Goal: Communication & Community: Ask a question

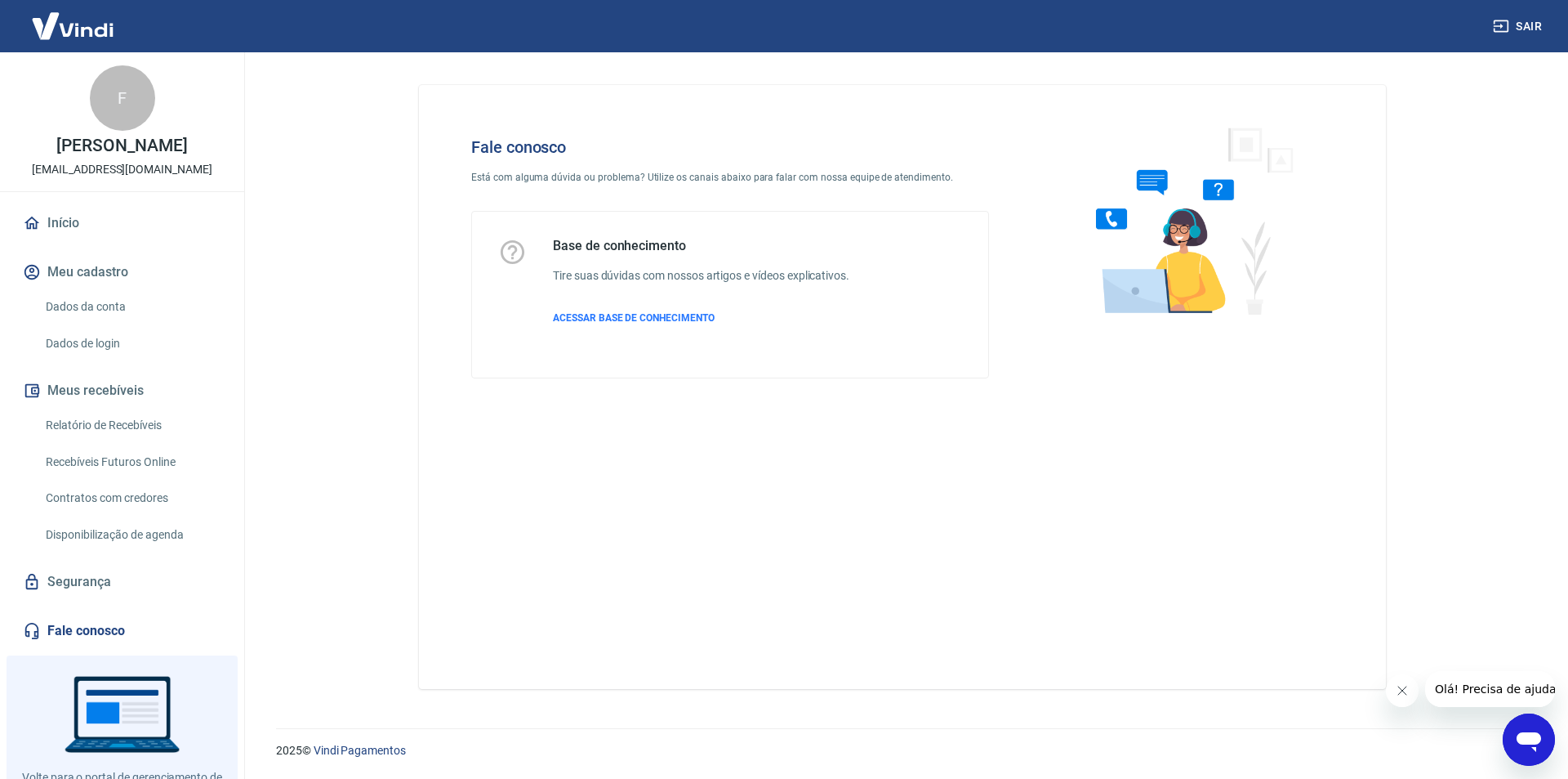
click at [1536, 730] on icon "Abrir janela de mensagens" at bounding box center [1529, 740] width 29 height 30
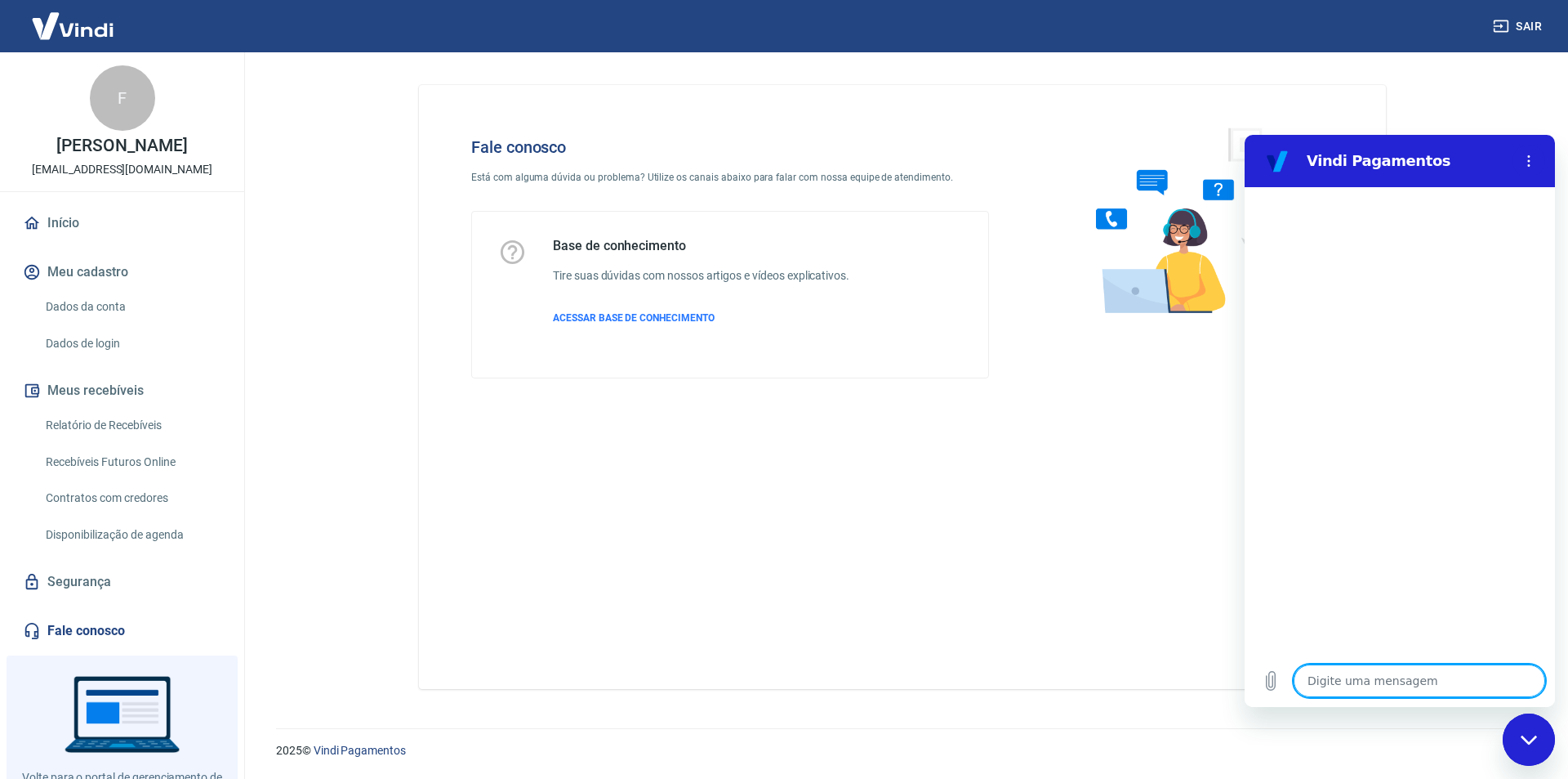
click at [1457, 689] on textarea at bounding box center [1420, 680] width 252 height 32
click at [1534, 166] on icon "Menu de opções" at bounding box center [1528, 160] width 13 height 13
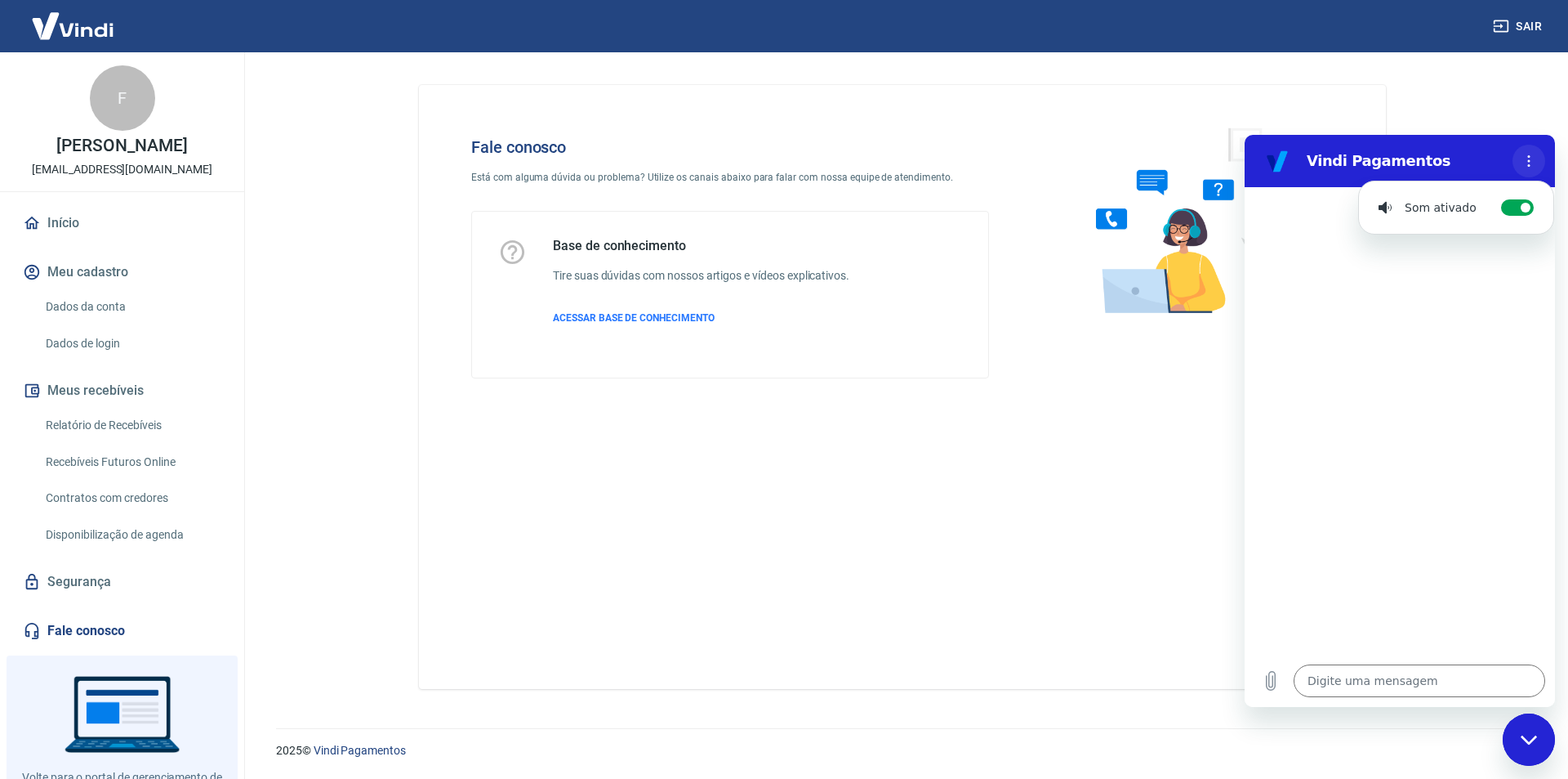
click at [1534, 166] on icon "Menu de opções" at bounding box center [1528, 160] width 13 height 13
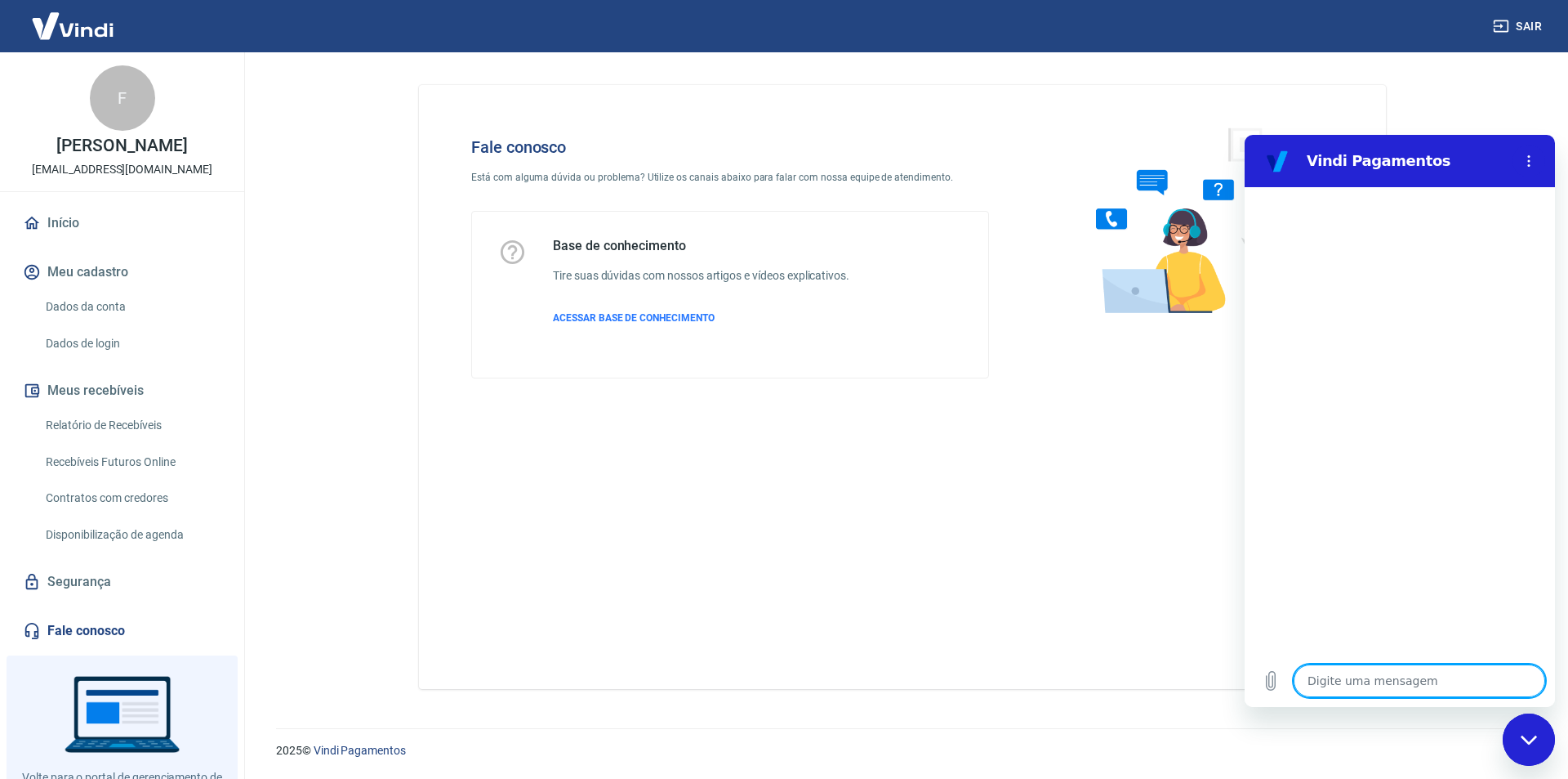
click at [1339, 678] on textarea at bounding box center [1420, 680] width 252 height 32
type textarea "B"
type textarea "x"
type textarea "BO"
type textarea "x"
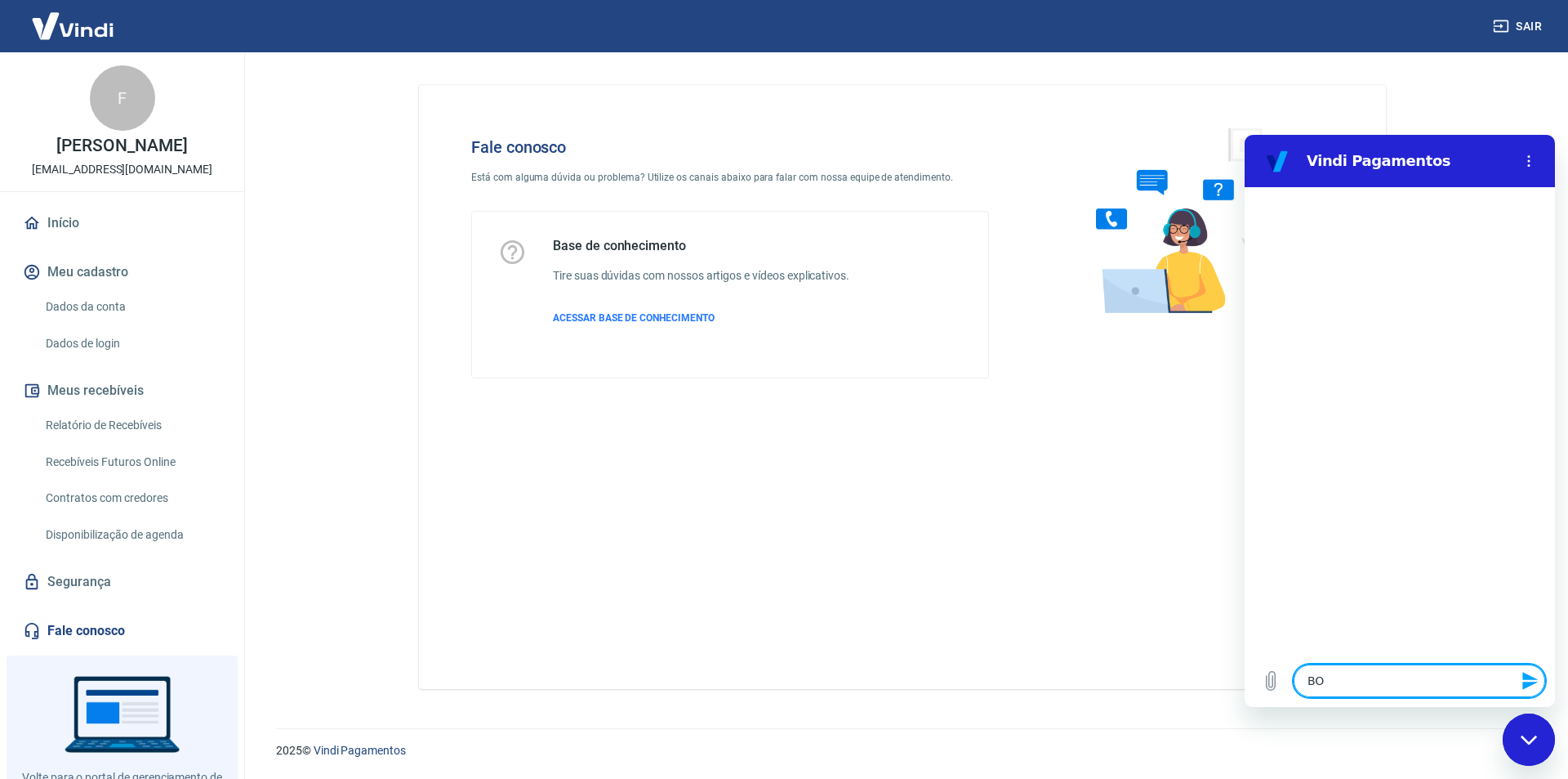
type textarea "B"
type textarea "x"
type textarea "Bo"
type textarea "x"
type textarea "Boa"
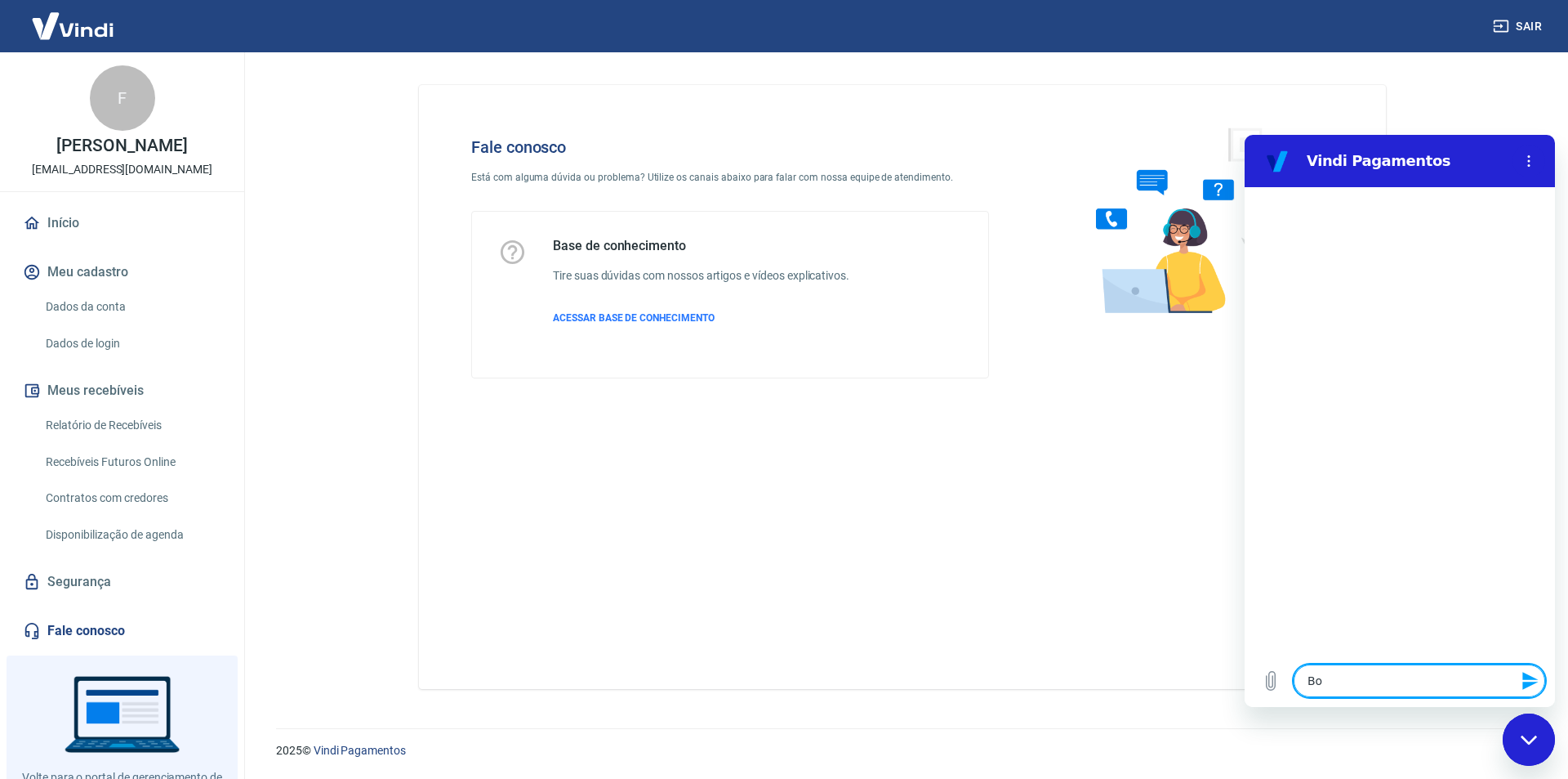
type textarea "x"
type textarea "Boa"
type textarea "x"
type textarea "Boa t"
type textarea "x"
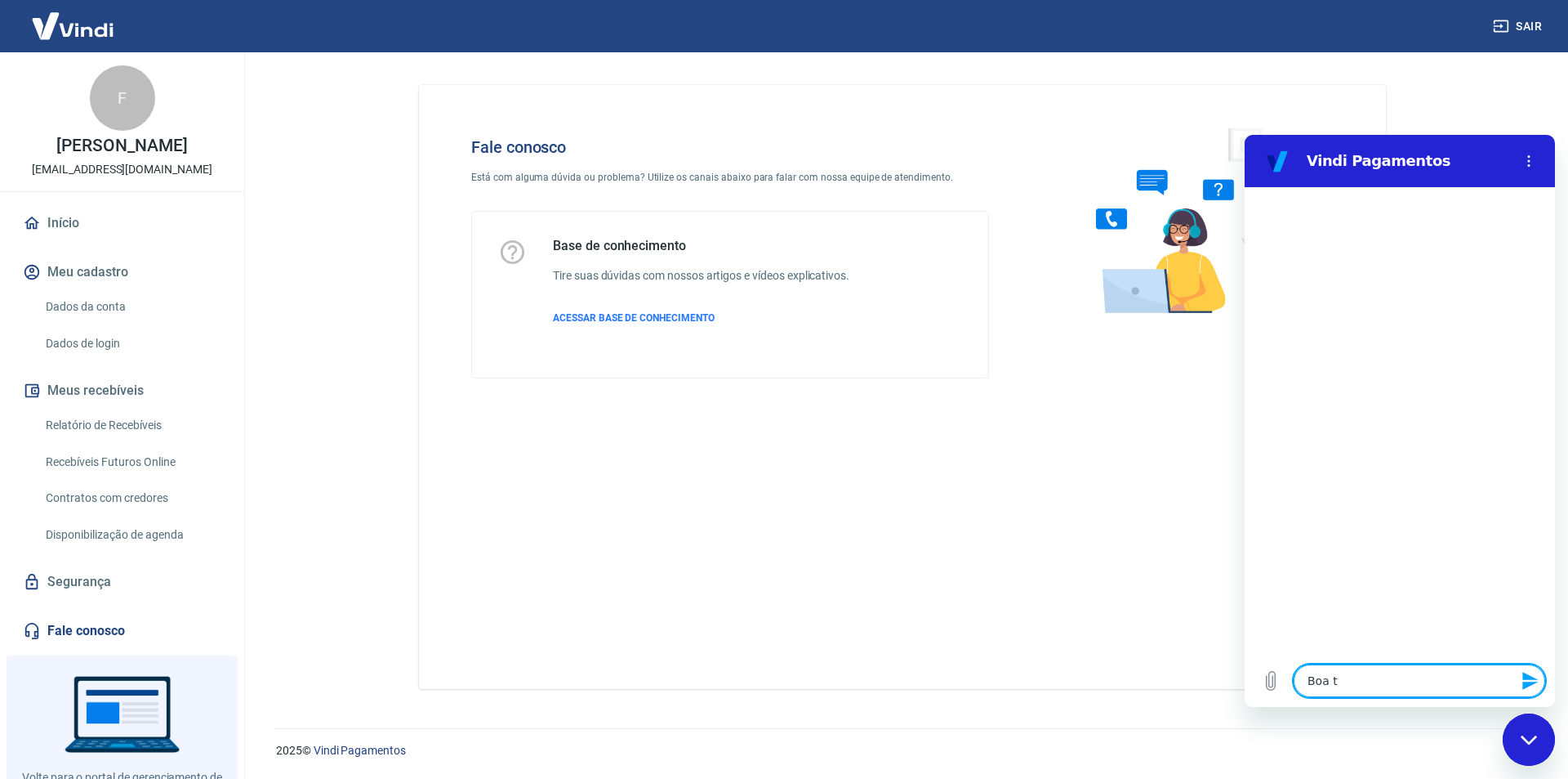
type textarea "Boa ta"
type textarea "x"
type textarea "Boa tar"
type textarea "x"
type textarea "Boa tare"
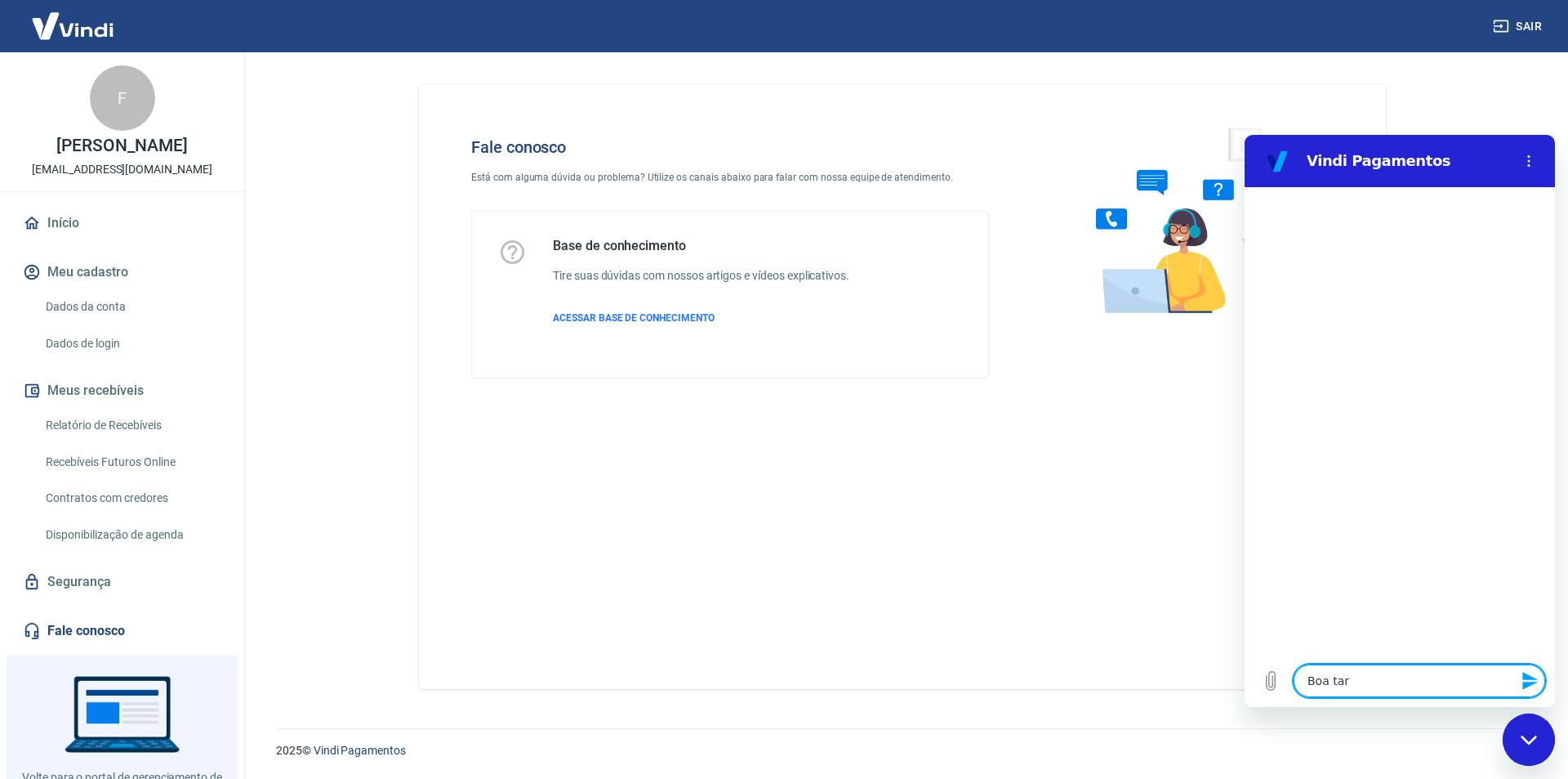
type textarea "x"
type textarea "Boa tared"
type textarea "x"
type textarea "Boa tare"
type textarea "x"
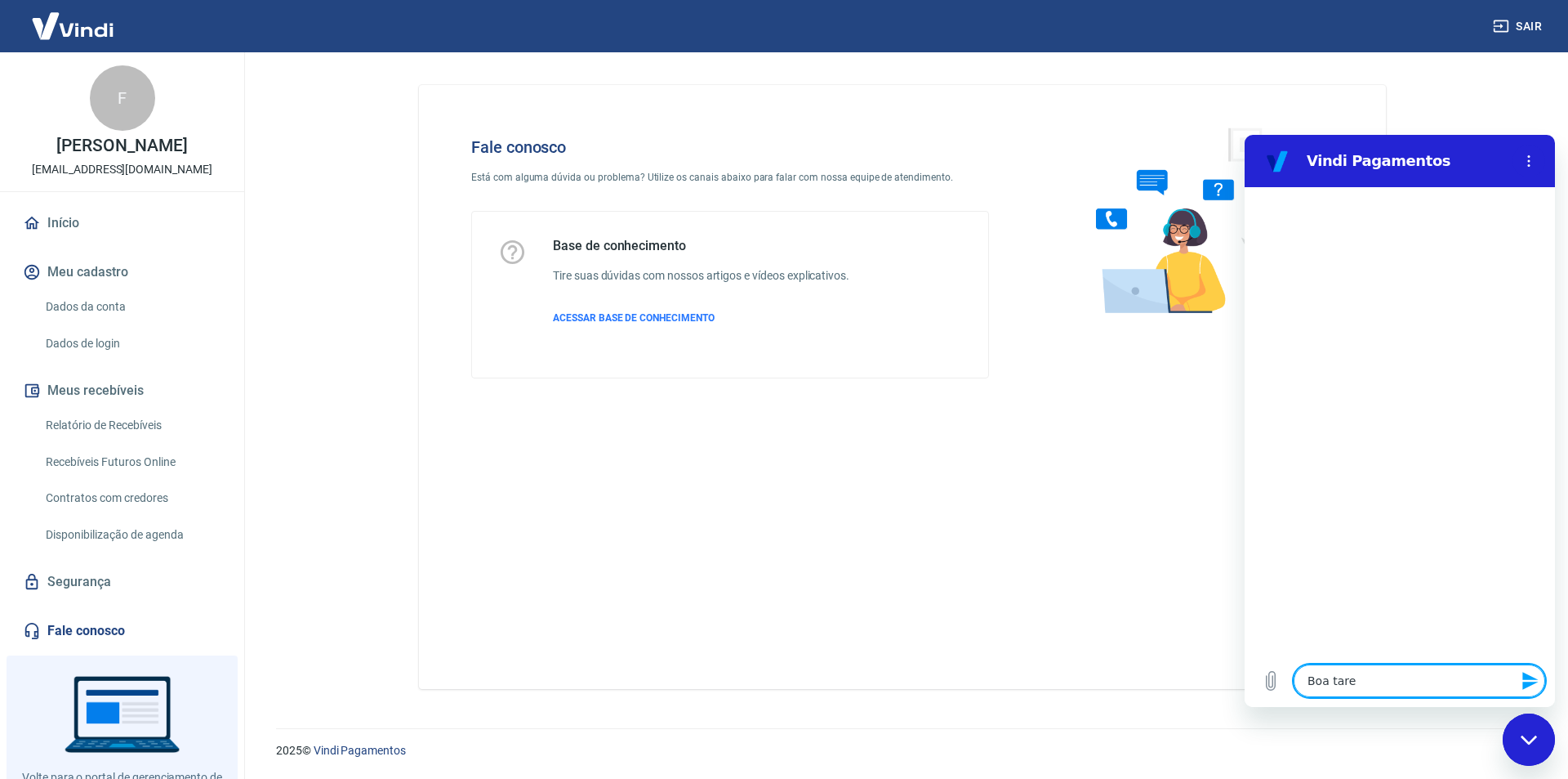
type textarea "Boa tar"
type textarea "x"
type textarea "Boa tard"
type textarea "x"
type textarea "Boa tarde"
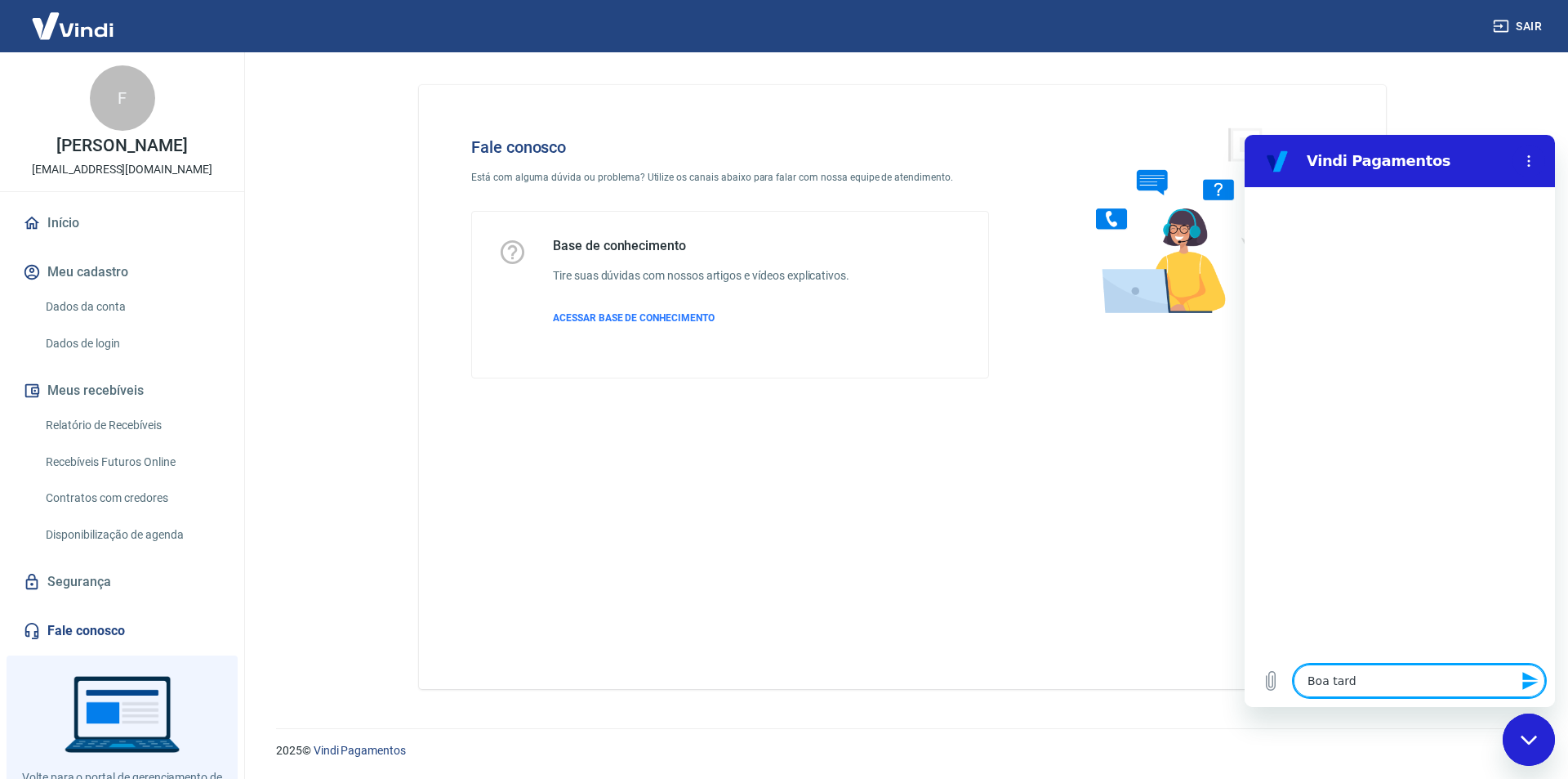
type textarea "x"
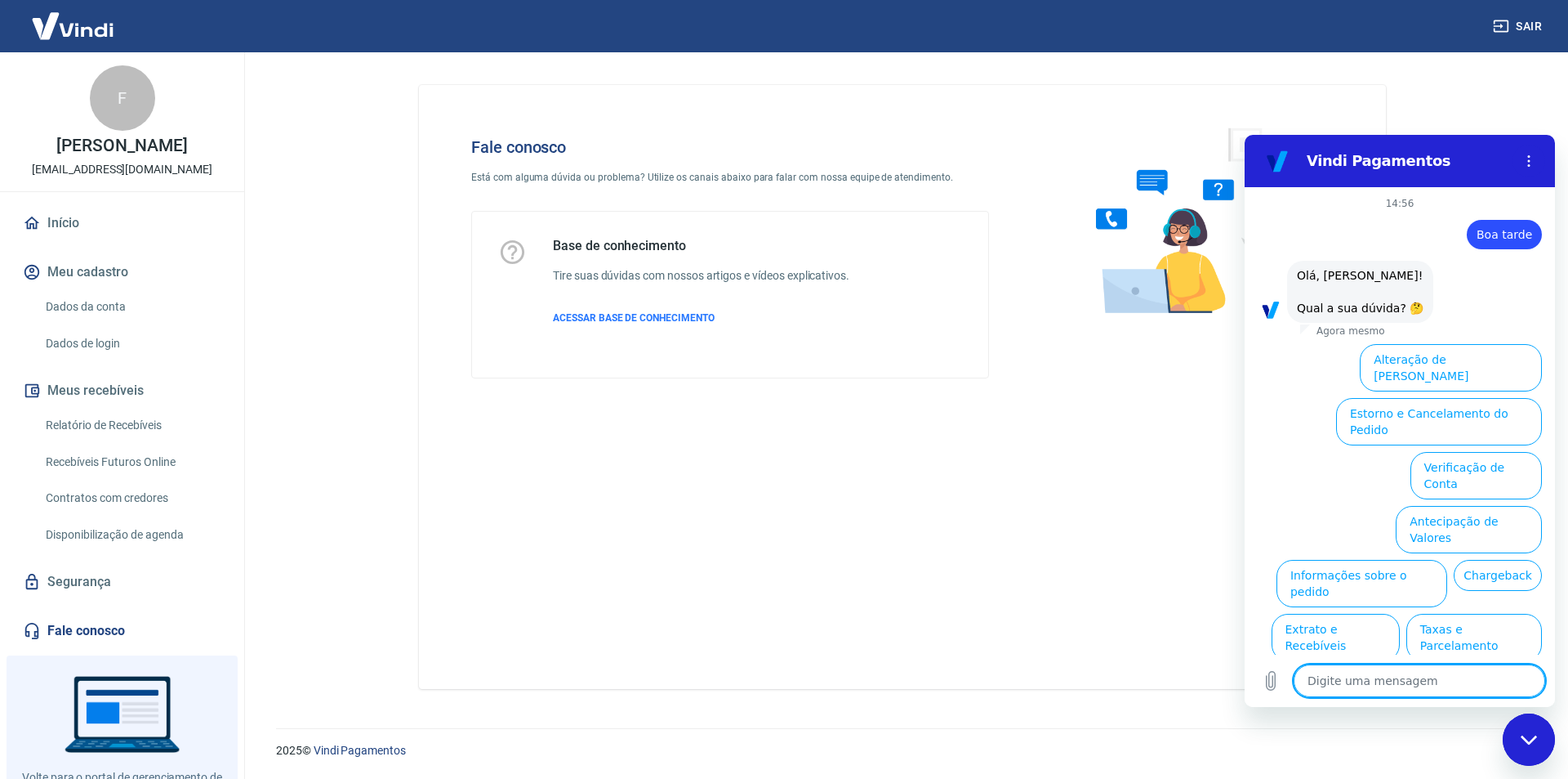
type textarea "F"
type textarea "x"
type textarea "Fa"
type textarea "x"
type textarea "Faç"
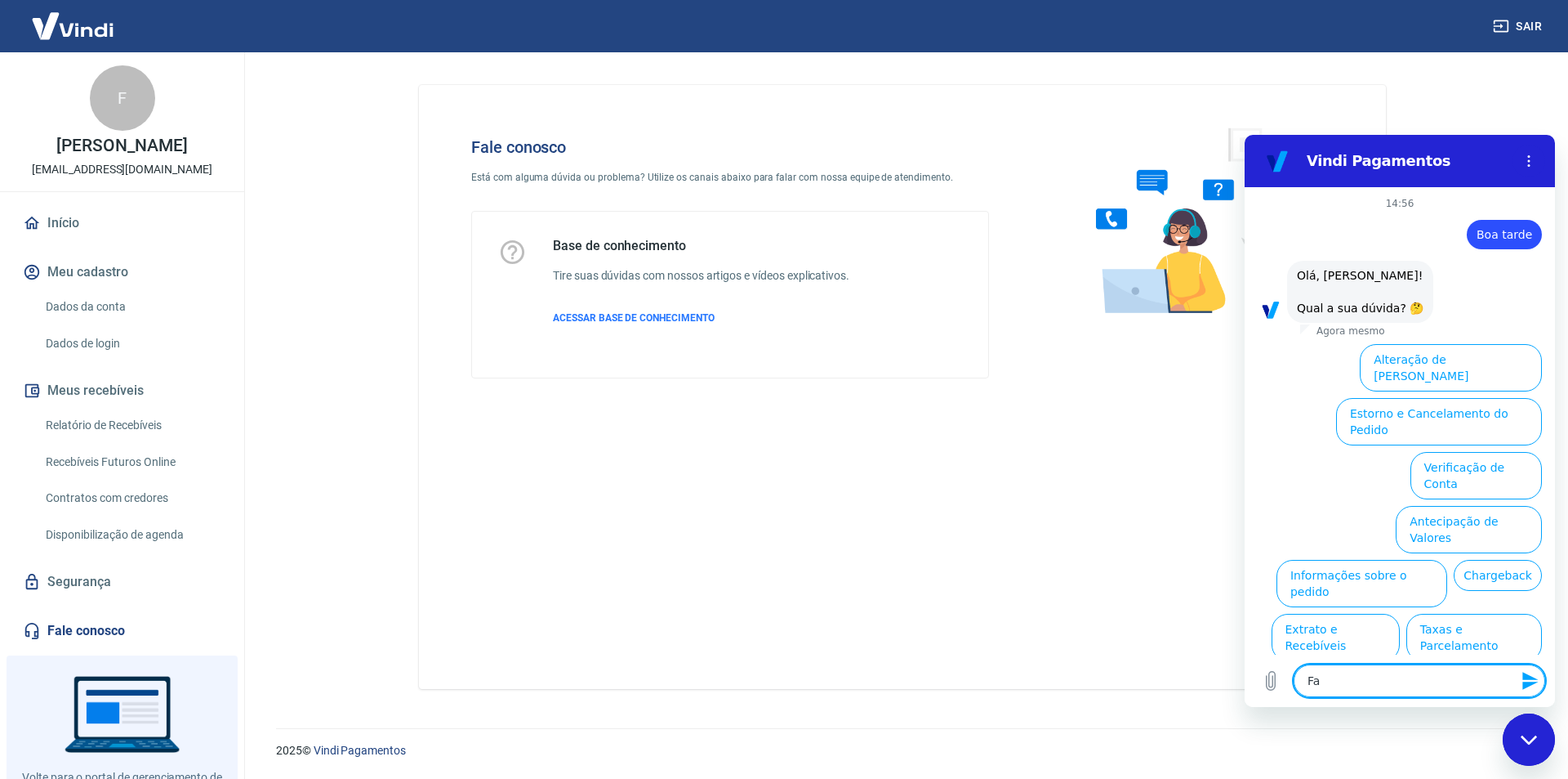
type textarea "x"
type textarea "Faça"
type textarea "x"
type textarea "Façar"
type textarea "x"
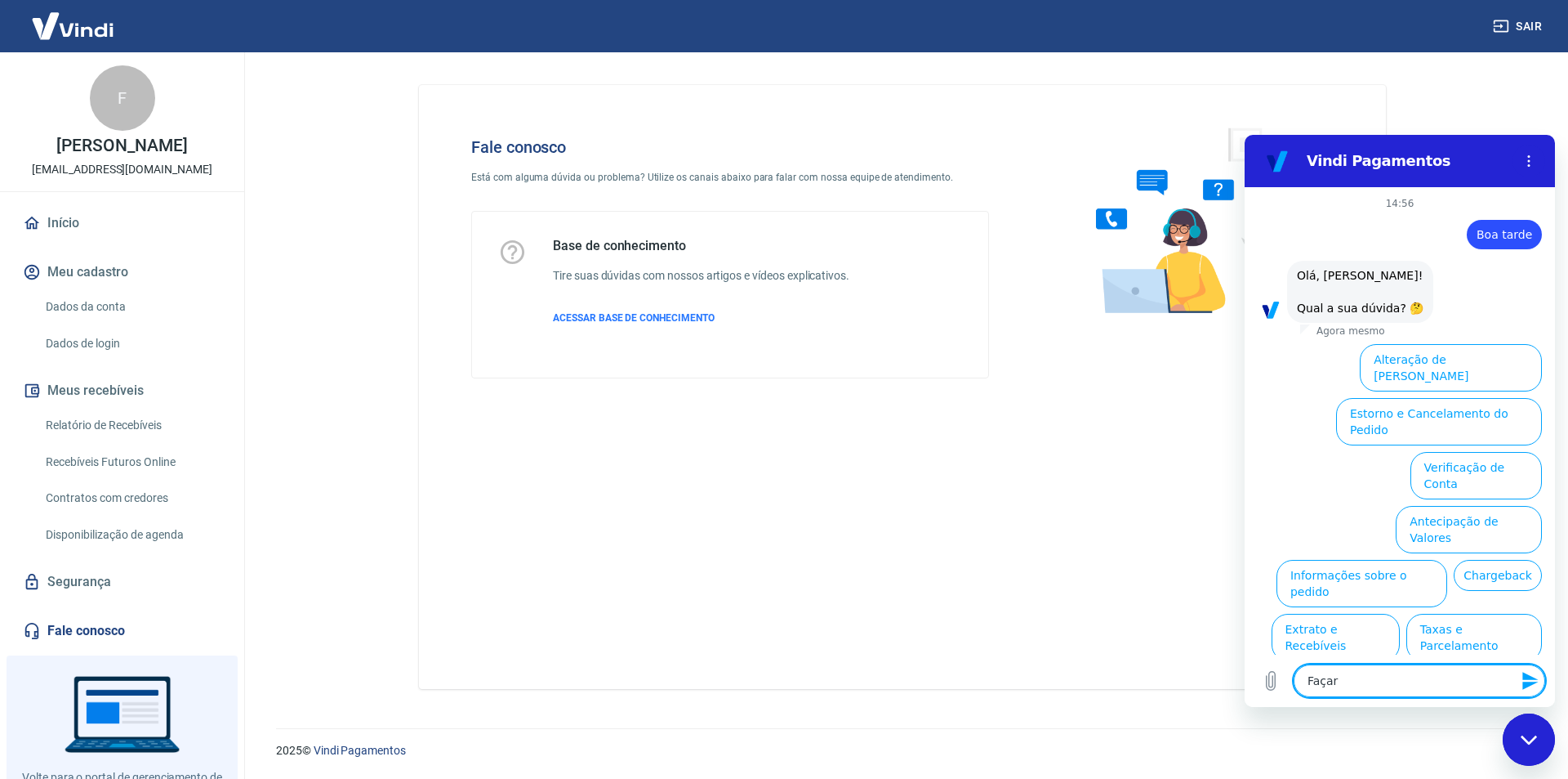
type textarea "Faça"
type textarea "x"
type textarea "Faç"
type textarea "x"
type textarea "Fa"
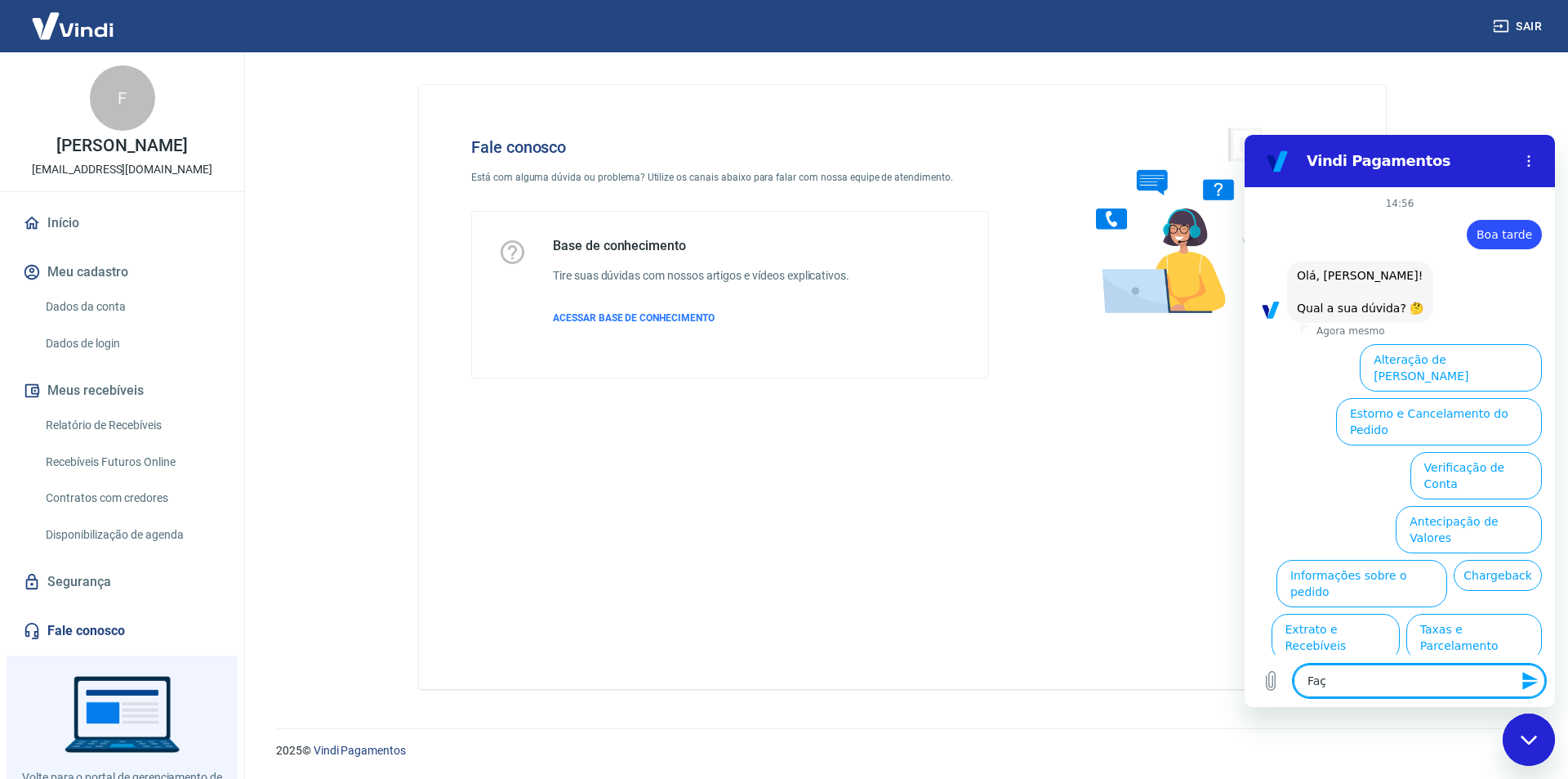
type textarea "x"
type textarea "Fal"
type textarea "x"
type textarea "Fala"
type textarea "x"
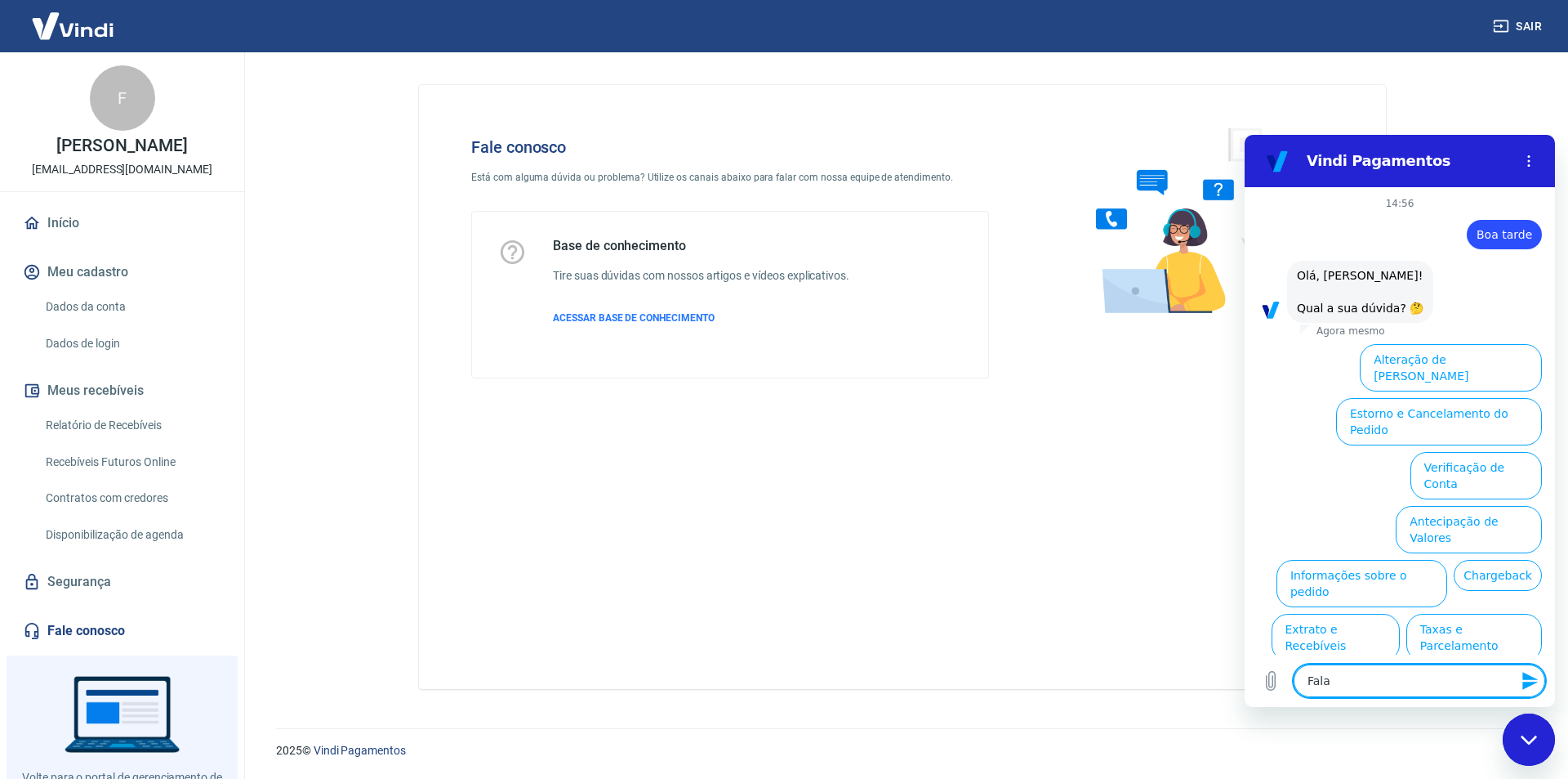
type textarea "Falar"
type textarea "x"
type textarea "Falar"
type textarea "x"
type textarea "Falar c"
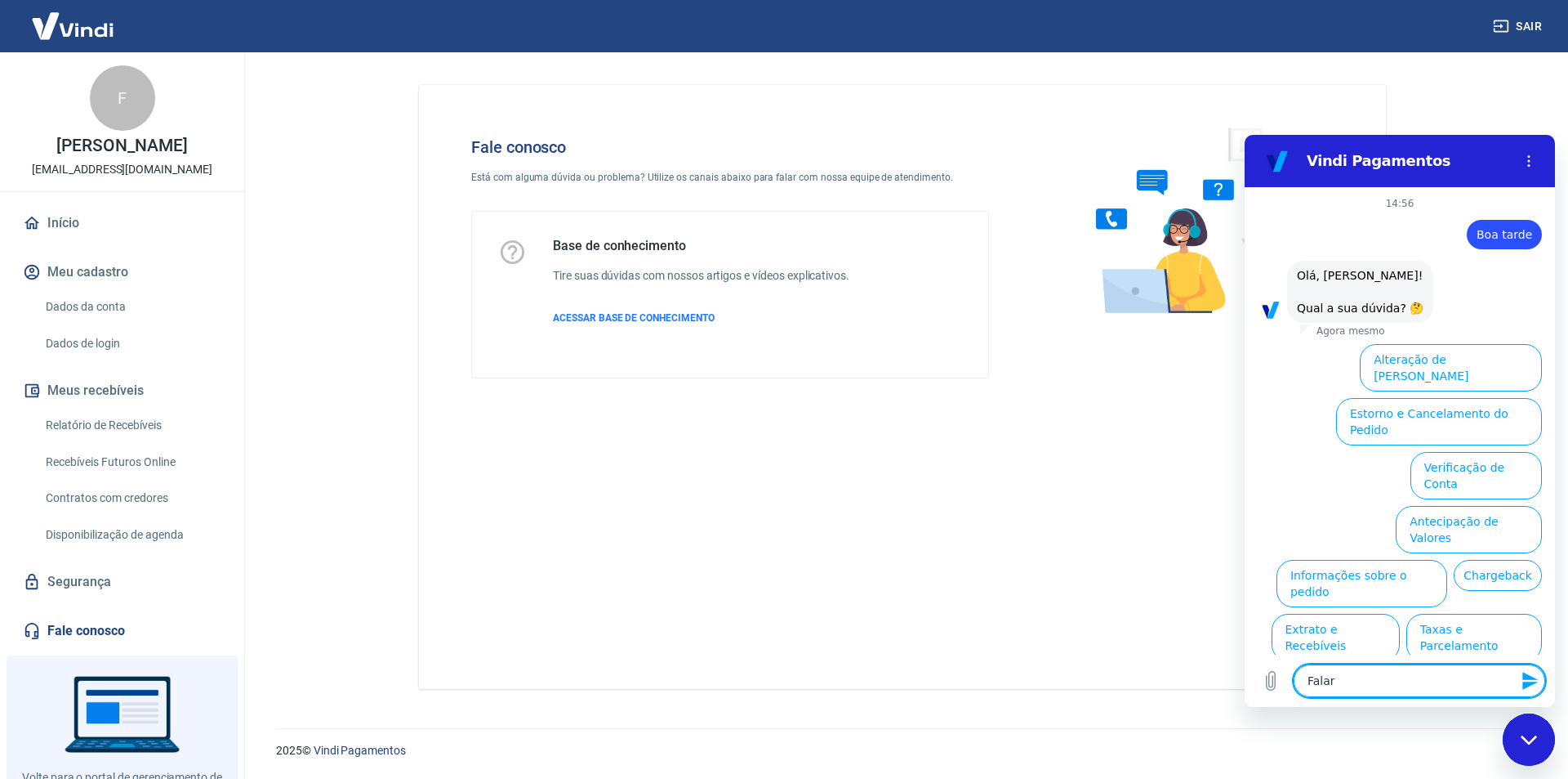
type textarea "x"
type textarea "Falar co"
type textarea "x"
type textarea "Falar com"
type textarea "x"
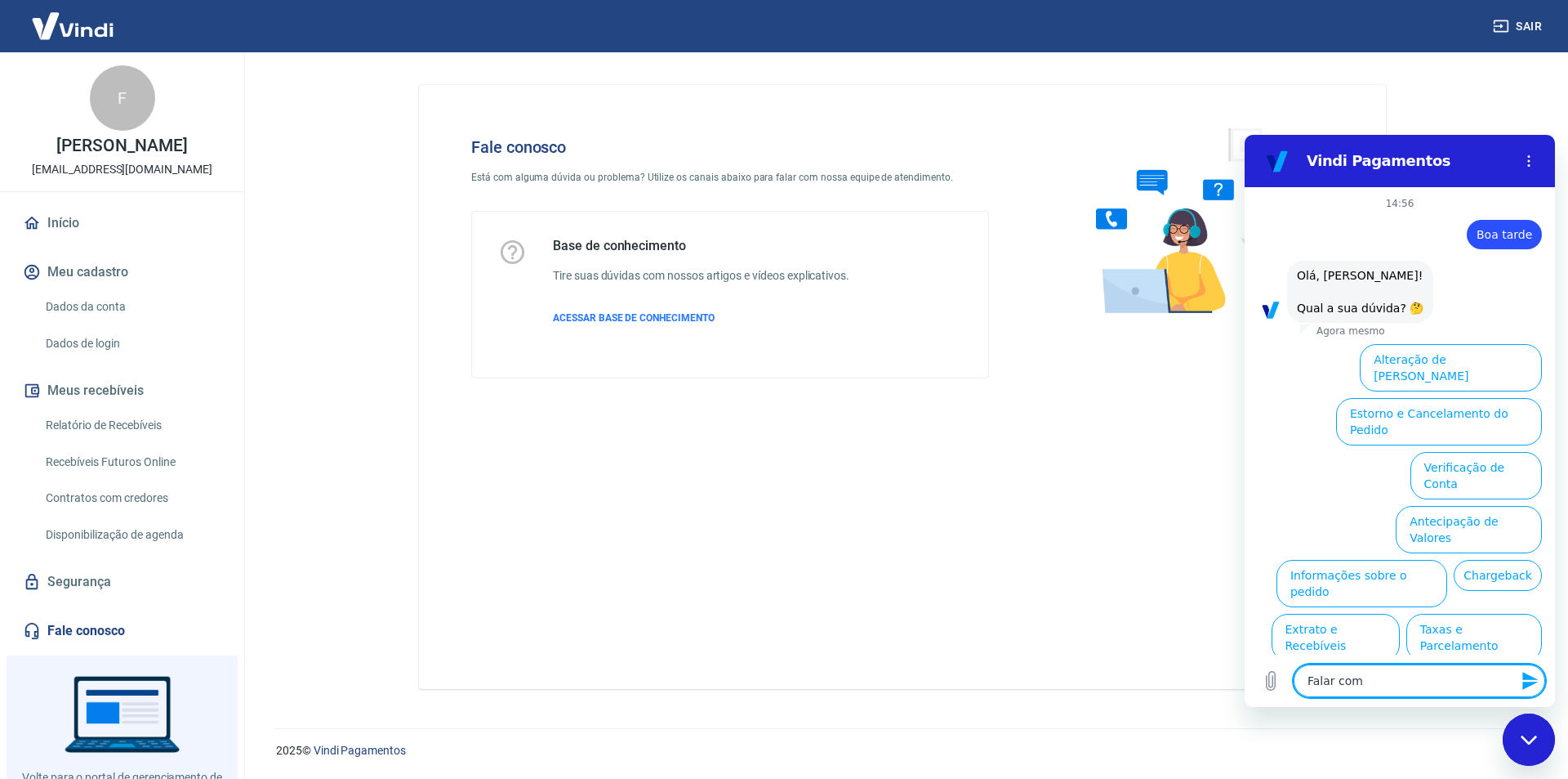
type textarea "Falar com"
type textarea "x"
type textarea "Falar com a"
type textarea "x"
type textarea "Falar com at"
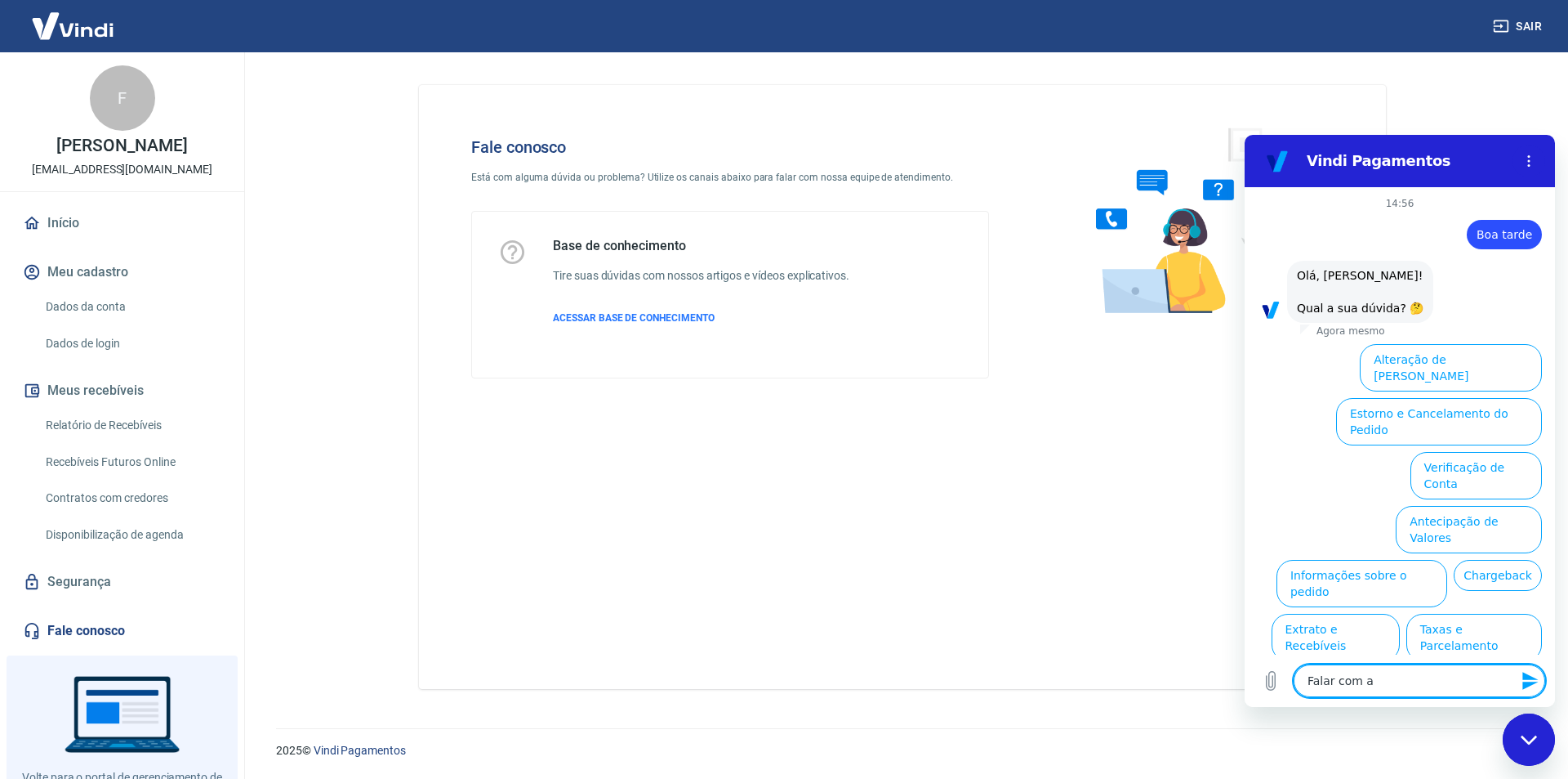
type textarea "x"
type textarea "Falar com ate"
type textarea "x"
type textarea "Falar com [DEMOGRAPHIC_DATA]"
type textarea "x"
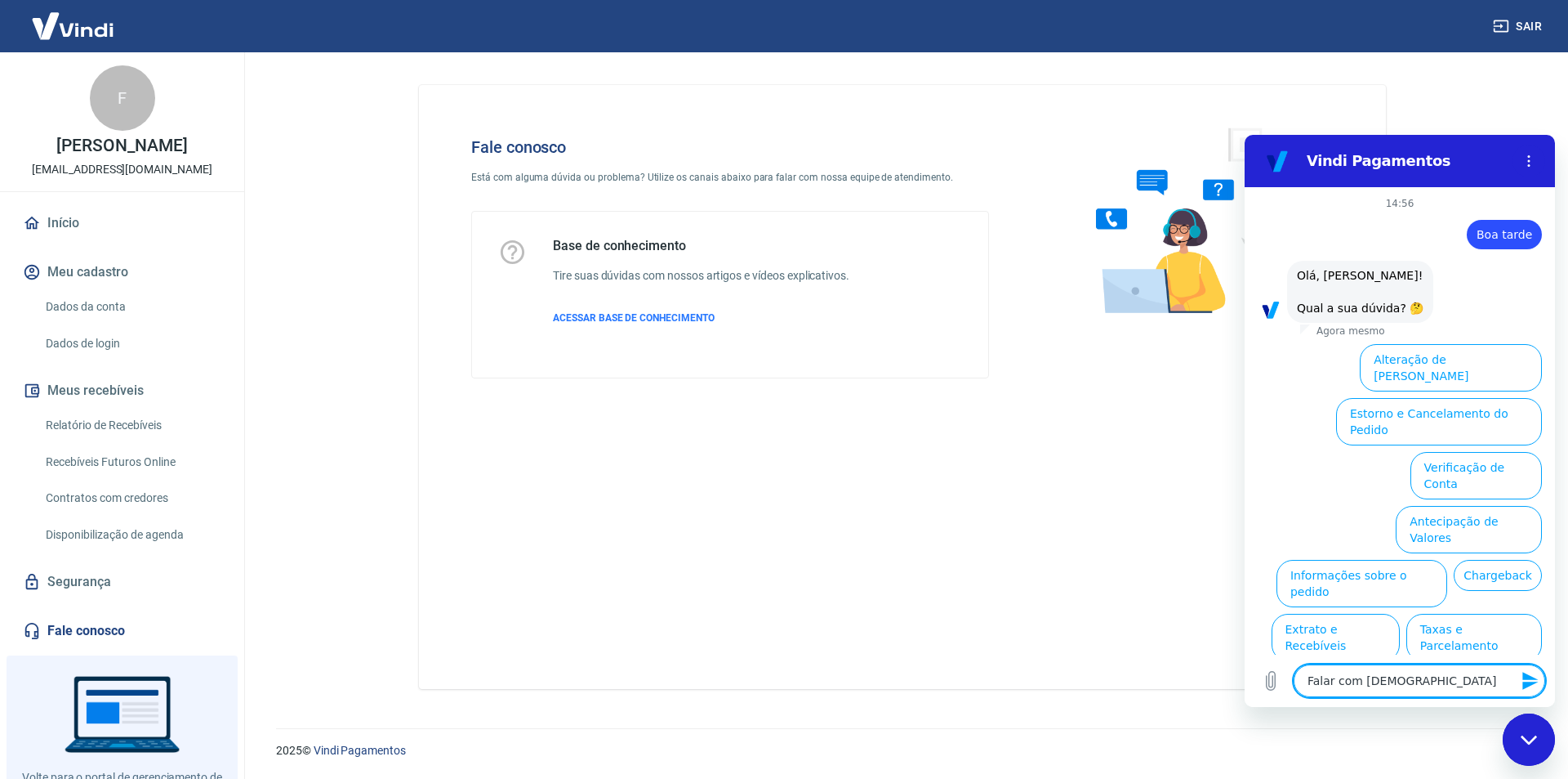
type textarea "Falar com [DEMOGRAPHIC_DATA]"
type textarea "x"
type textarea "Falar com [DEMOGRAPHIC_DATA]"
type textarea "x"
type textarea "Falar com ate"
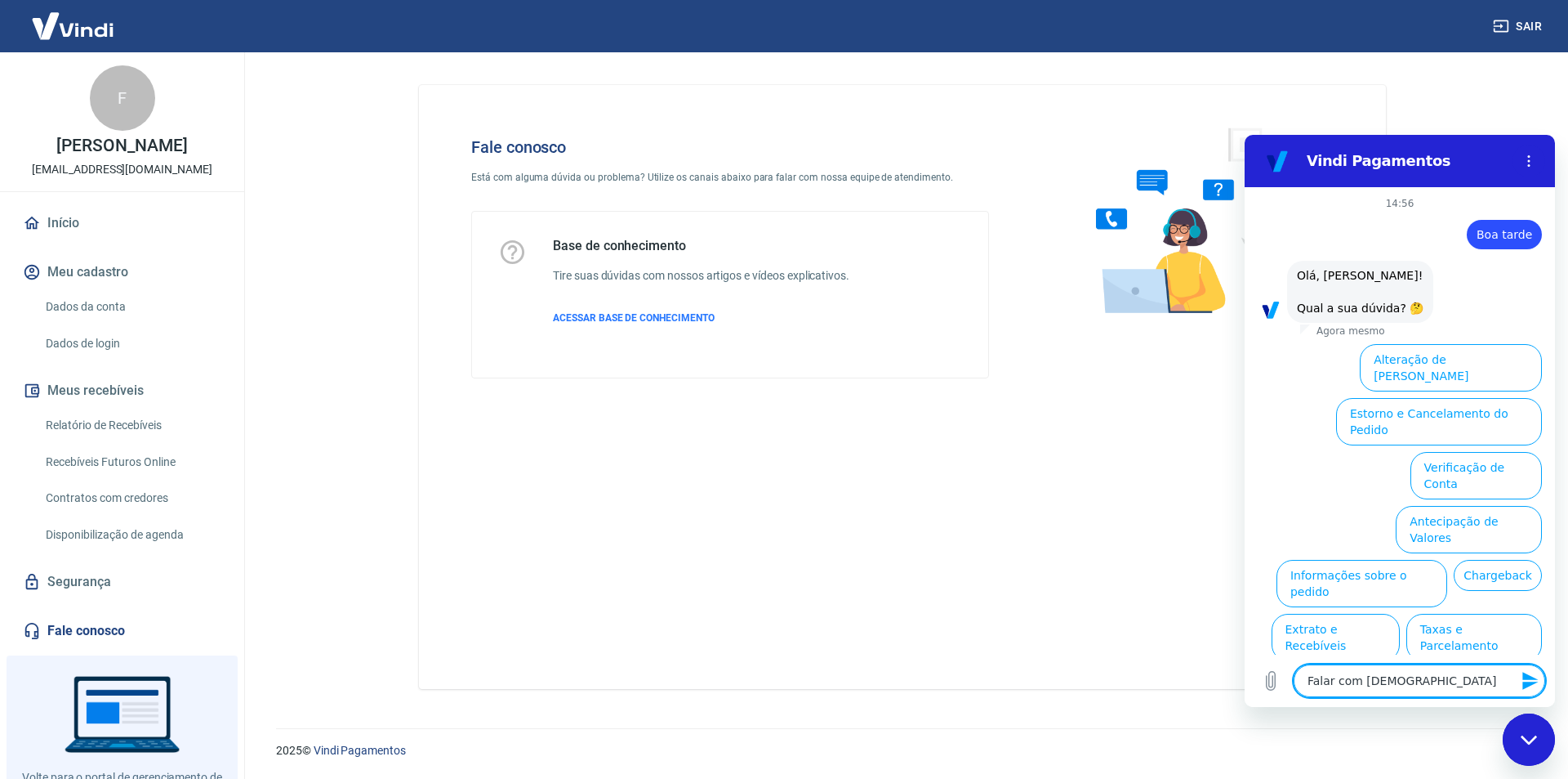
type textarea "x"
type textarea "Falar com [GEOGRAPHIC_DATA]"
type textarea "x"
type textarea "Falar com atend"
type textarea "x"
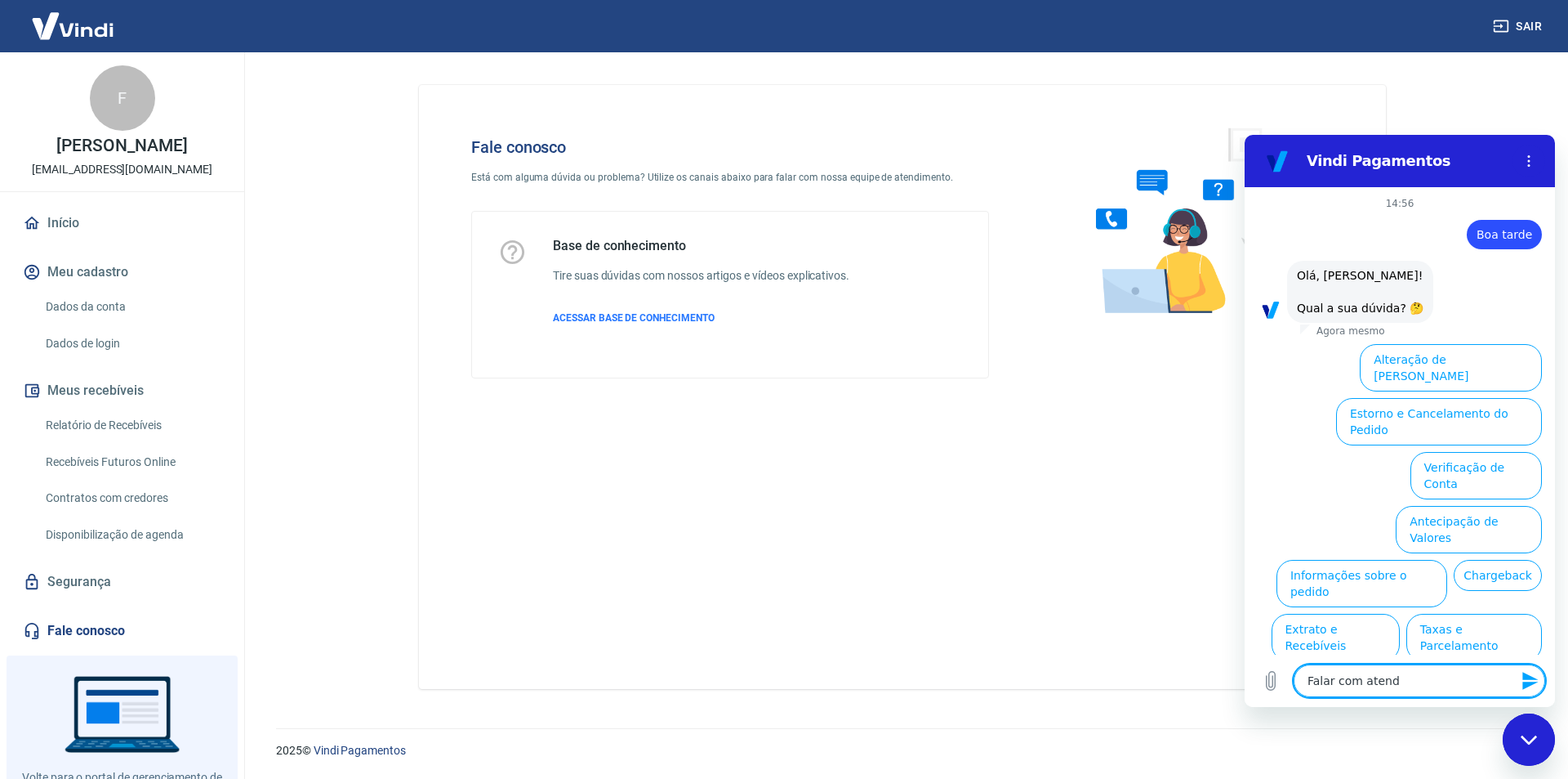
type textarea "Falar com atende"
type textarea "x"
type textarea "Falar com atenden"
type textarea "x"
type textarea "Falar com atendent"
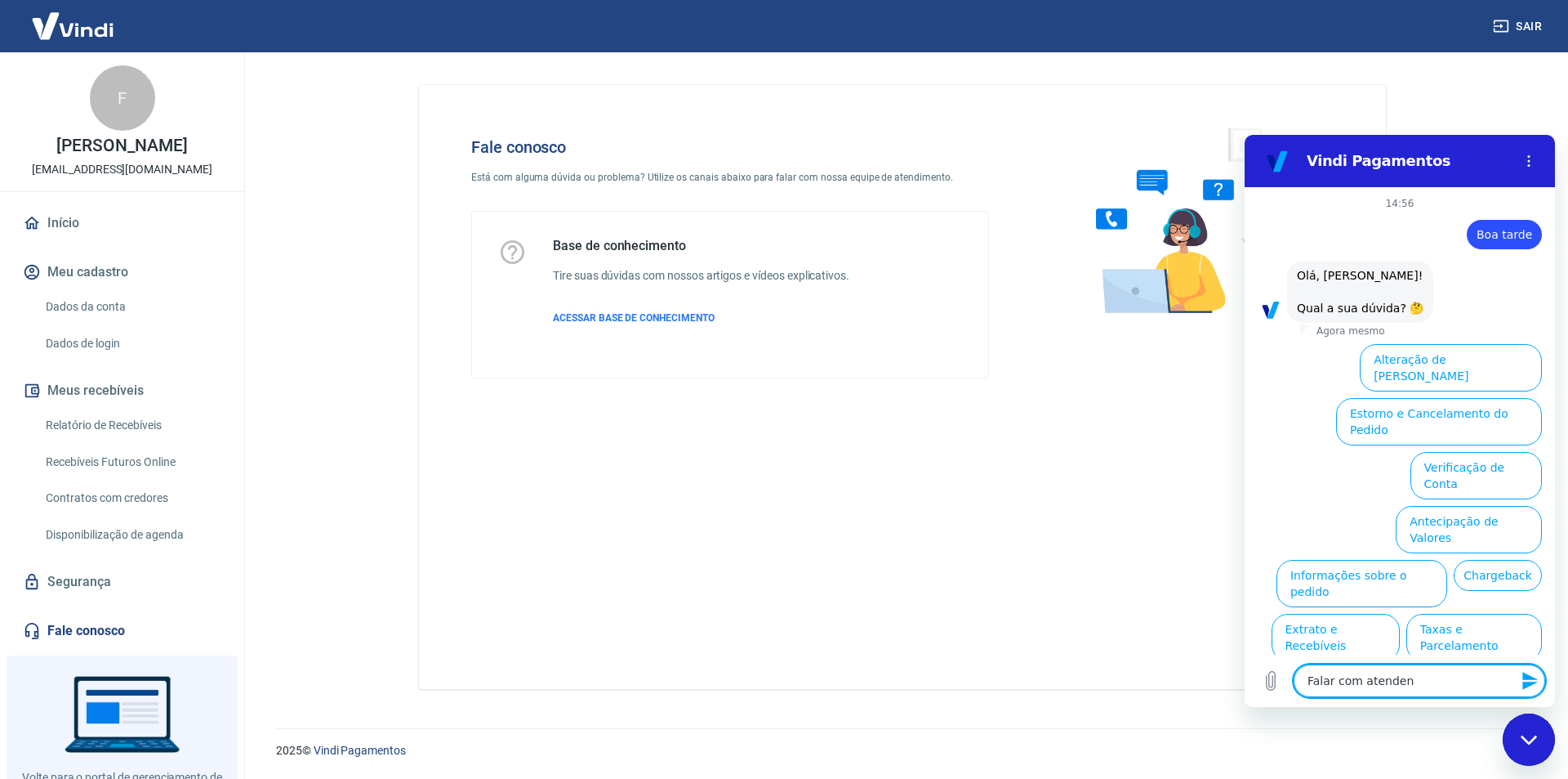
type textarea "x"
type textarea "Falar com atendente"
type textarea "x"
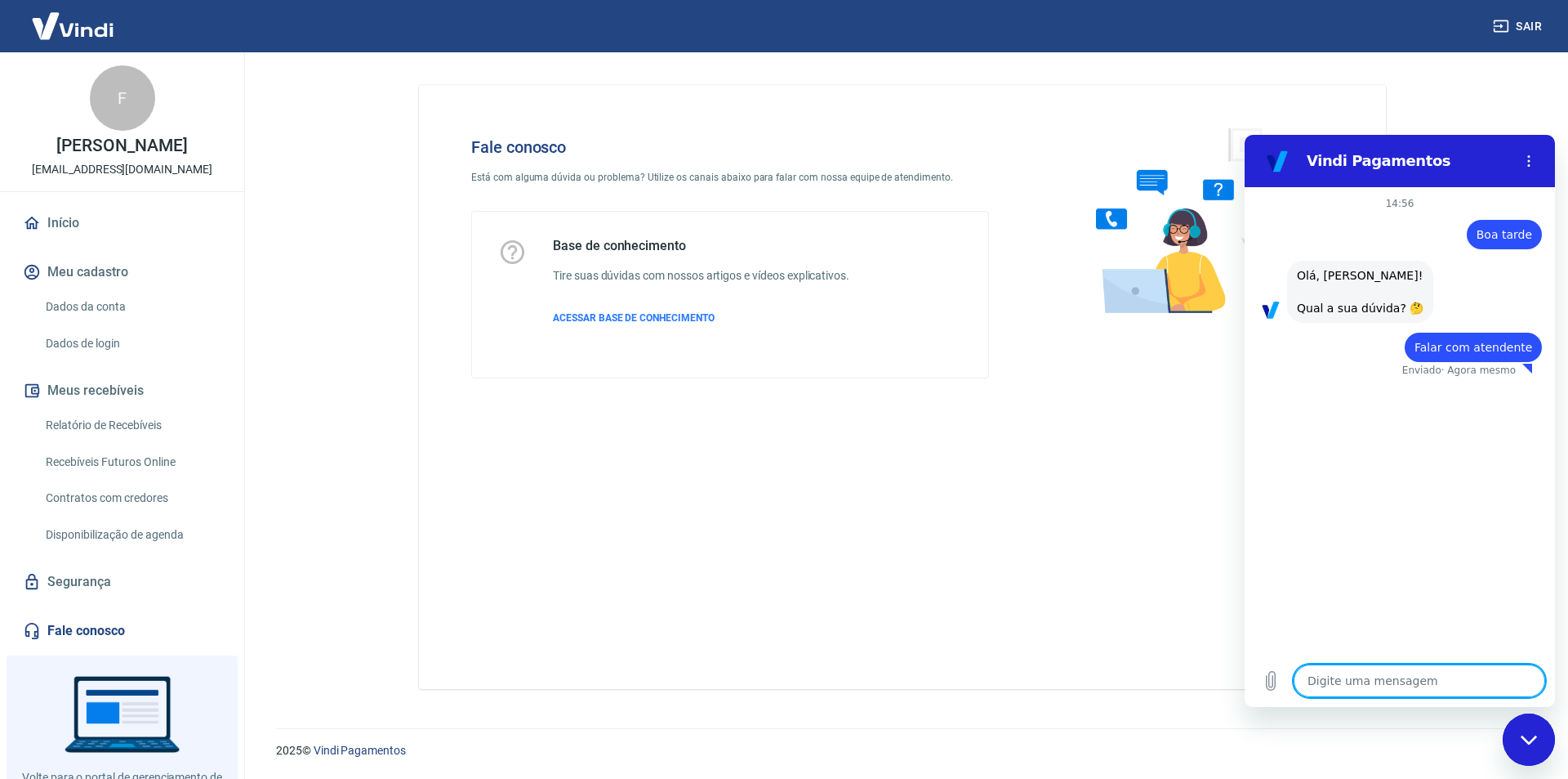
type textarea "x"
type textarea "M"
type textarea "x"
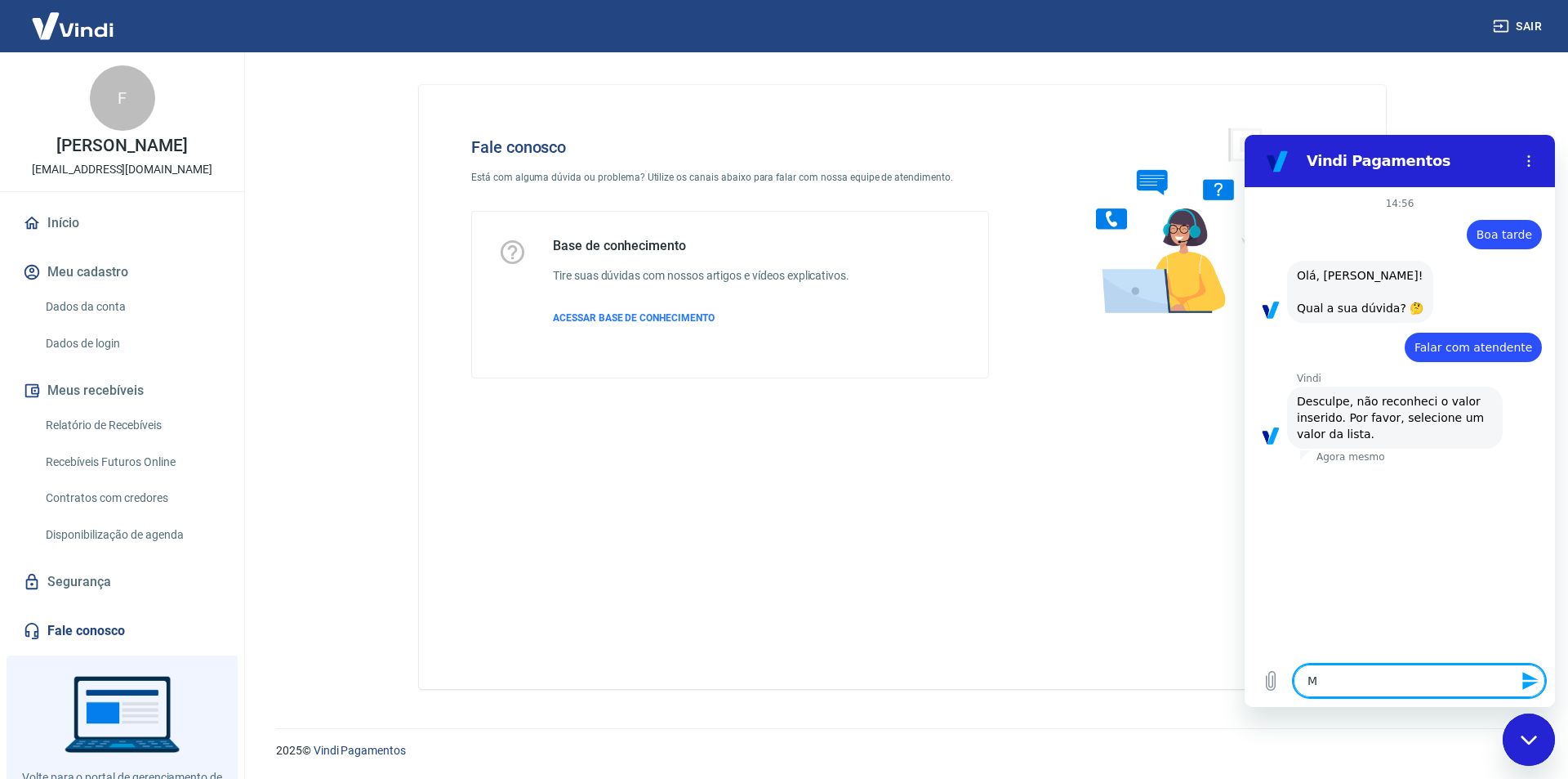
type textarea "Ma"
type textarea "x"
type textarea "Mai"
type textarea "x"
type textarea "Mais"
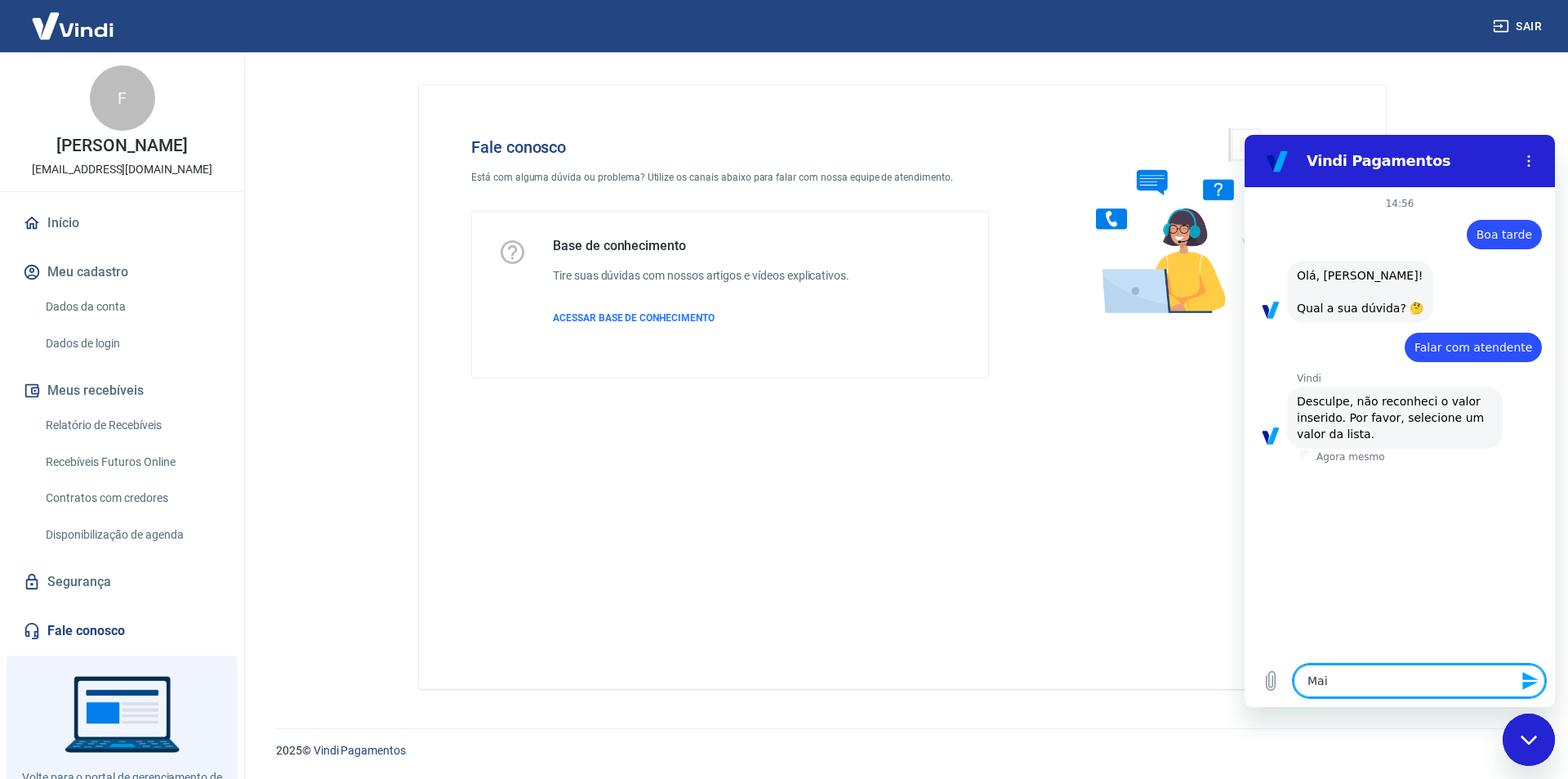
type textarea "x"
type textarea "Mais"
type textarea "x"
type textarea "Mais o"
type textarea "x"
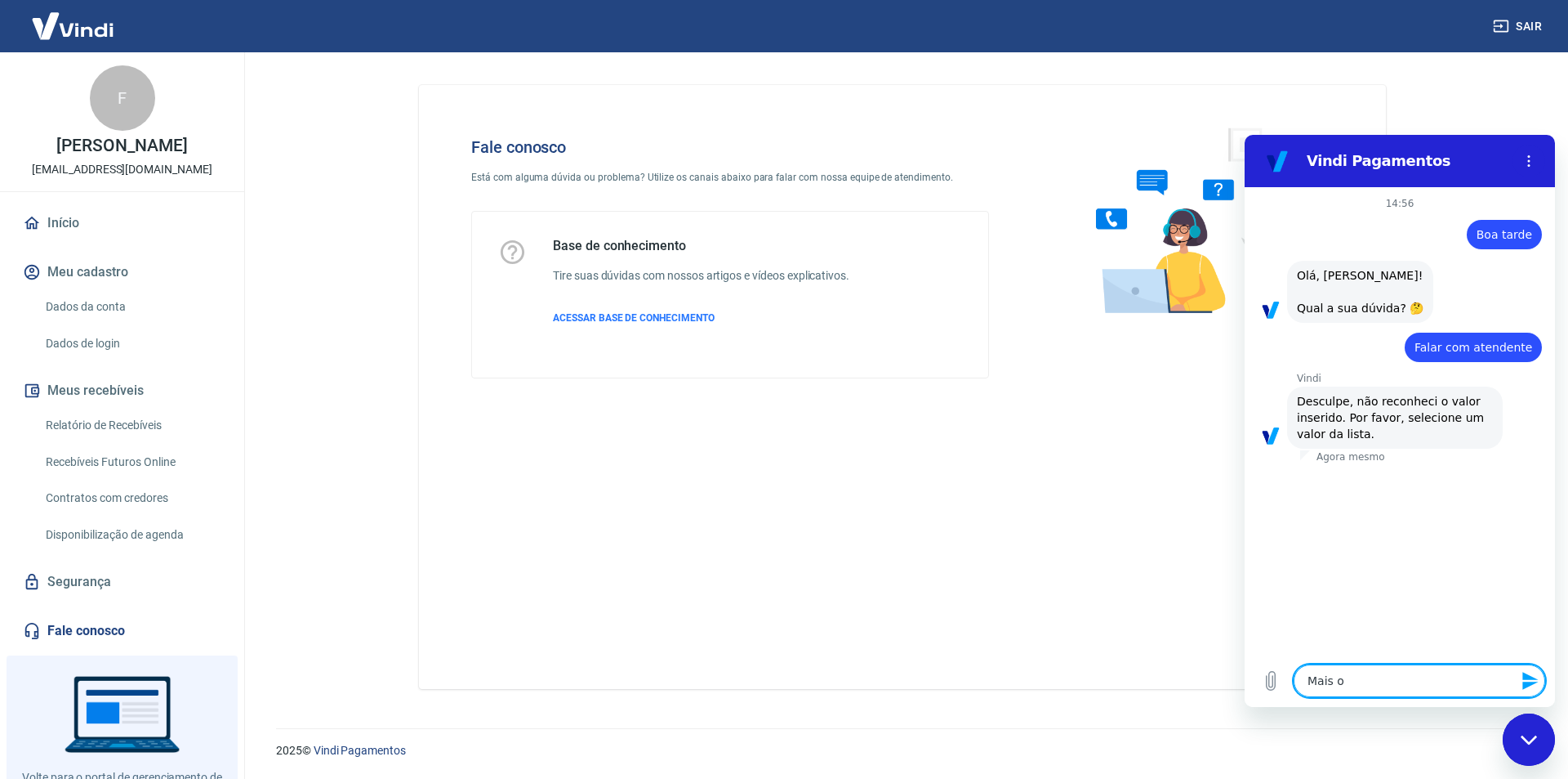
type textarea "Mais op"
type textarea "x"
type textarea "Mais opç"
type textarea "x"
type textarea "Mais opçõ"
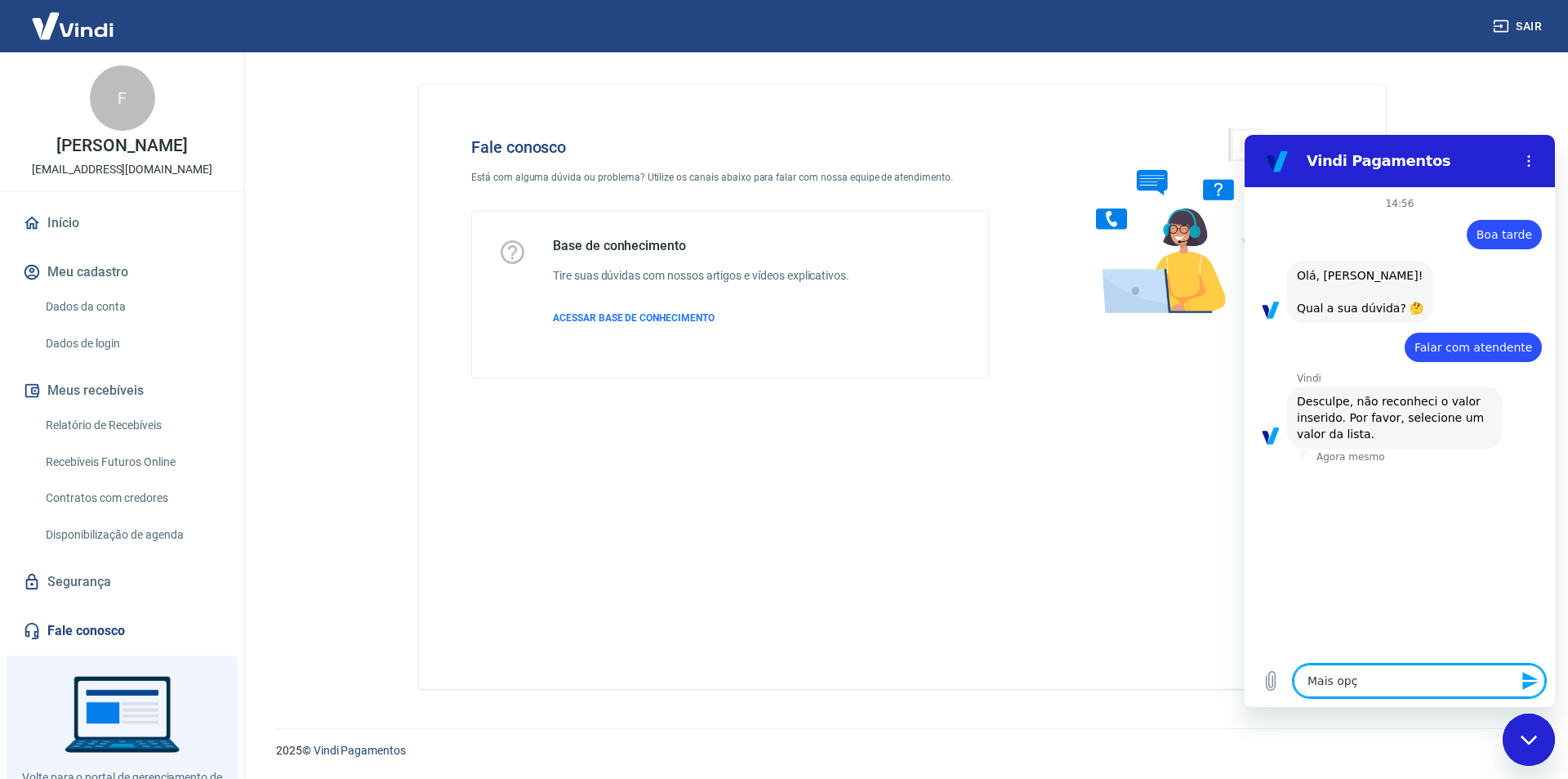
type textarea "x"
type textarea "Mais opçõe"
type textarea "x"
type textarea "Mais opções"
type textarea "x"
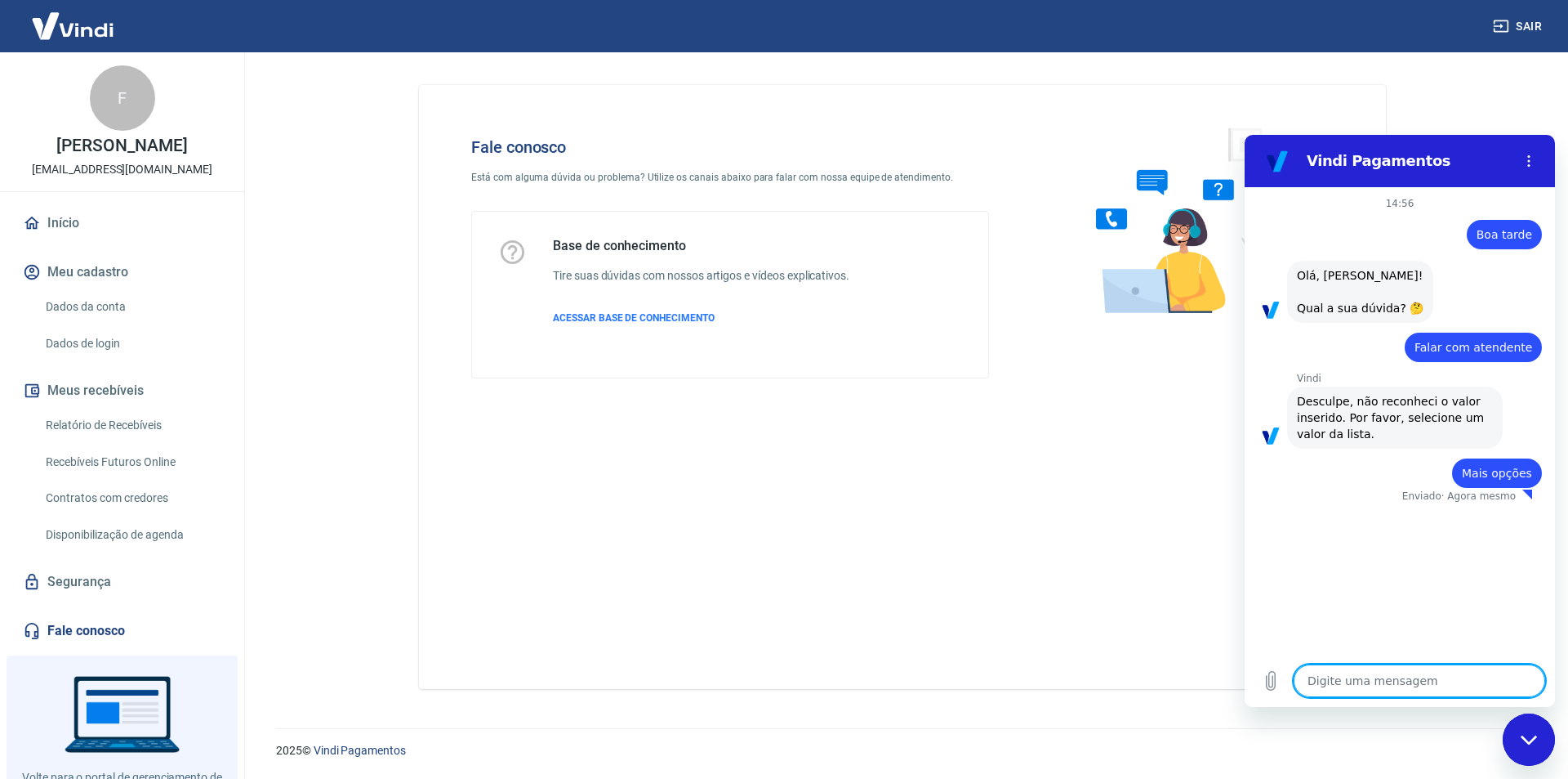
type textarea "x"
click at [1514, 330] on div "diz: Falar com atendente" at bounding box center [1393, 342] width 297 height 39
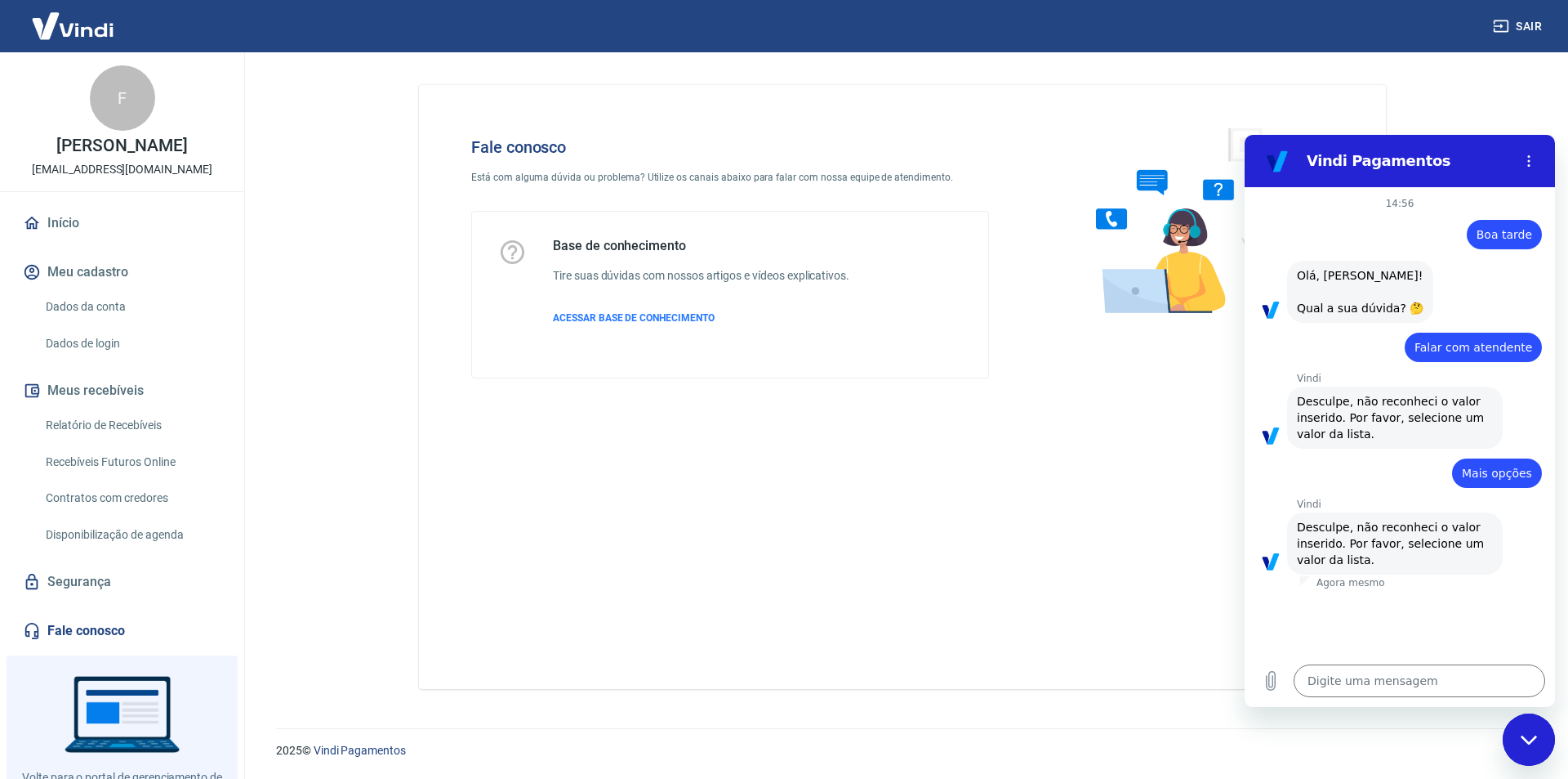
click at [1507, 338] on div "diz: Falar com atendente" at bounding box center [1474, 347] width 138 height 30
copy span "Falar com atendente"
click at [1386, 692] on textarea at bounding box center [1420, 680] width 252 height 32
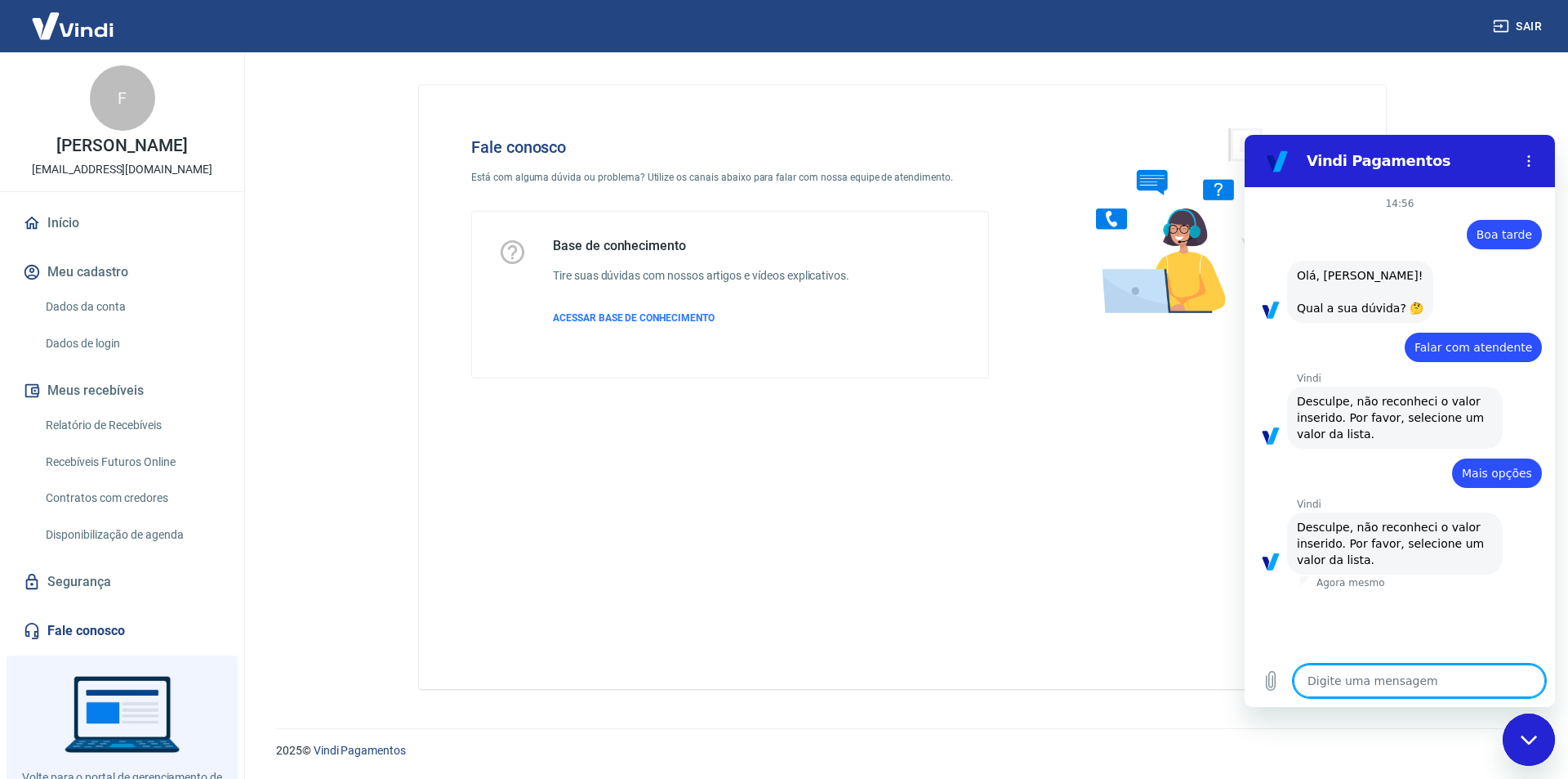
paste textarea "Falar com atendente"
type textarea "Falar com atendente"
type textarea "x"
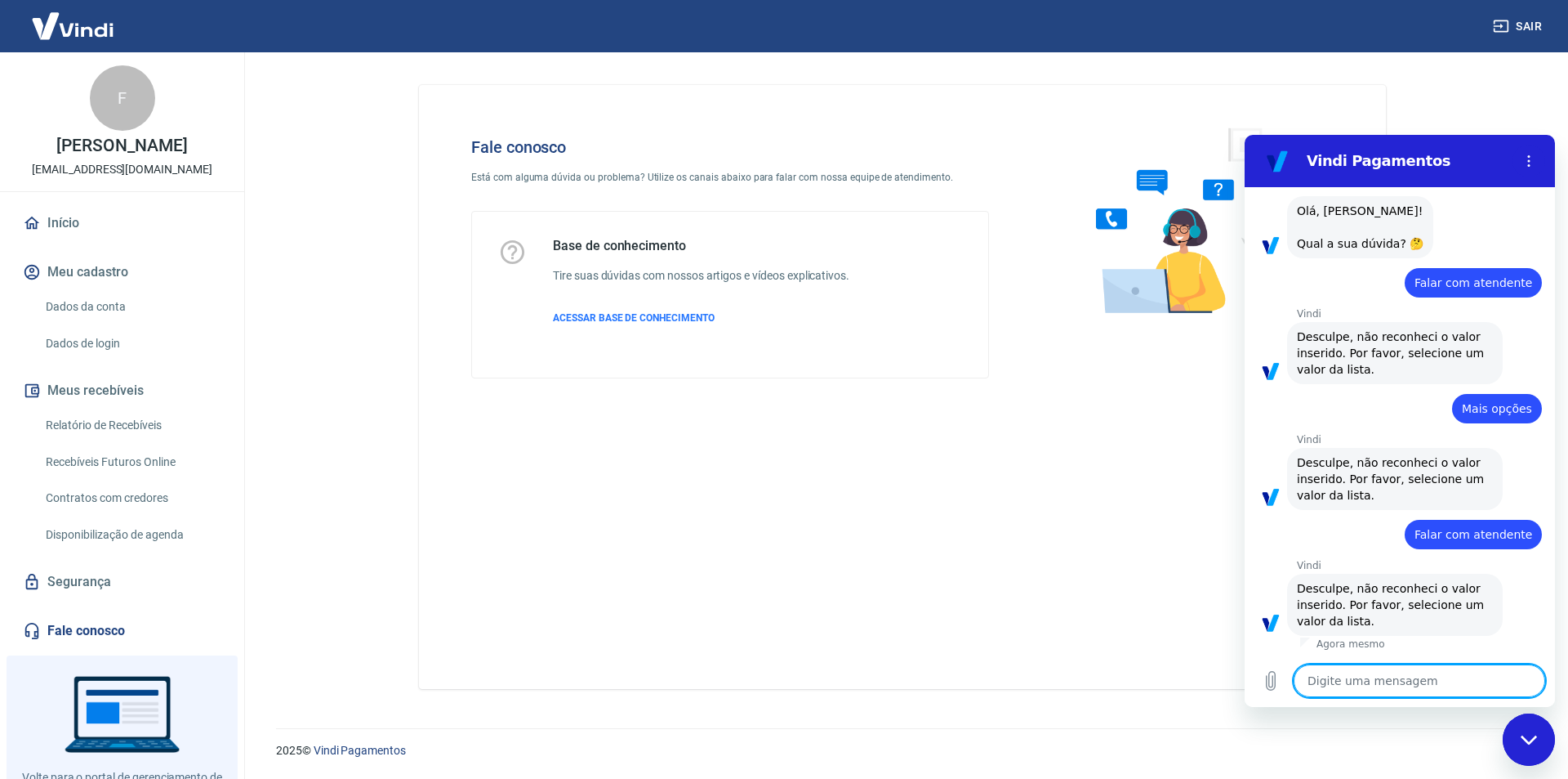
click at [1395, 684] on textarea at bounding box center [1420, 680] width 252 height 32
type textarea "e"
type textarea "x"
type textarea "eN"
type textarea "x"
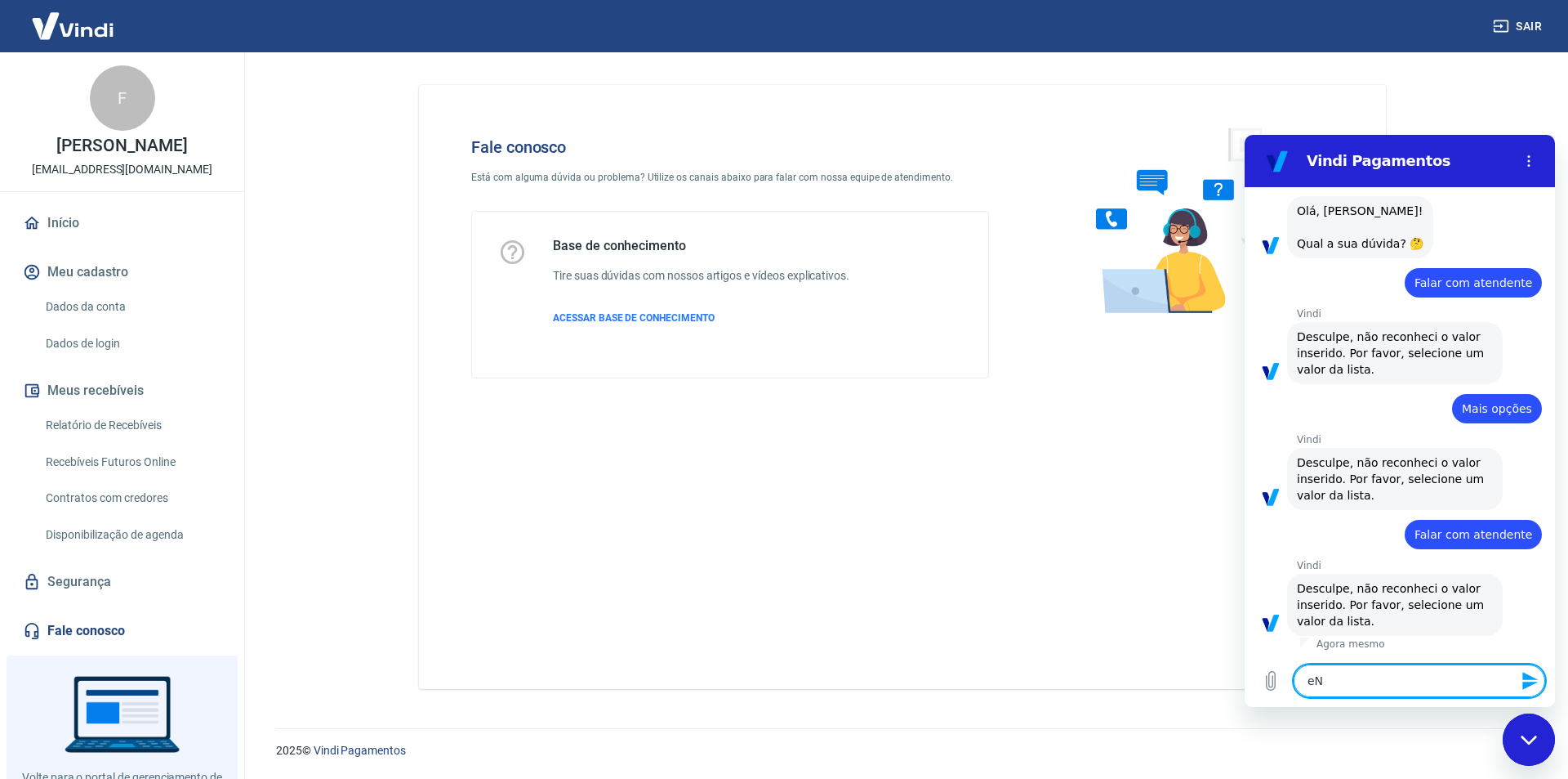
type textarea "e"
type textarea "x"
type textarea "eE"
type textarea "x"
type textarea "e"
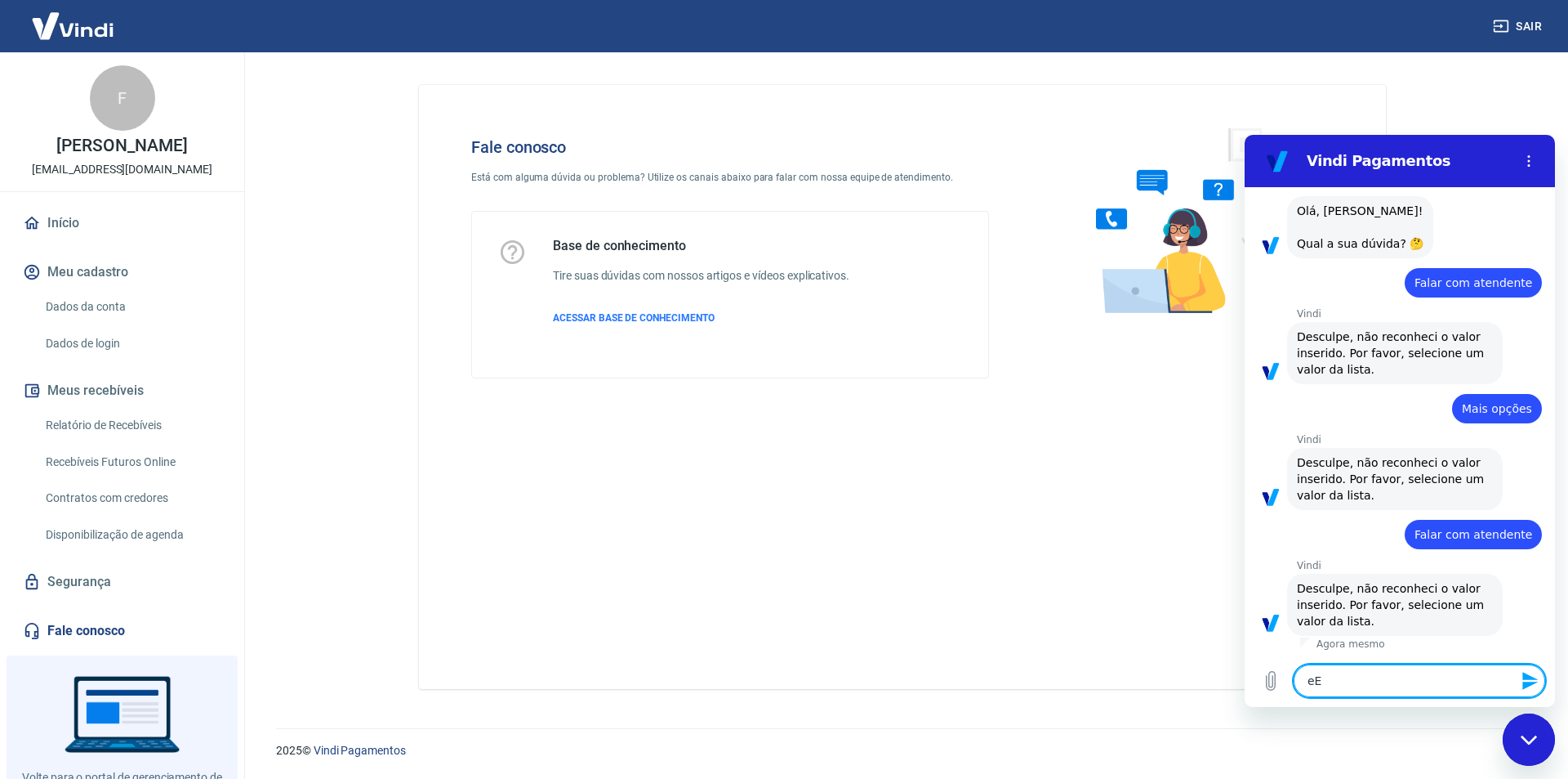
type textarea "x"
type textarea "E"
type textarea "x"
type textarea "En"
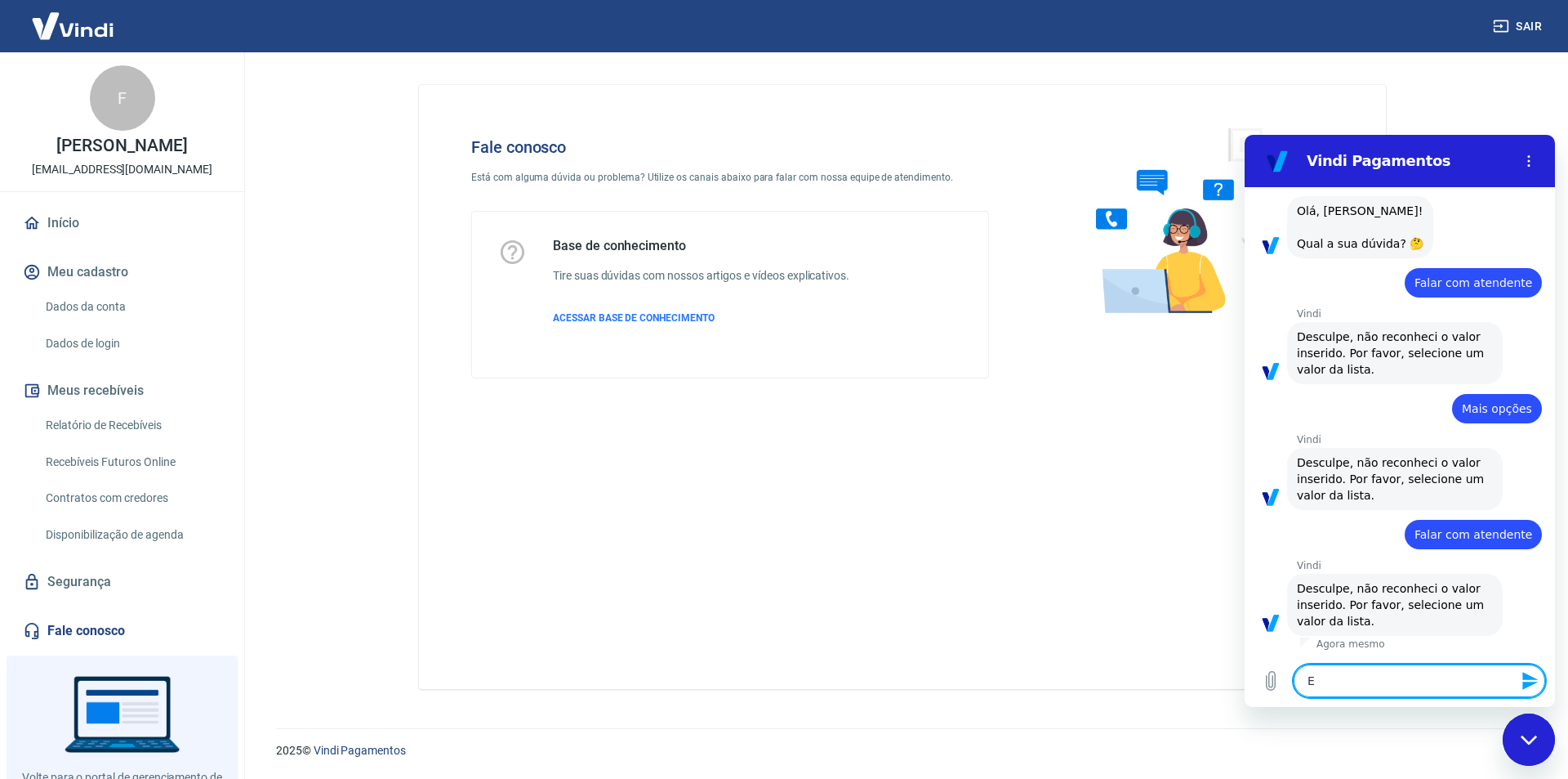
type textarea "x"
type textarea "Env"
type textarea "x"
type textarea "Envi"
type textarea "x"
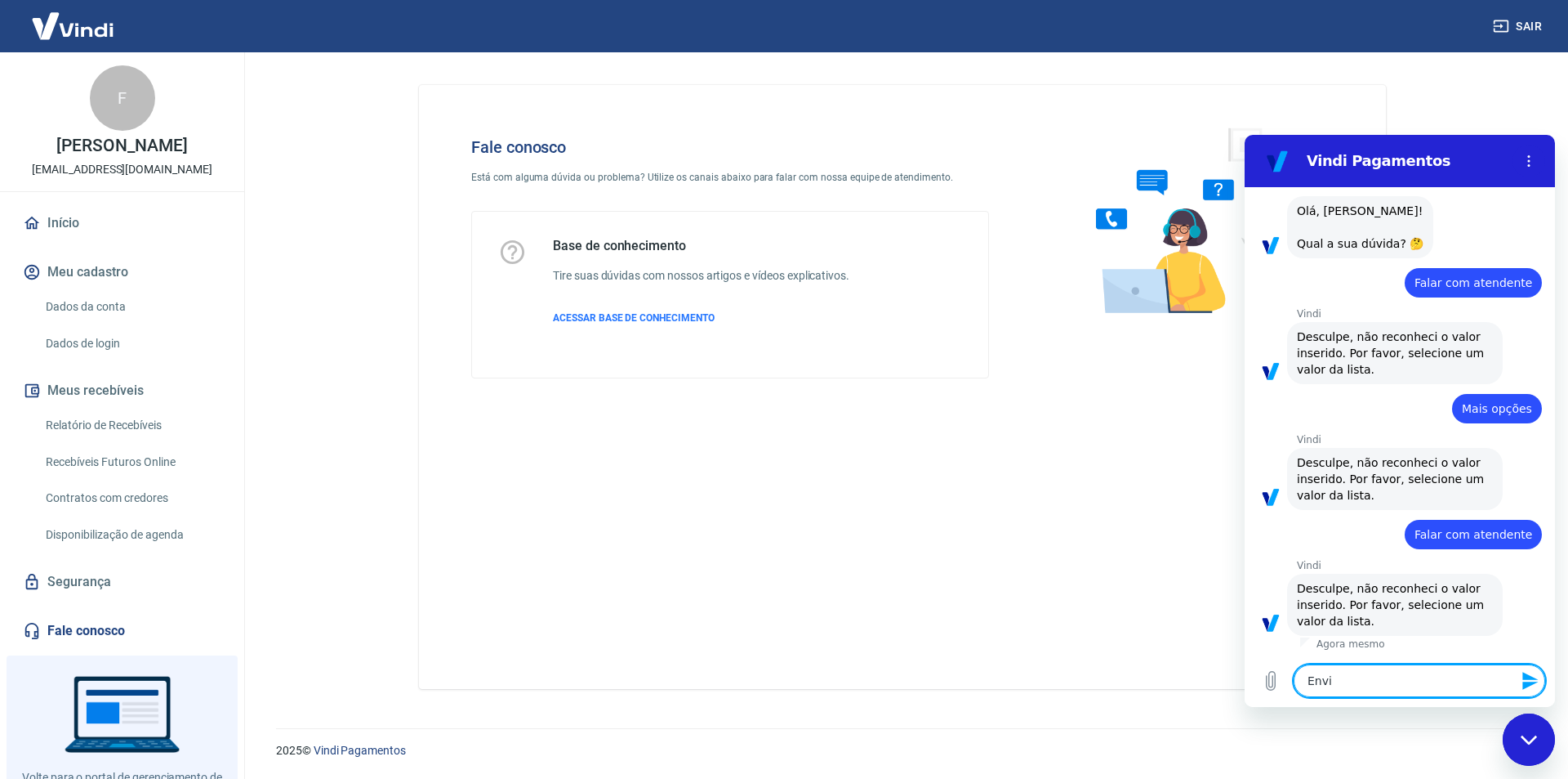
type textarea "Envie"
type textarea "x"
type textarea "Envie"
type textarea "x"
type textarea "Envie a"
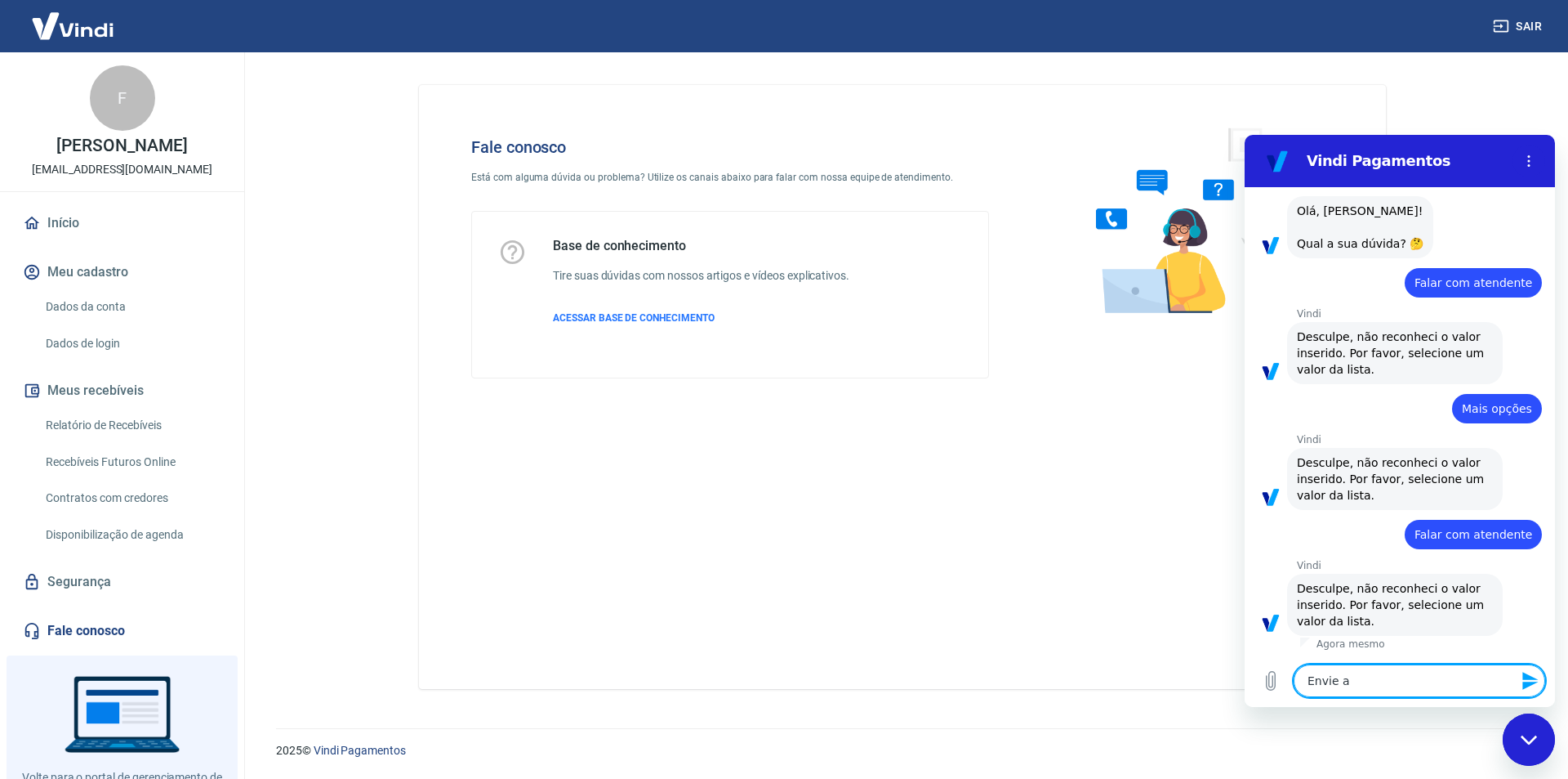
type textarea "x"
type textarea "Envie a"
type textarea "x"
type textarea "Envie a l"
type textarea "x"
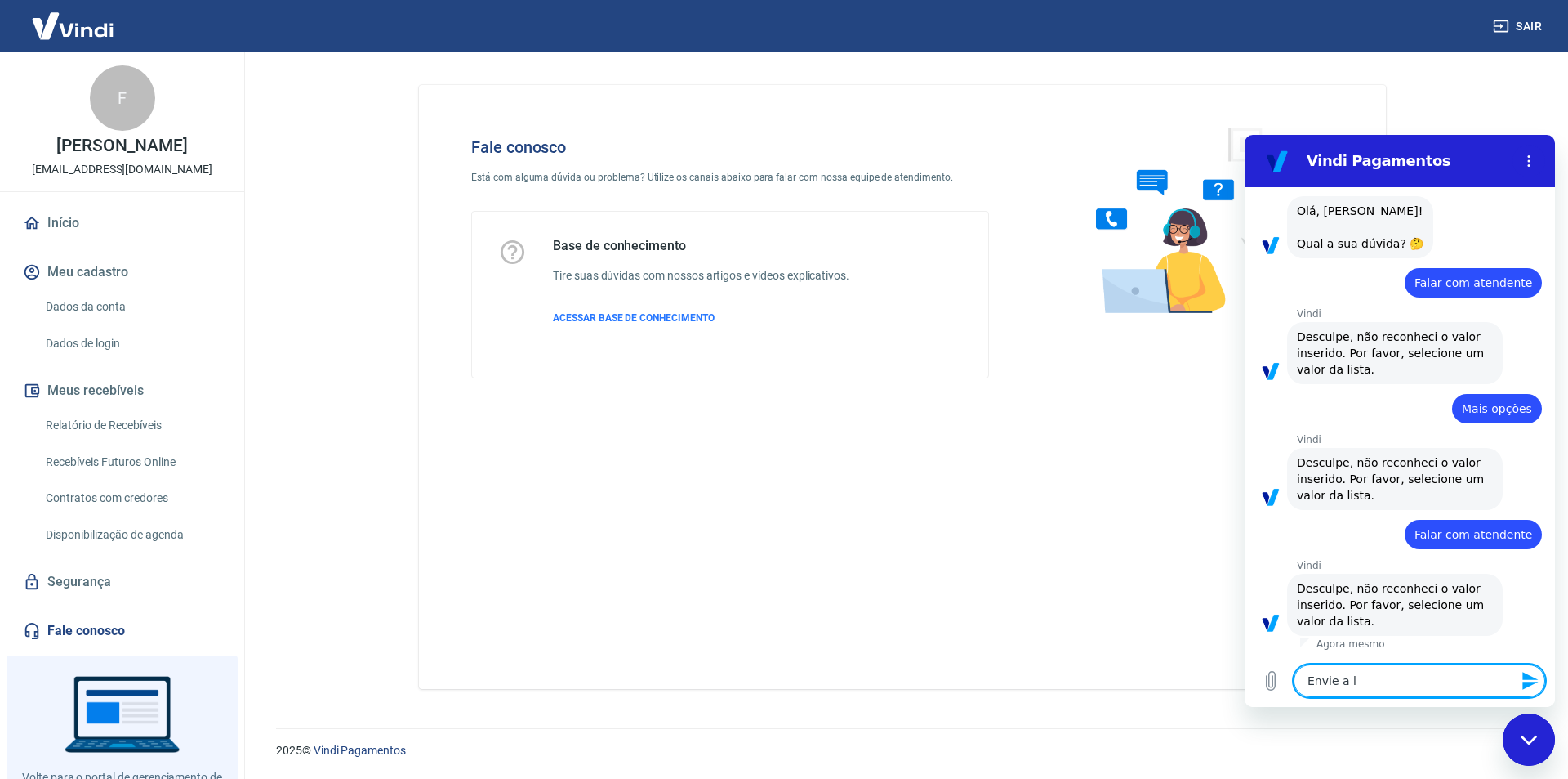
type textarea "Envie a li"
type textarea "x"
type textarea "Envie a lis"
type textarea "x"
type textarea "Envie a list"
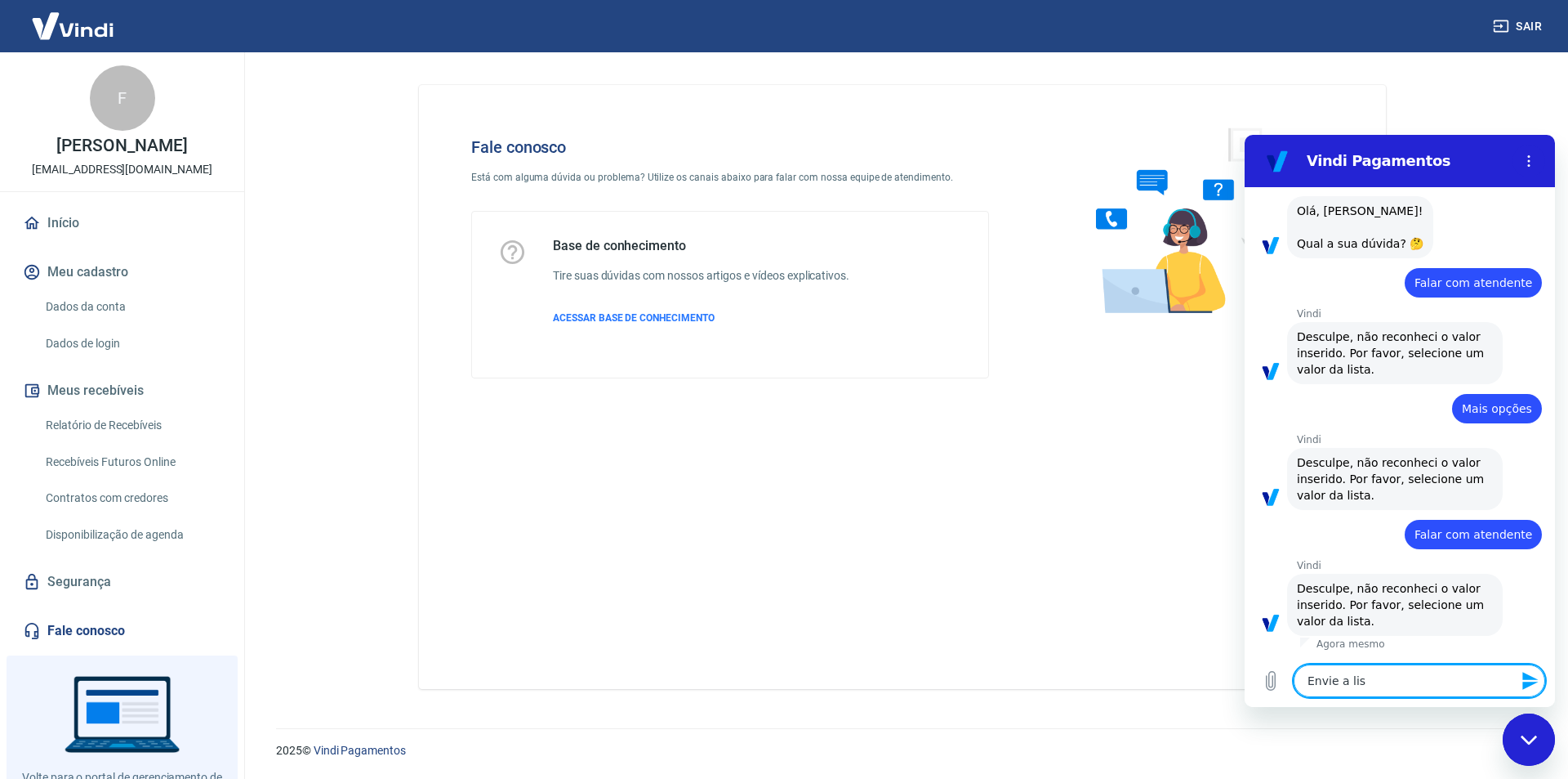
type textarea "x"
type textarea "Envie a lista"
type textarea "x"
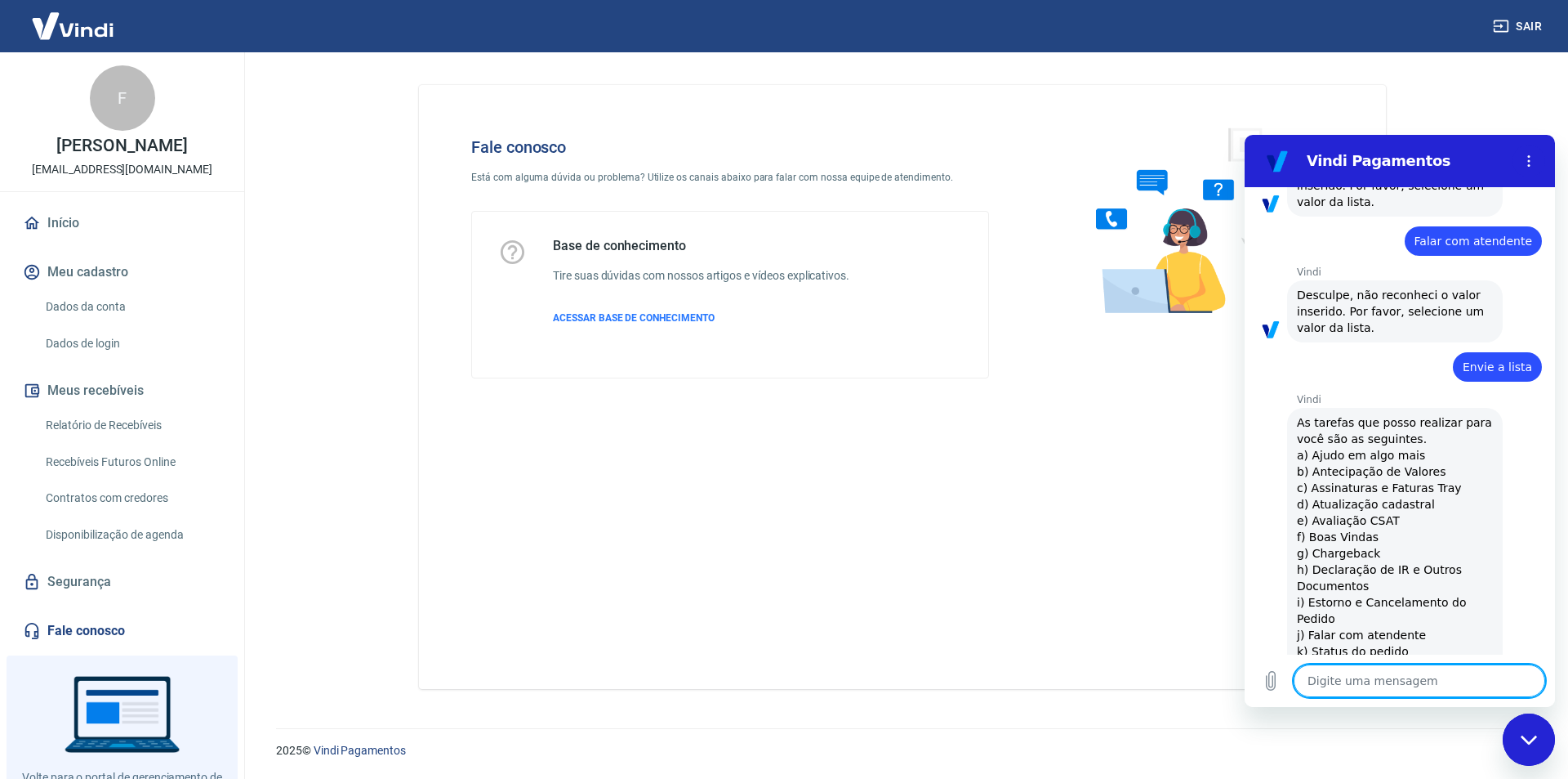
type textarea "x"
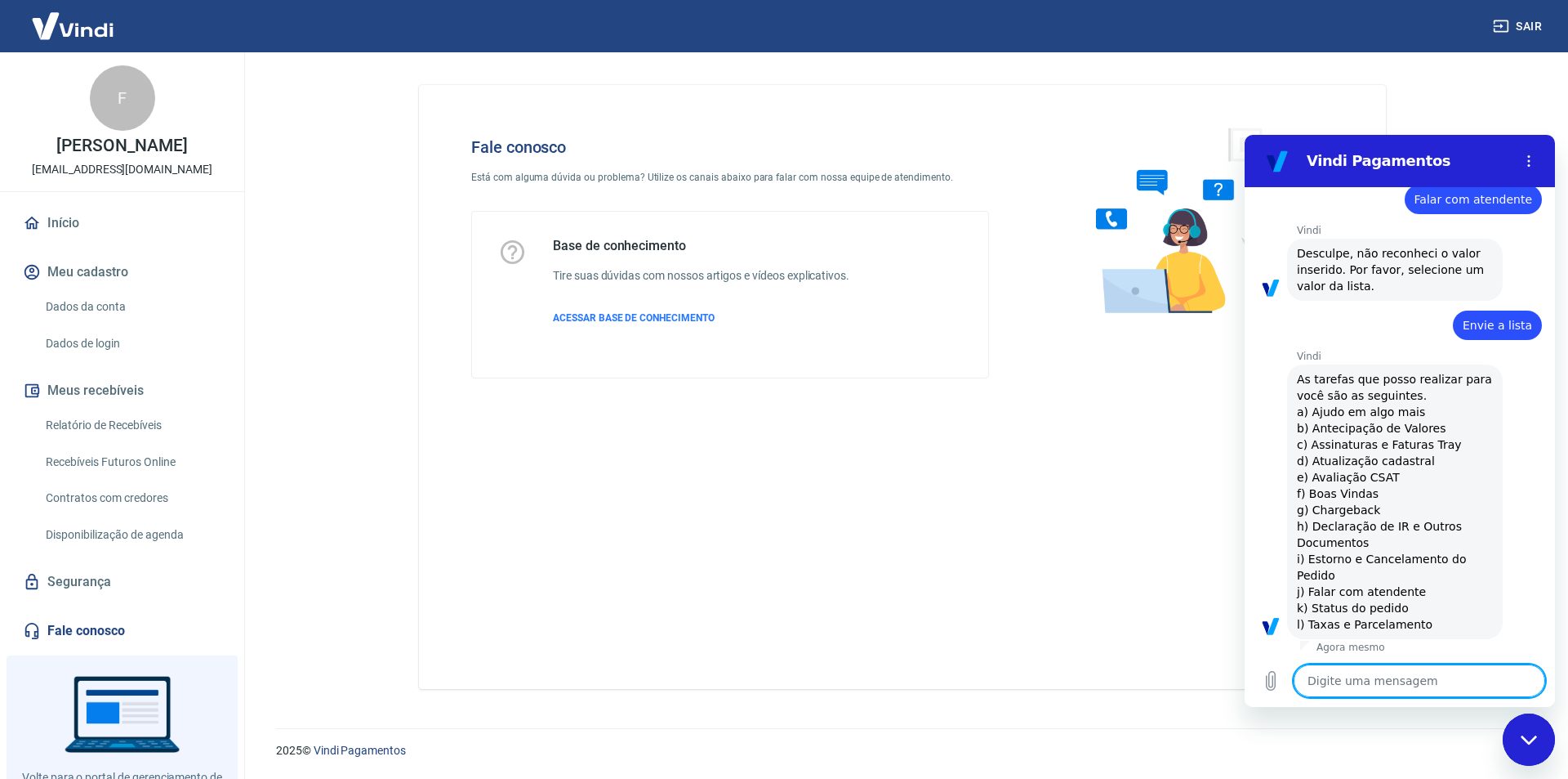
scroll to position [402, 0]
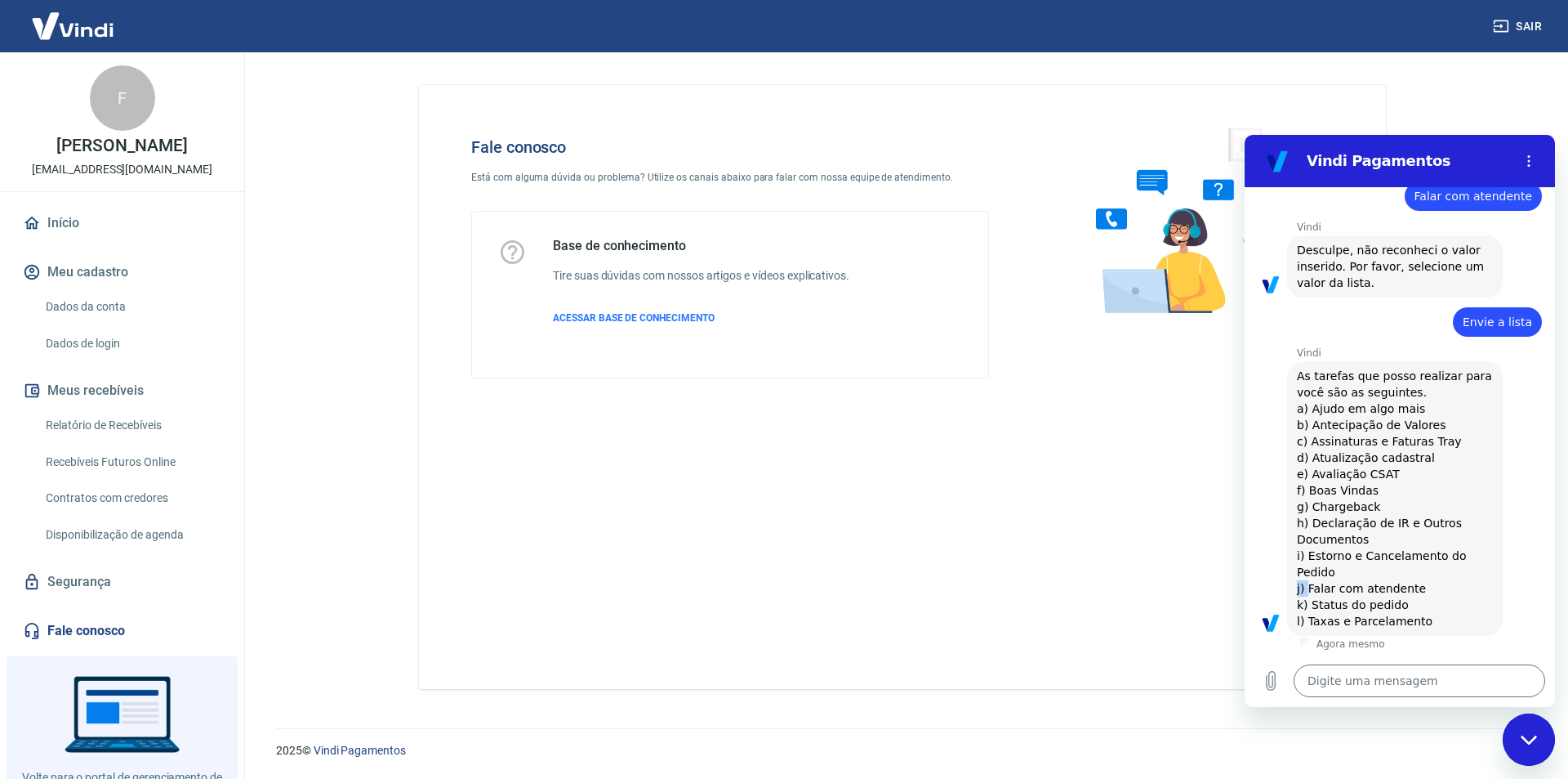
drag, startPoint x: 1307, startPoint y: 588, endPoint x: 1289, endPoint y: 591, distance: 18.2
click at [1289, 591] on div "Vindi diz: As tarefas que posso realizar para você são as seguintes. a) Ajudo e…" at bounding box center [1394, 498] width 215 height 274
copy span "j)"
click at [1352, 677] on textarea at bounding box center [1420, 680] width 252 height 32
paste textarea "j)"
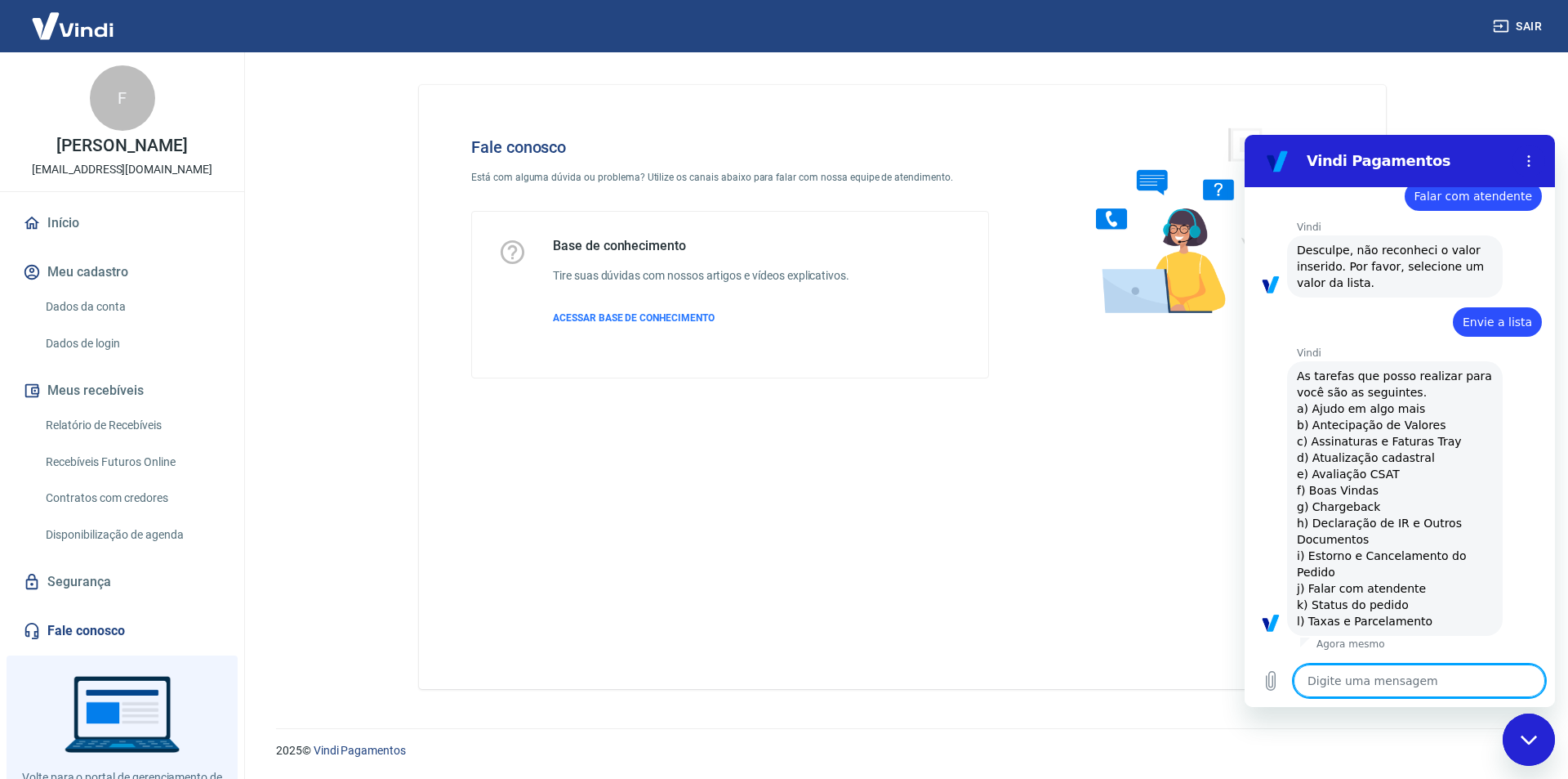
type textarea "j)"
type textarea "x"
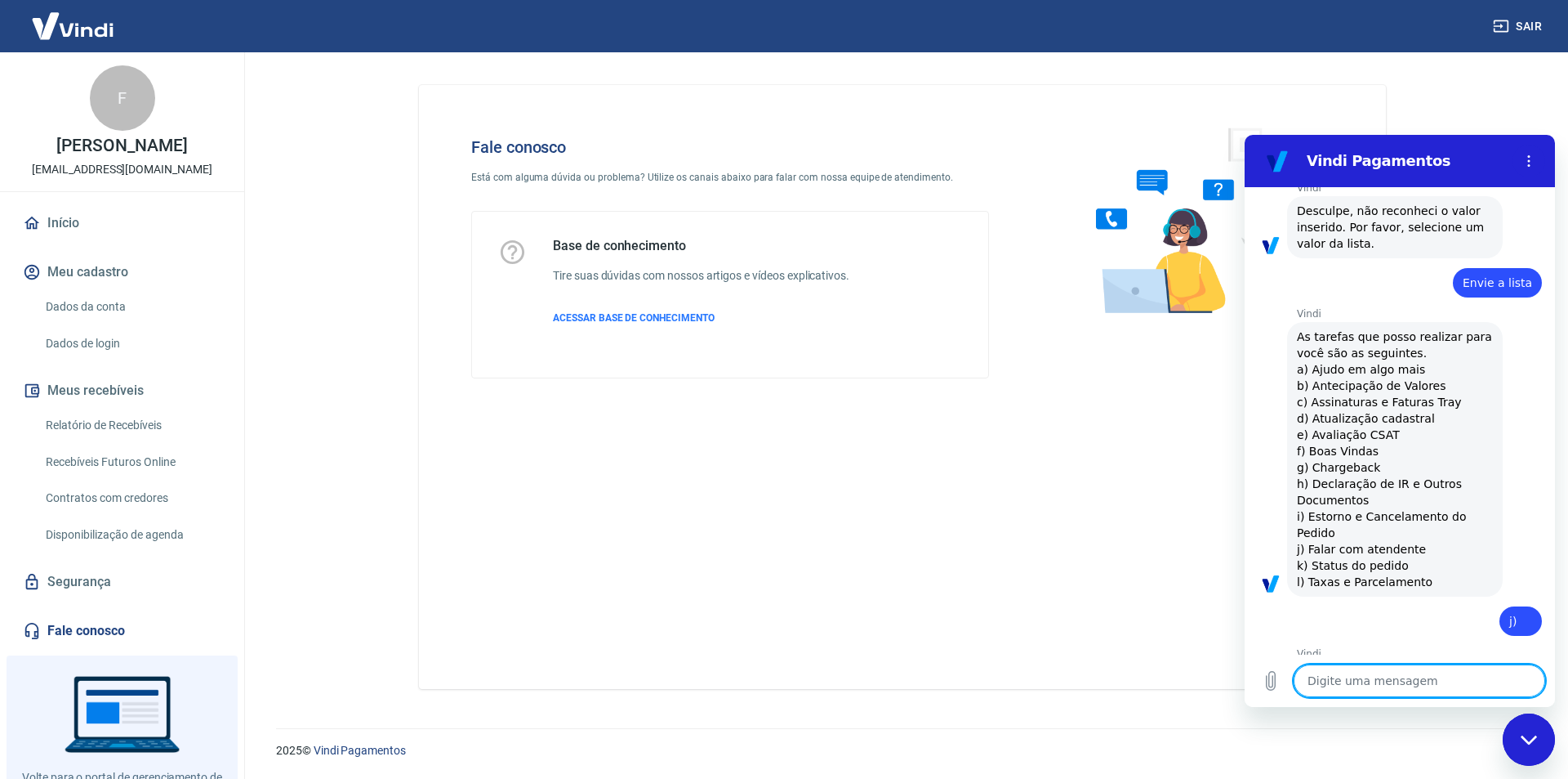
type textarea "x"
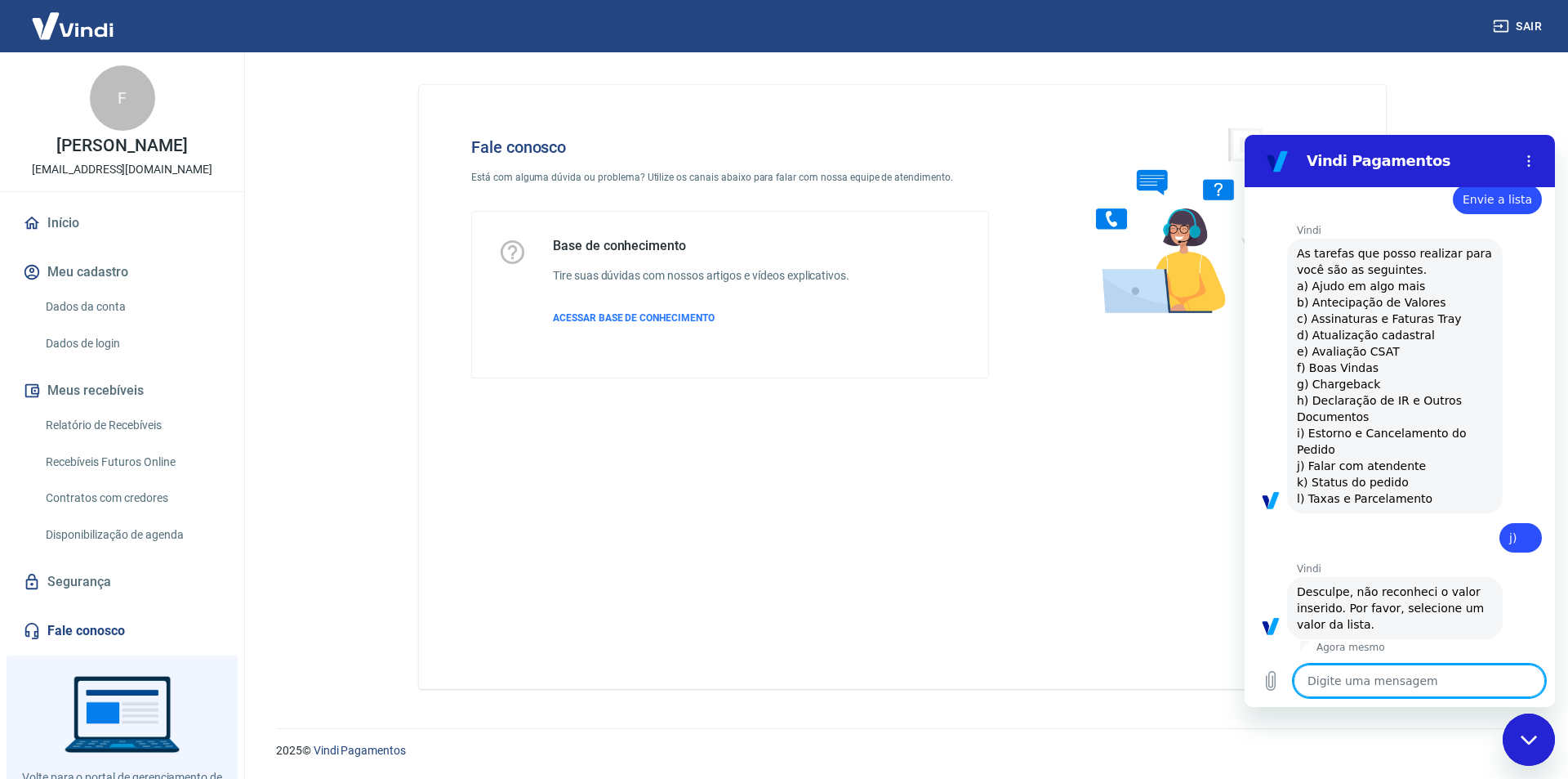
scroll to position [528, 0]
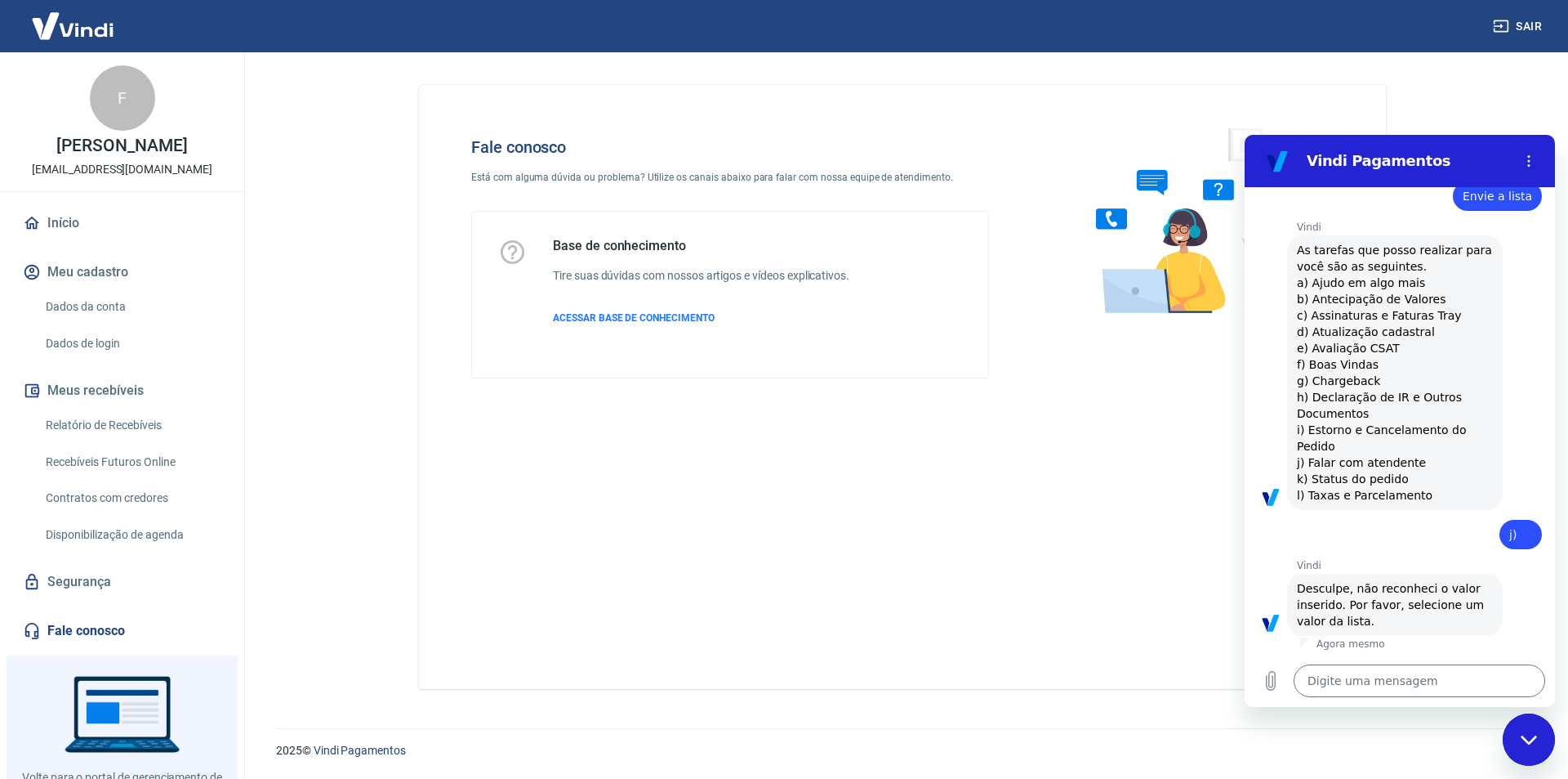
click at [1319, 465] on span "As tarefas que posso realizar para você são as seguintes. a) Ajudo em algo mais…" at bounding box center [1396, 373] width 199 height 258
copy span "j) Falar com atendente"
click at [1375, 683] on textarea at bounding box center [1420, 680] width 252 height 32
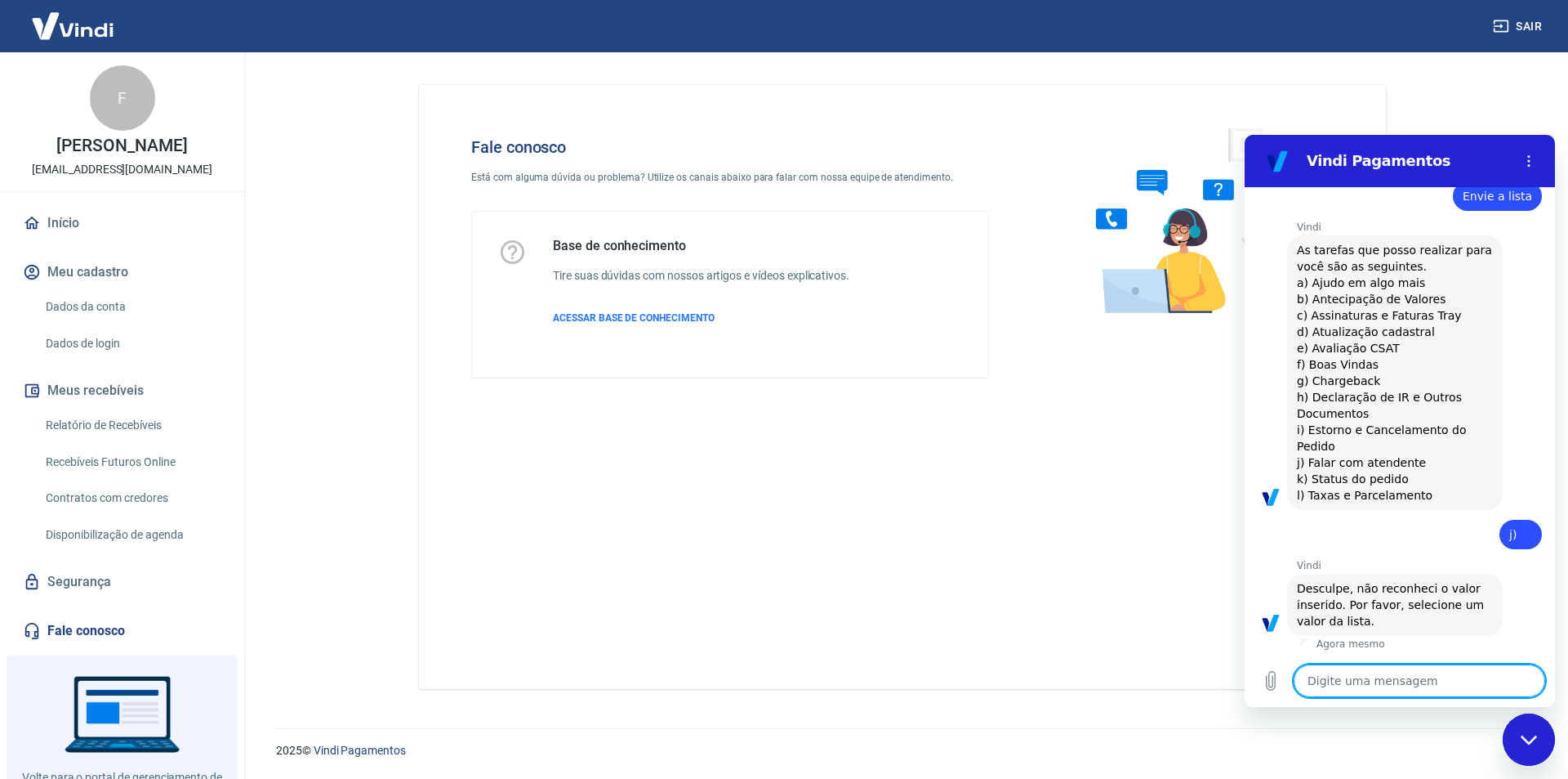
paste textarea "j) Falar com atendente"
type textarea "j) Falar com atendente"
type textarea "x"
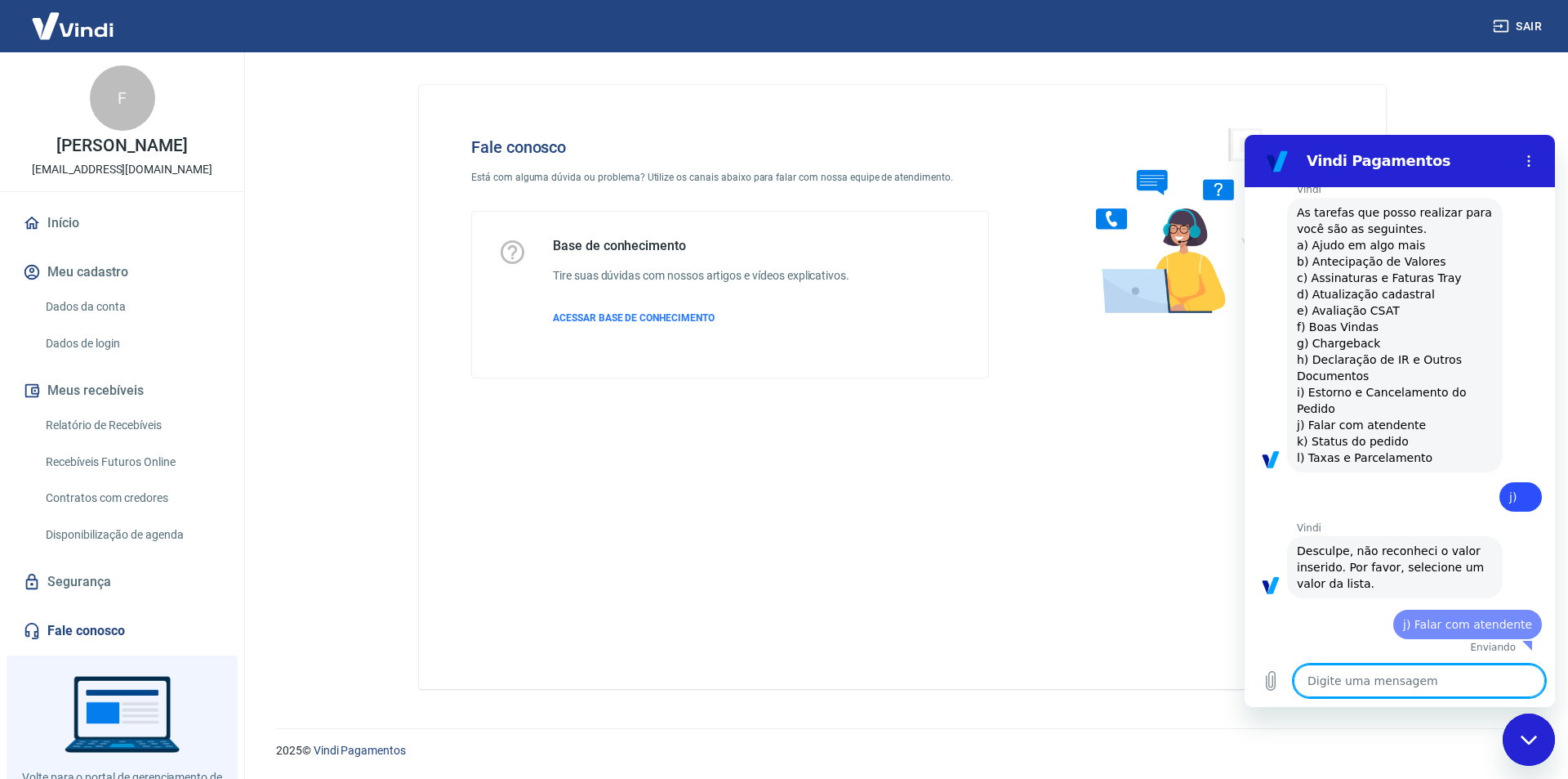
type textarea "x"
type textarea "j"
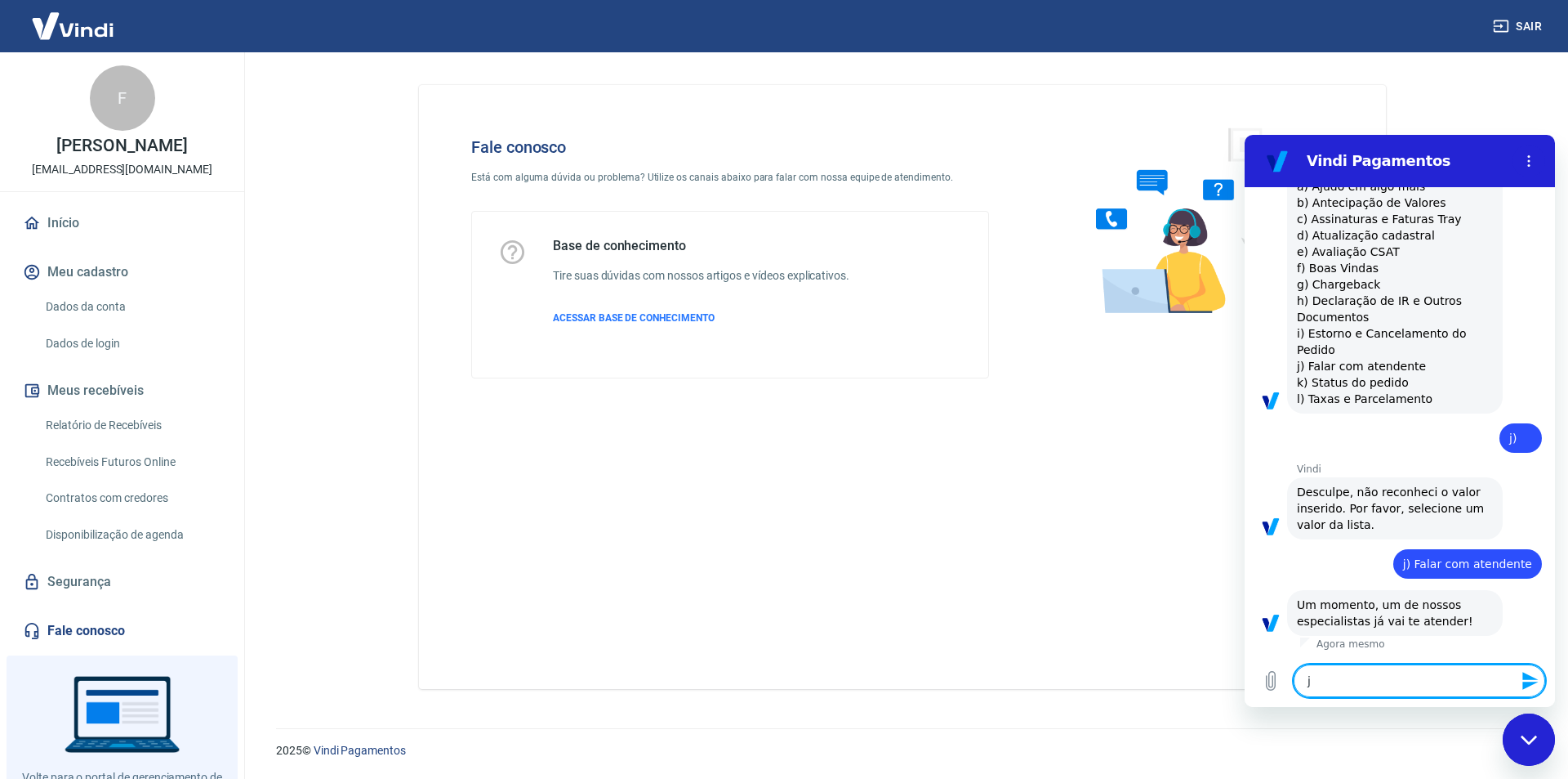
type textarea "x"
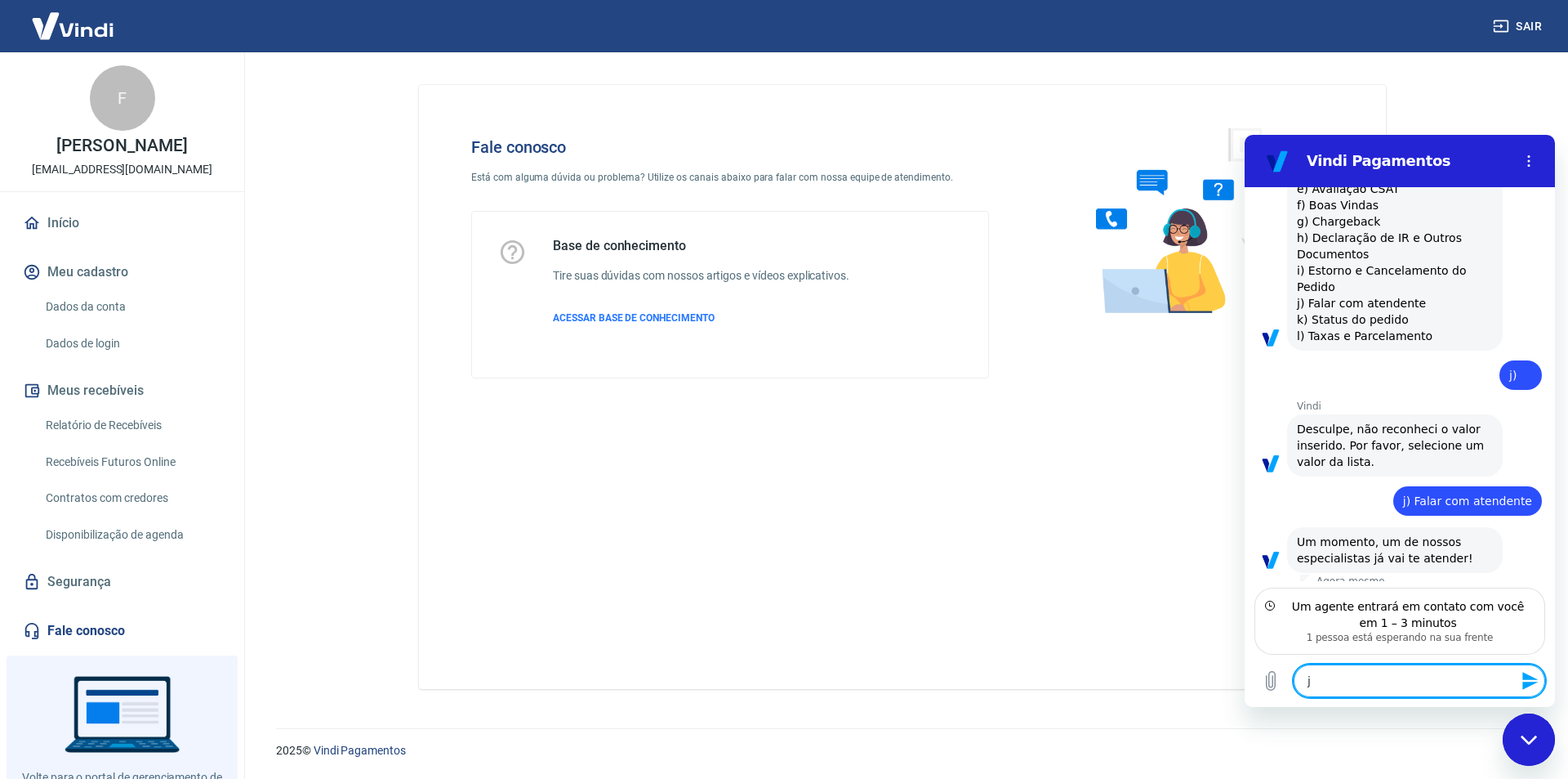
scroll to position [698, 0]
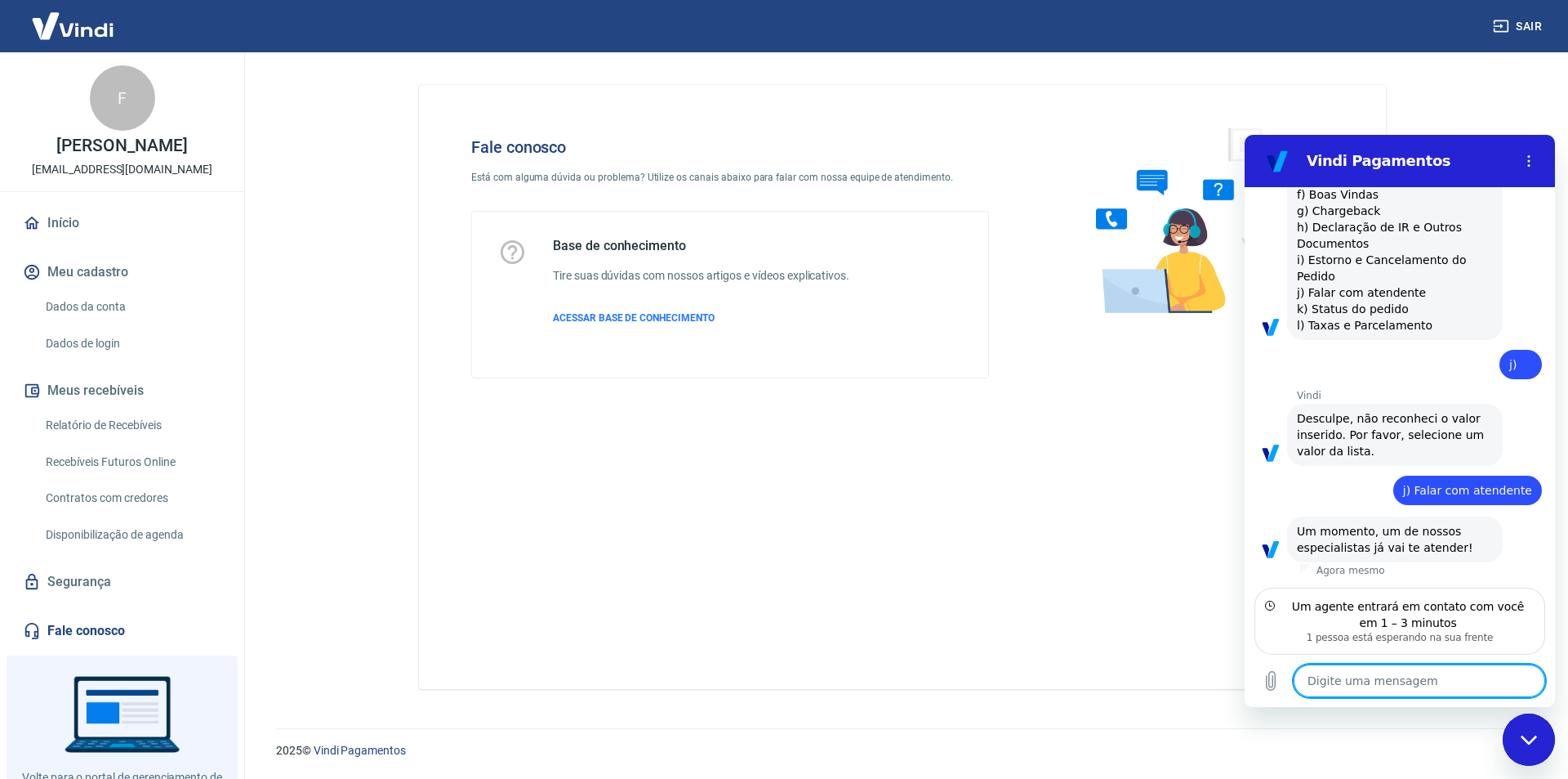
type textarea "x"
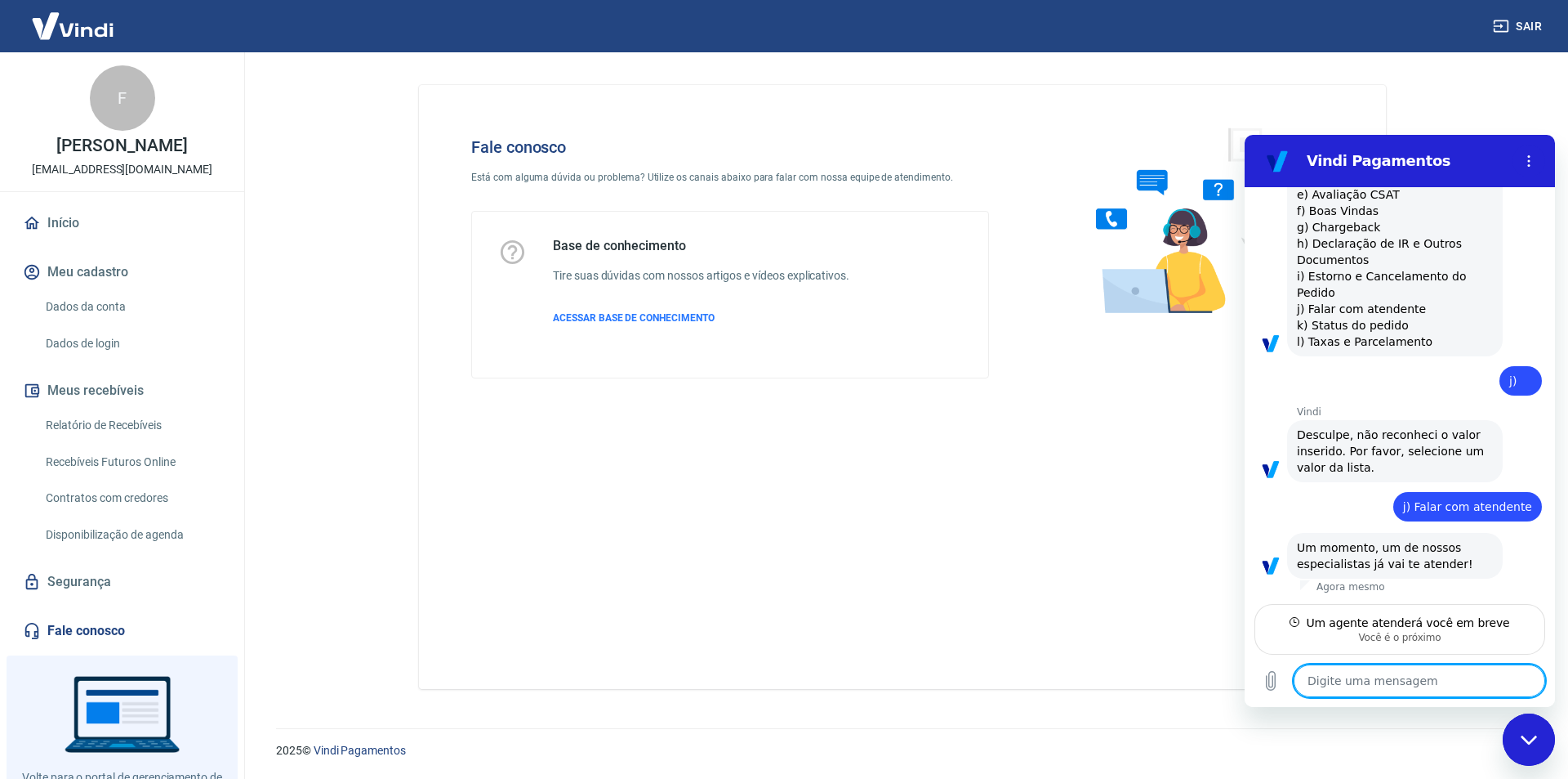
scroll to position [683, 0]
click at [1376, 688] on textarea at bounding box center [1420, 680] width 252 height 32
type textarea "B"
type textarea "x"
type textarea "Bo"
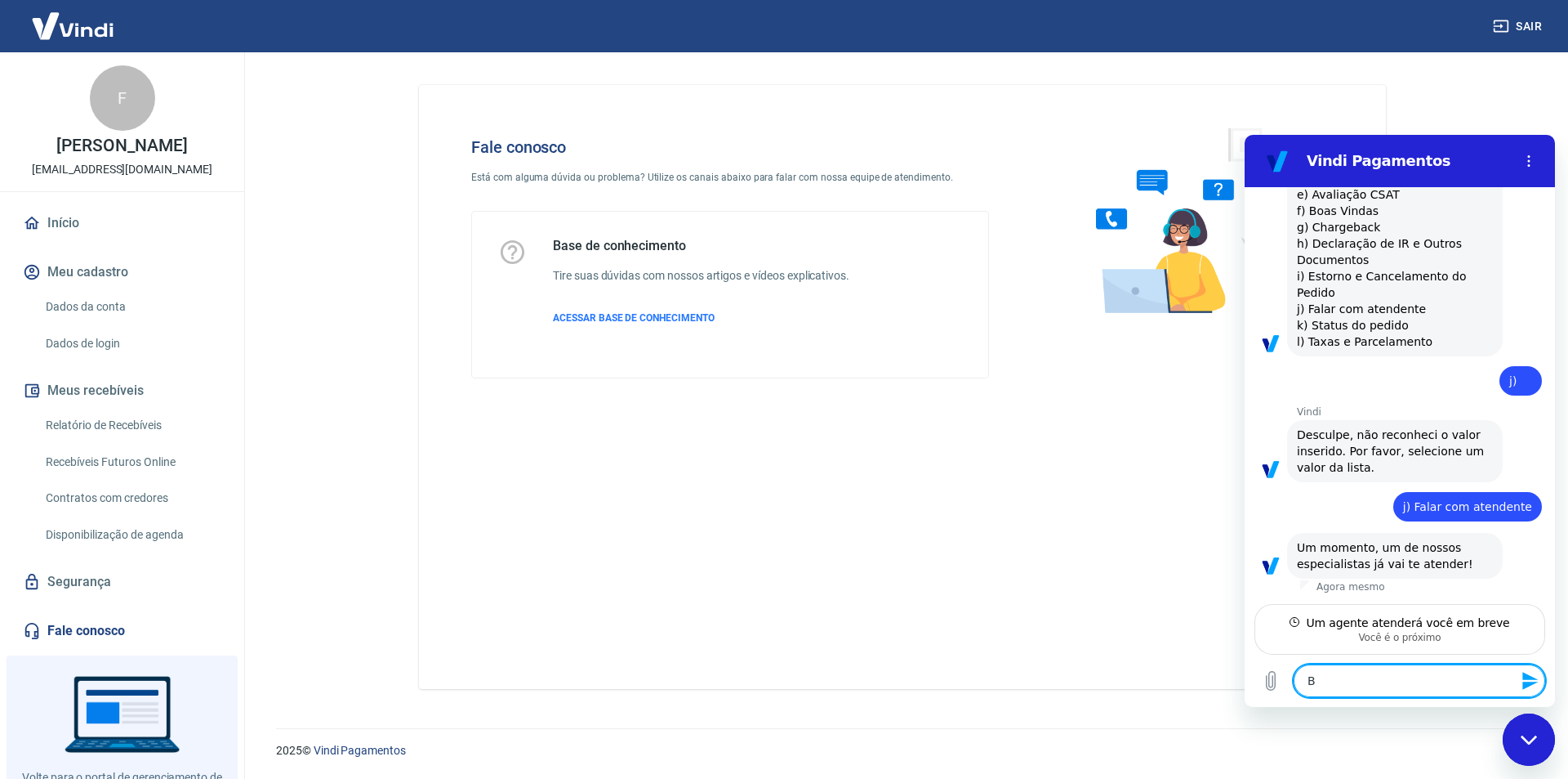
type textarea "x"
type textarea "Boa"
type textarea "x"
type textarea "Boa"
type textarea "x"
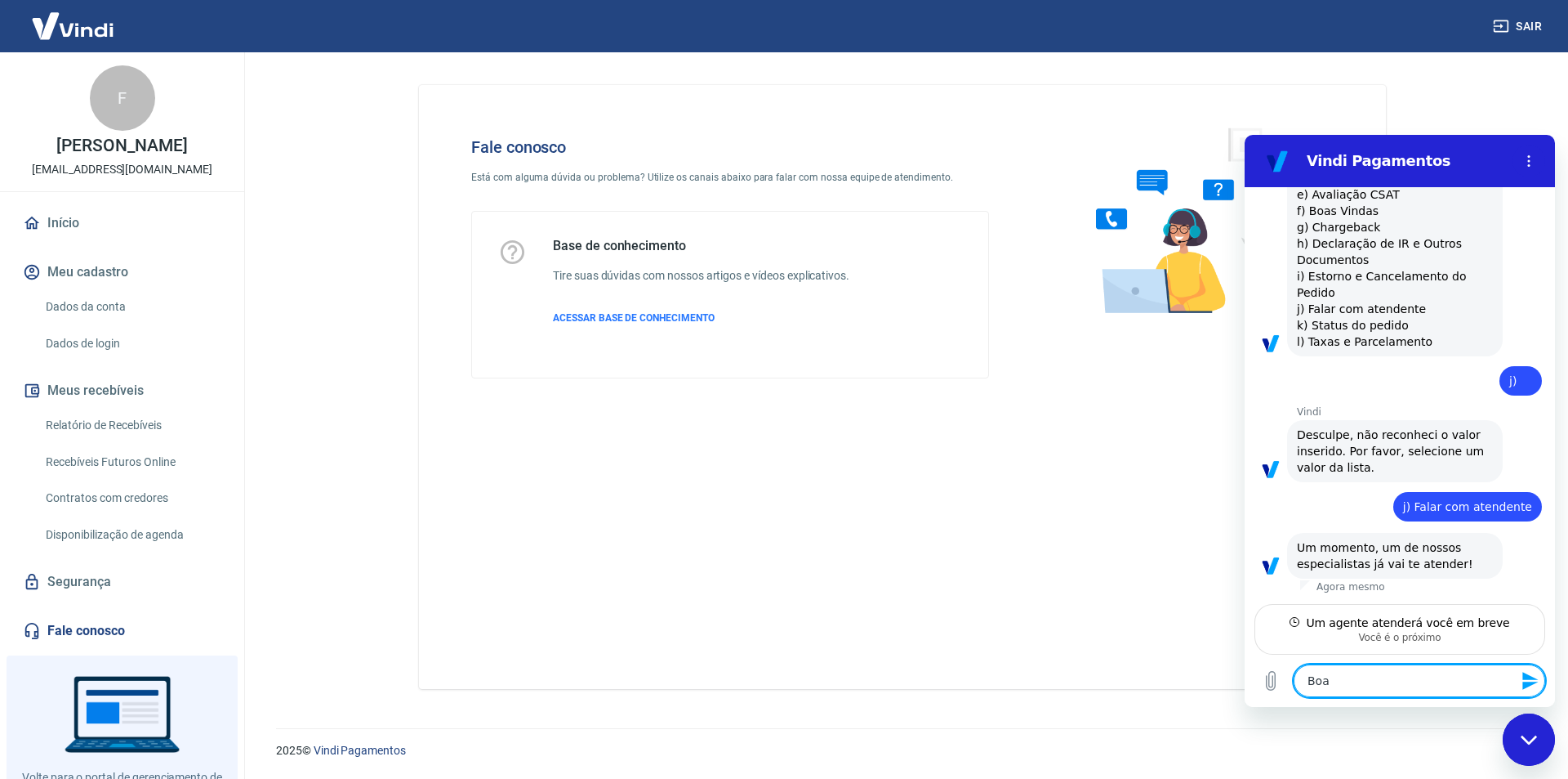
type textarea "Boa t"
type textarea "x"
type textarea "Boa ta"
type textarea "x"
type textarea "Boa tar"
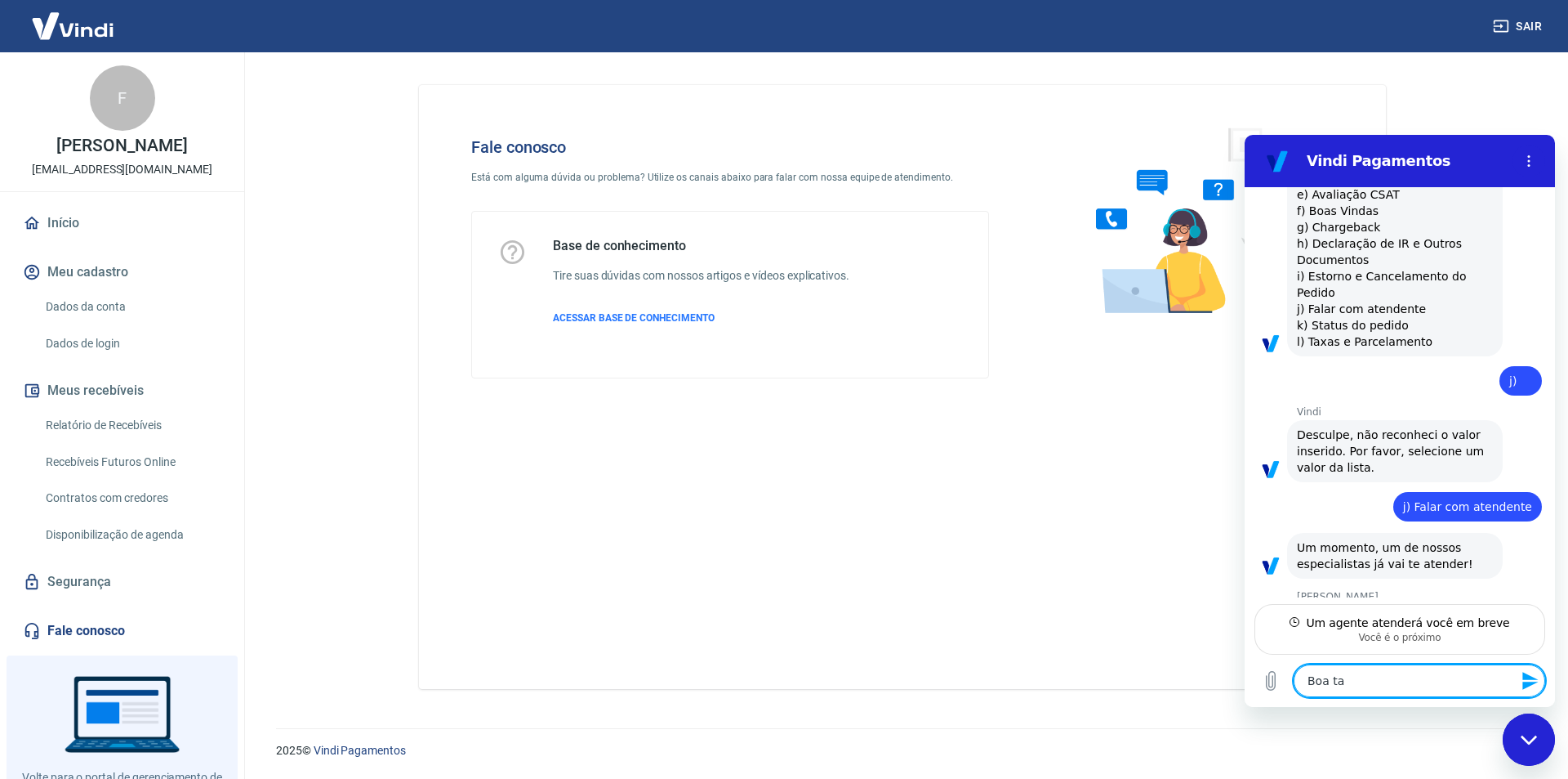
type textarea "x"
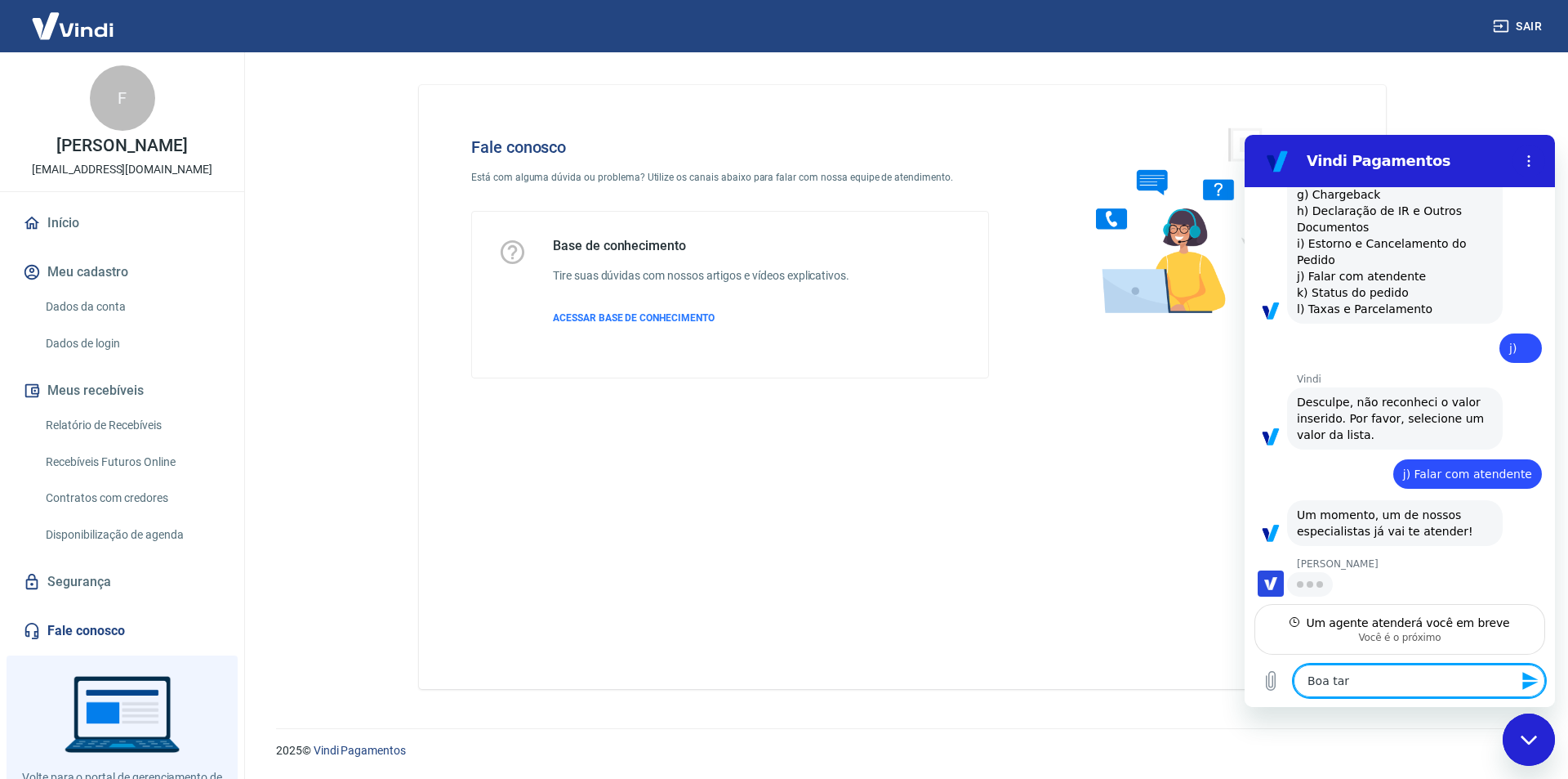
type textarea "Boa tard"
type textarea "x"
type textarea "Boa tarde"
type textarea "x"
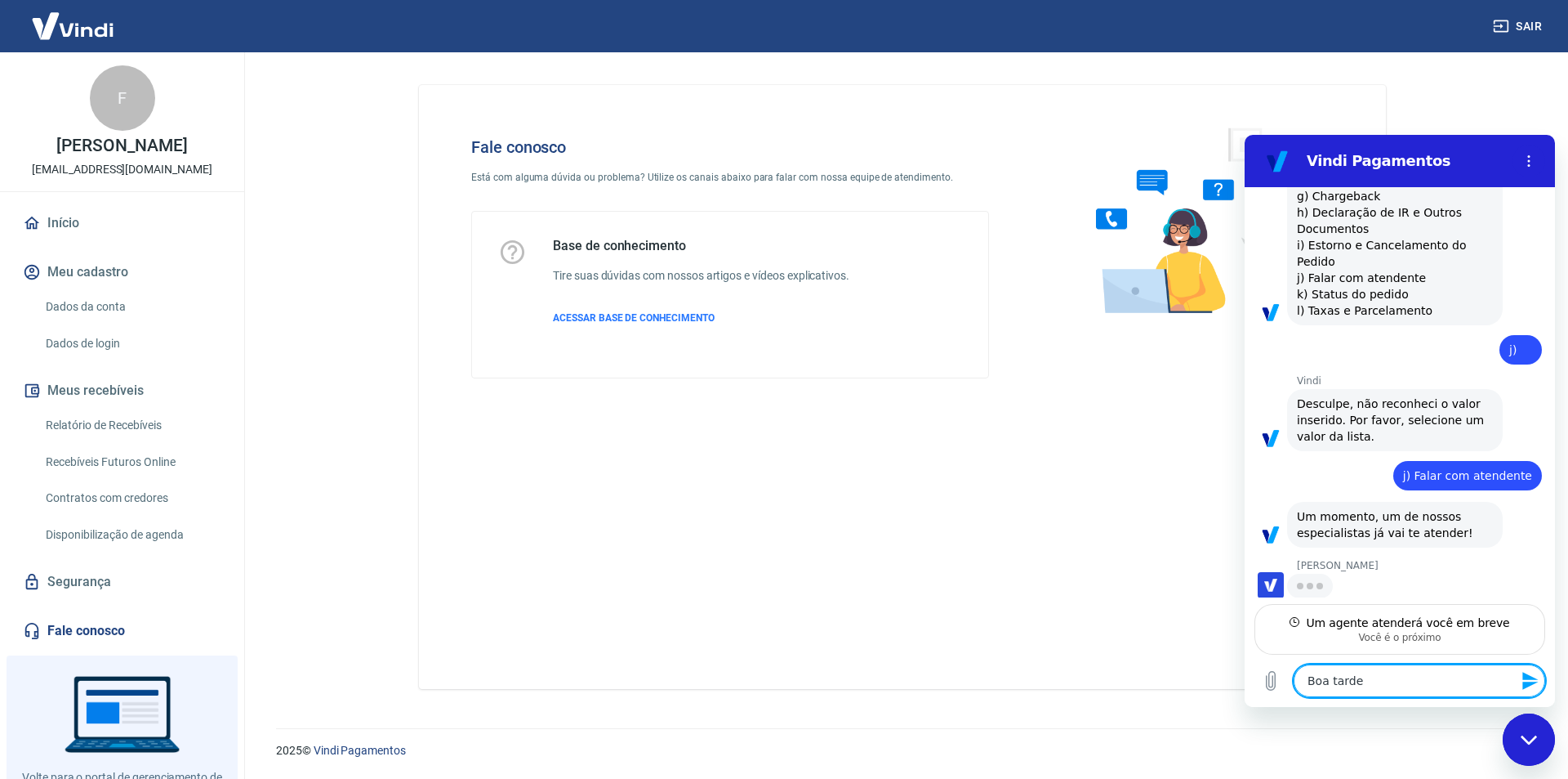
type textarea "Boa tarde,"
type textarea "x"
type textarea "Boa tarde,"
type textarea "x"
type textarea "Boa tarde, t"
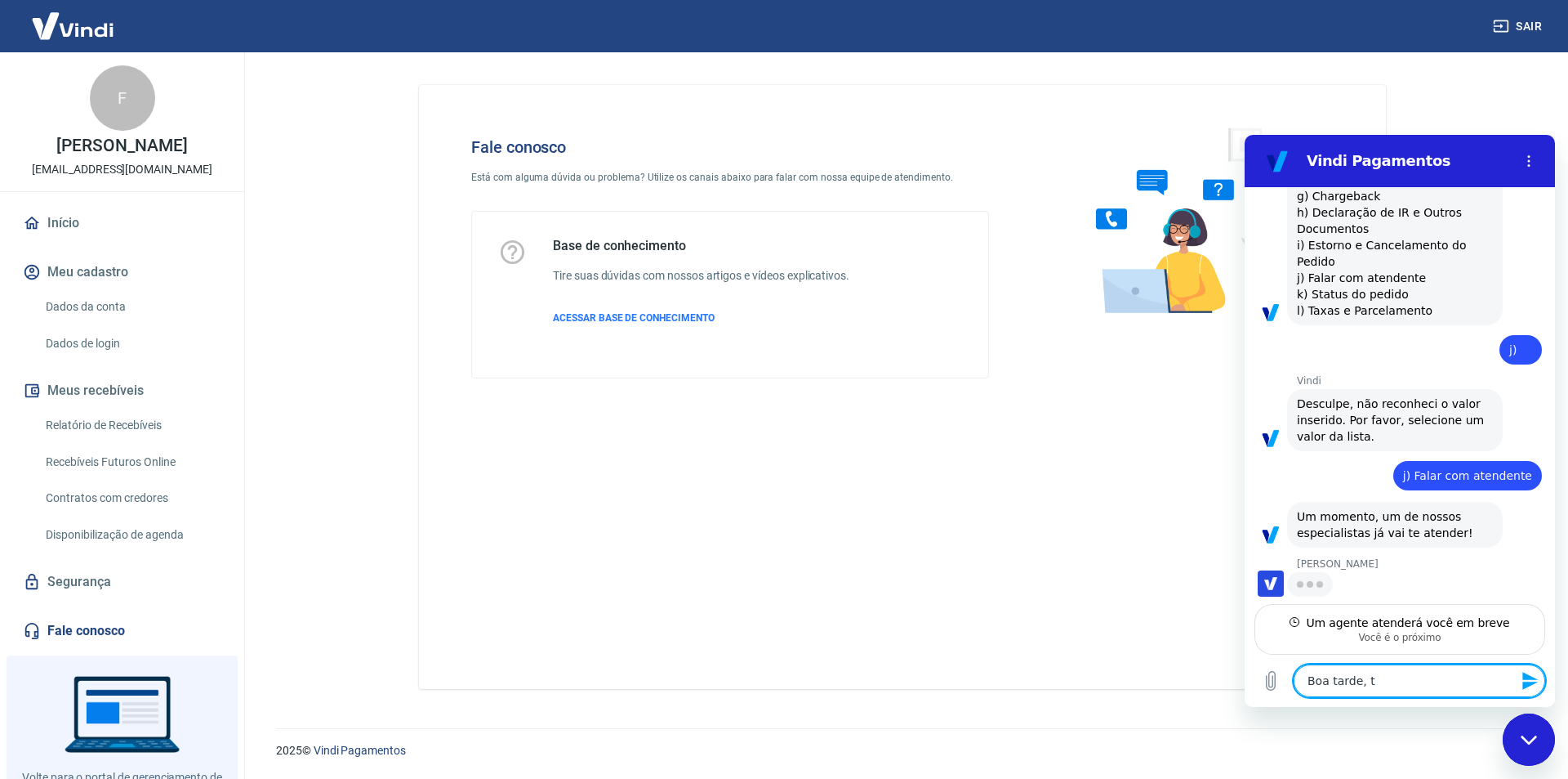
type textarea "x"
type textarea "Boa tarde, tu"
type textarea "x"
type textarea "Boa tarde, tud"
type textarea "x"
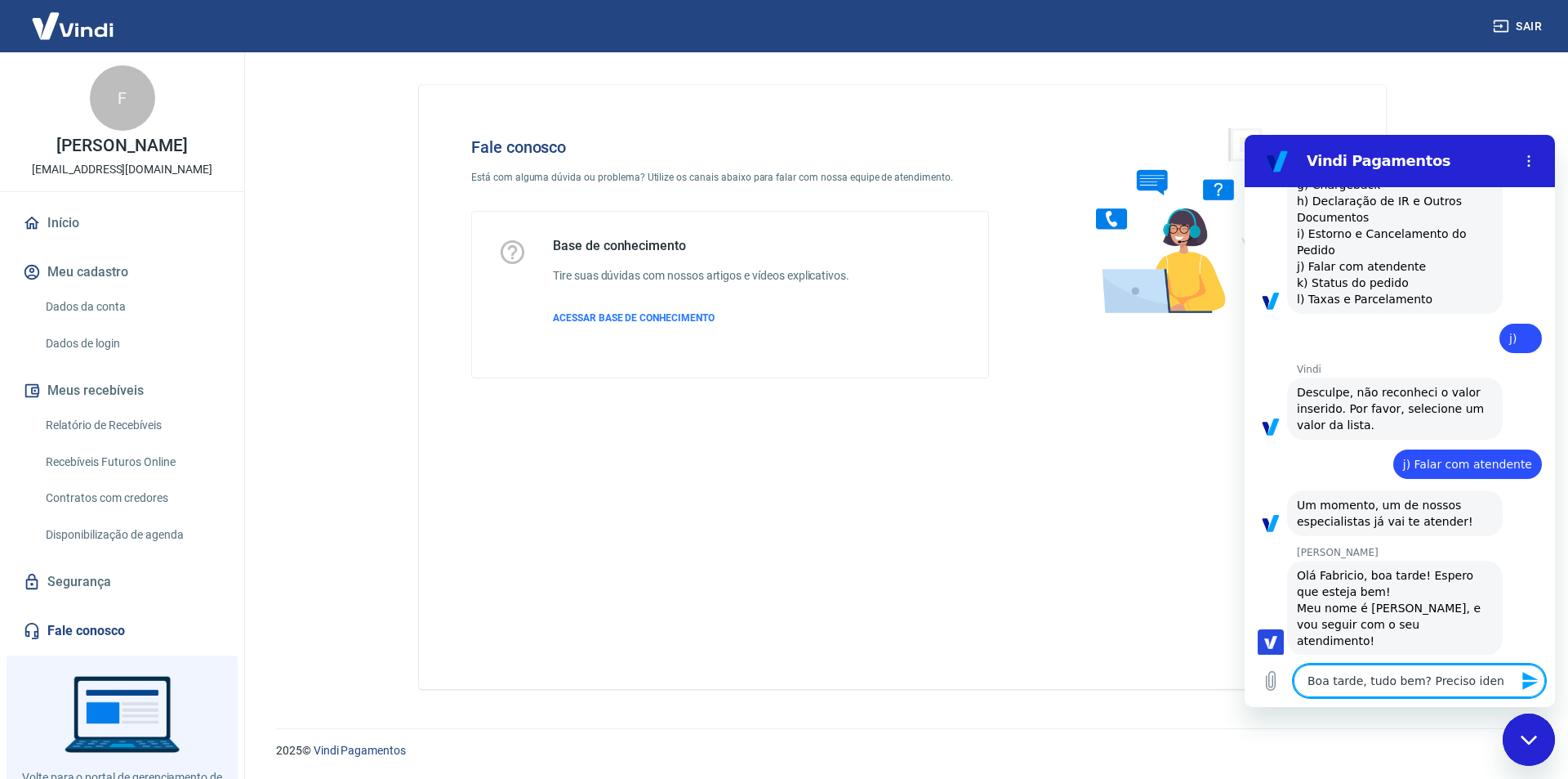
scroll to position [728, 0]
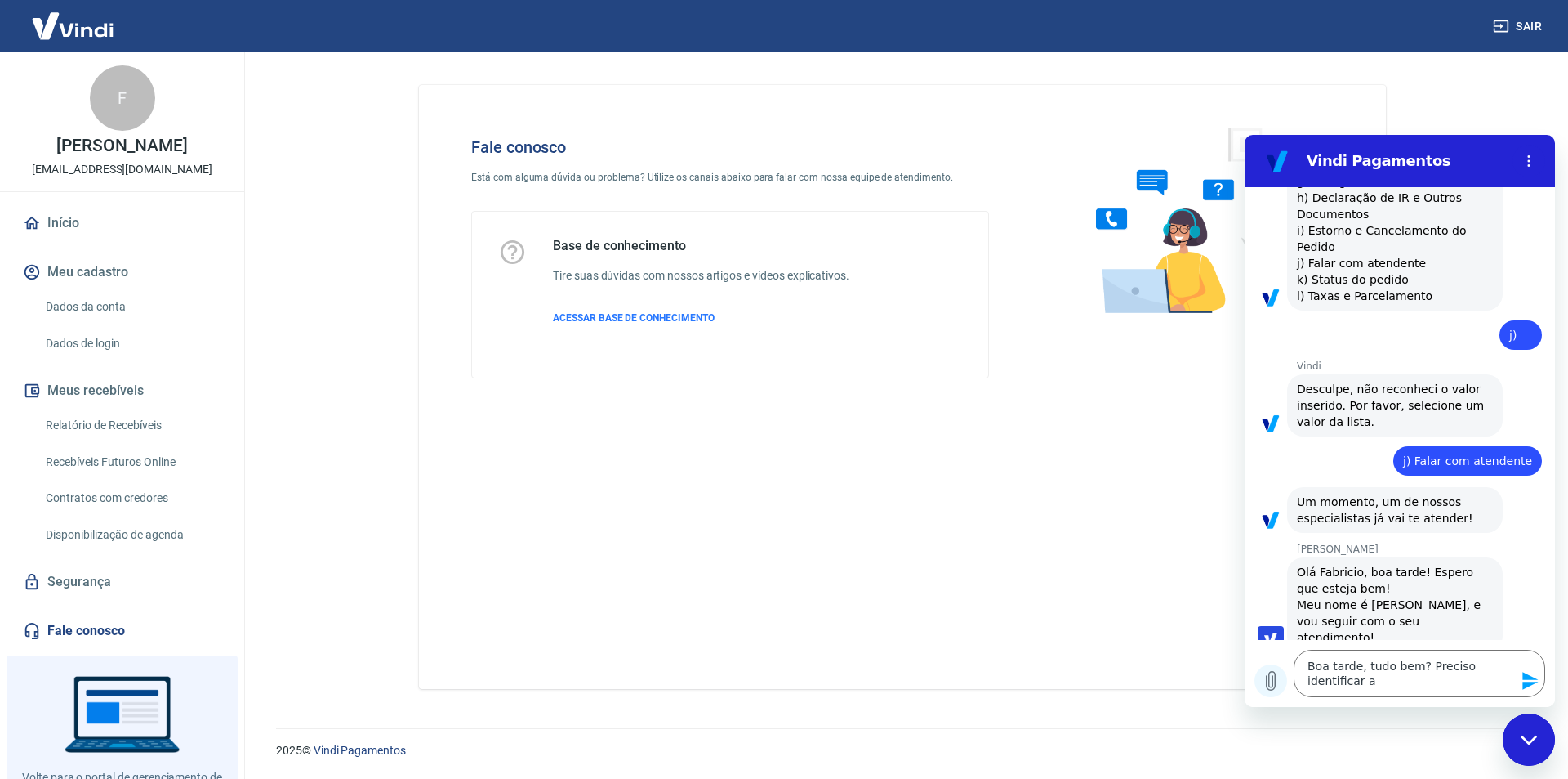
click at [1270, 692] on button "Carregar arquivo" at bounding box center [1270, 680] width 32 height 32
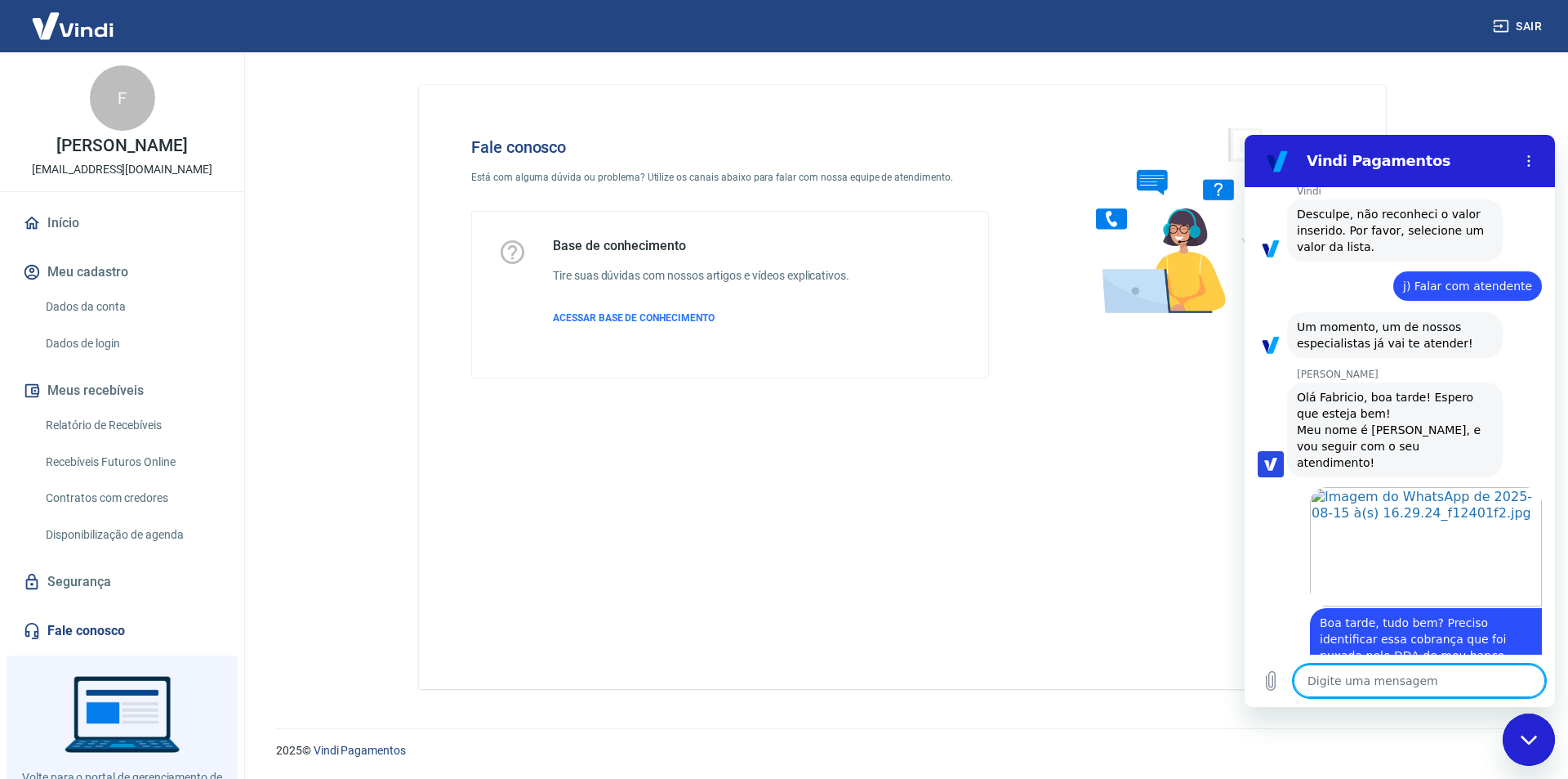
scroll to position [985, 0]
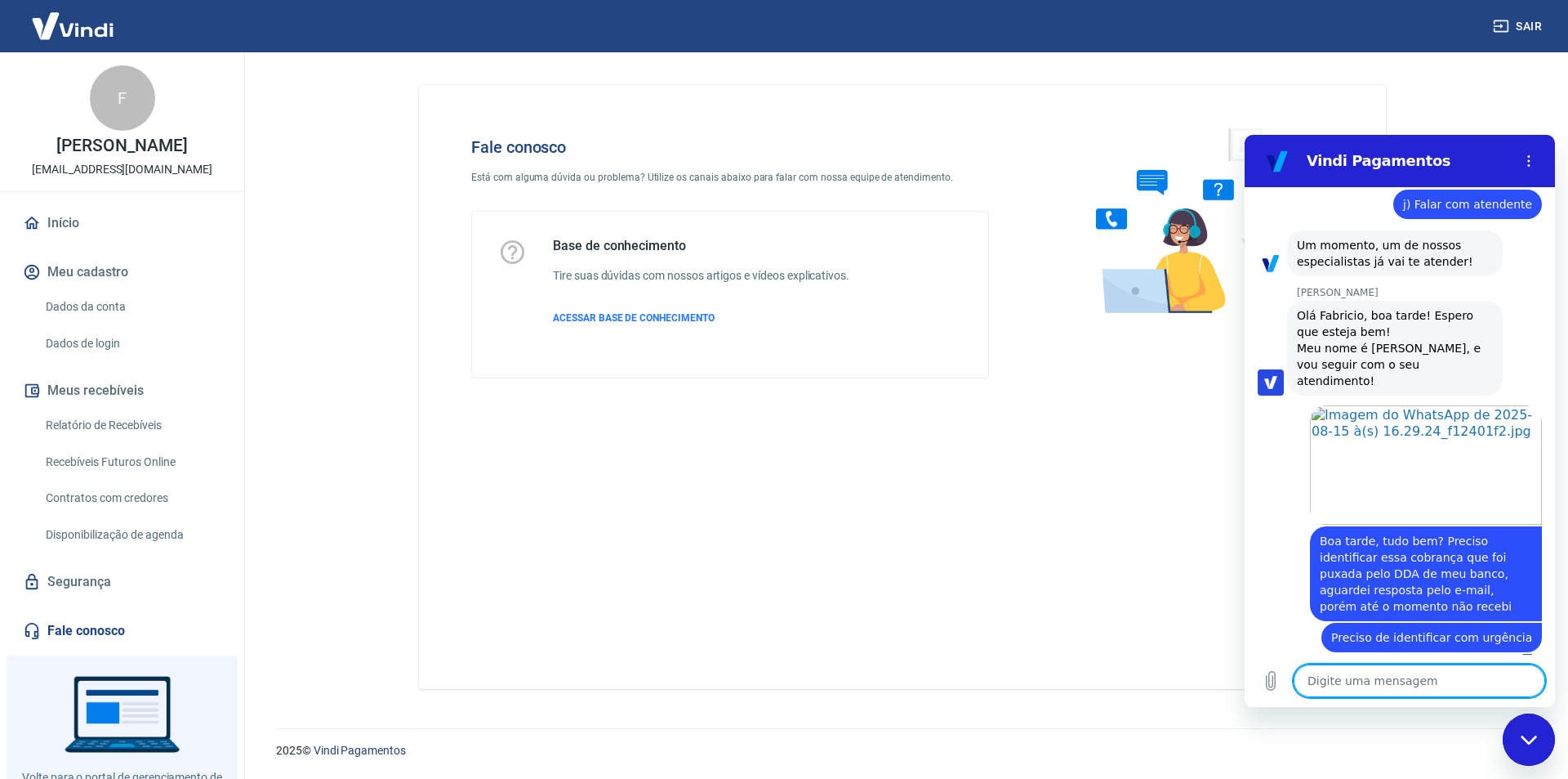
click at [1358, 667] on div at bounding box center [1400, 668] width 311 height 3
click at [1319, 692] on textarea at bounding box center [1420, 680] width 252 height 32
click at [1359, 630] on div "diz: Preciso de identificar com urgência" at bounding box center [1431, 637] width 220 height 30
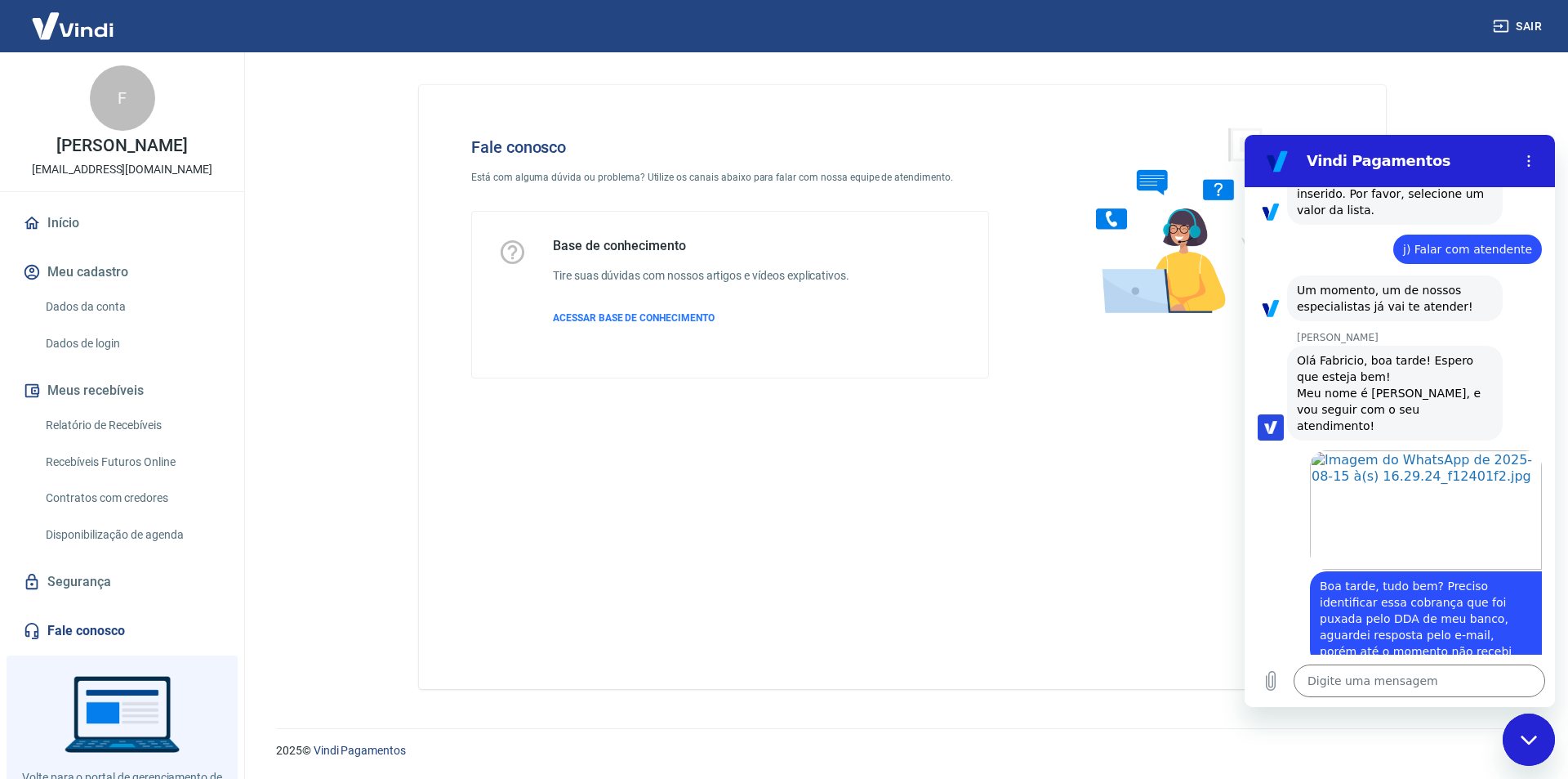
scroll to position [903, 0]
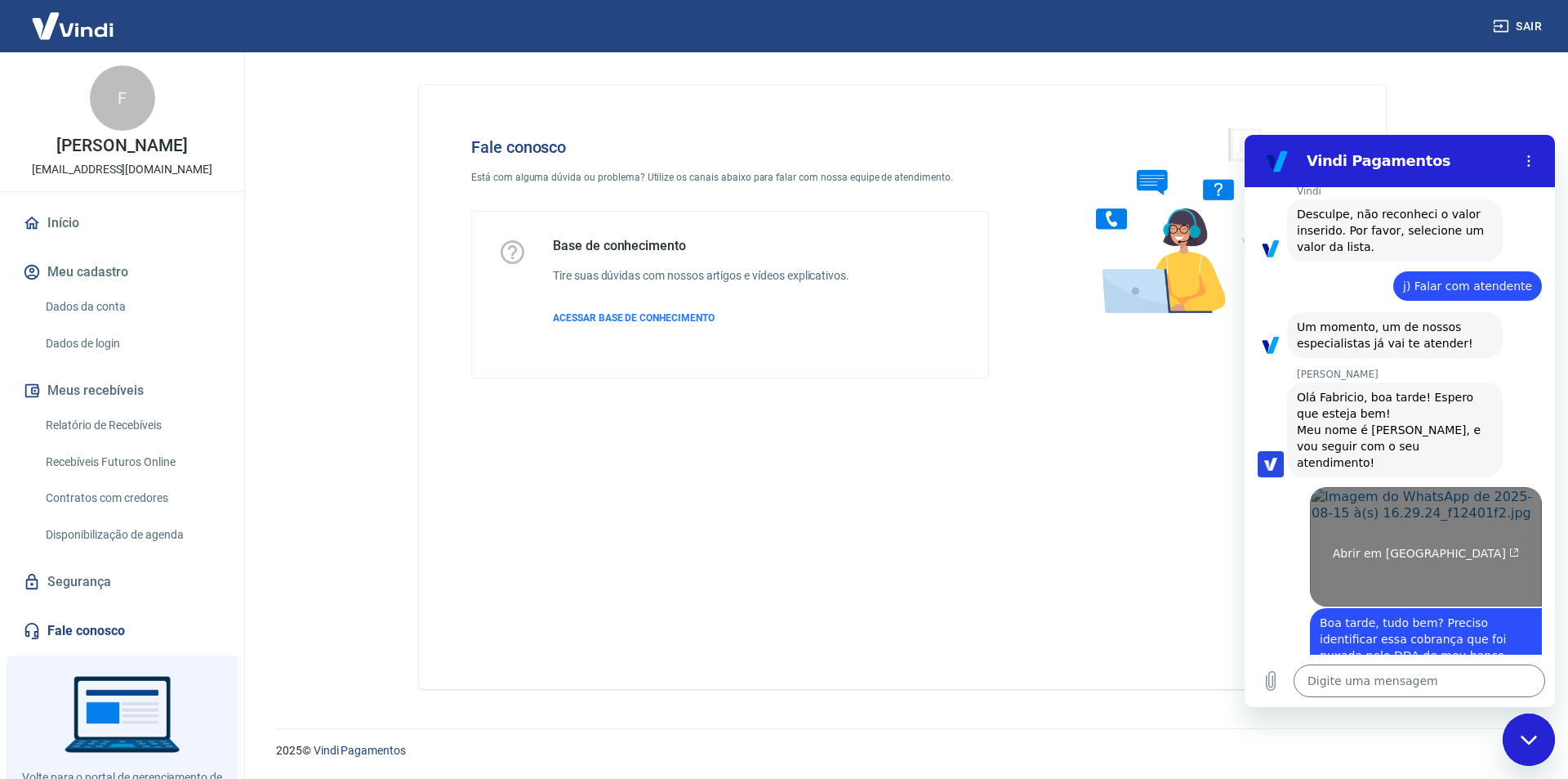
click at [1423, 547] on span "Abrir em [GEOGRAPHIC_DATA]" at bounding box center [1426, 553] width 187 height 13
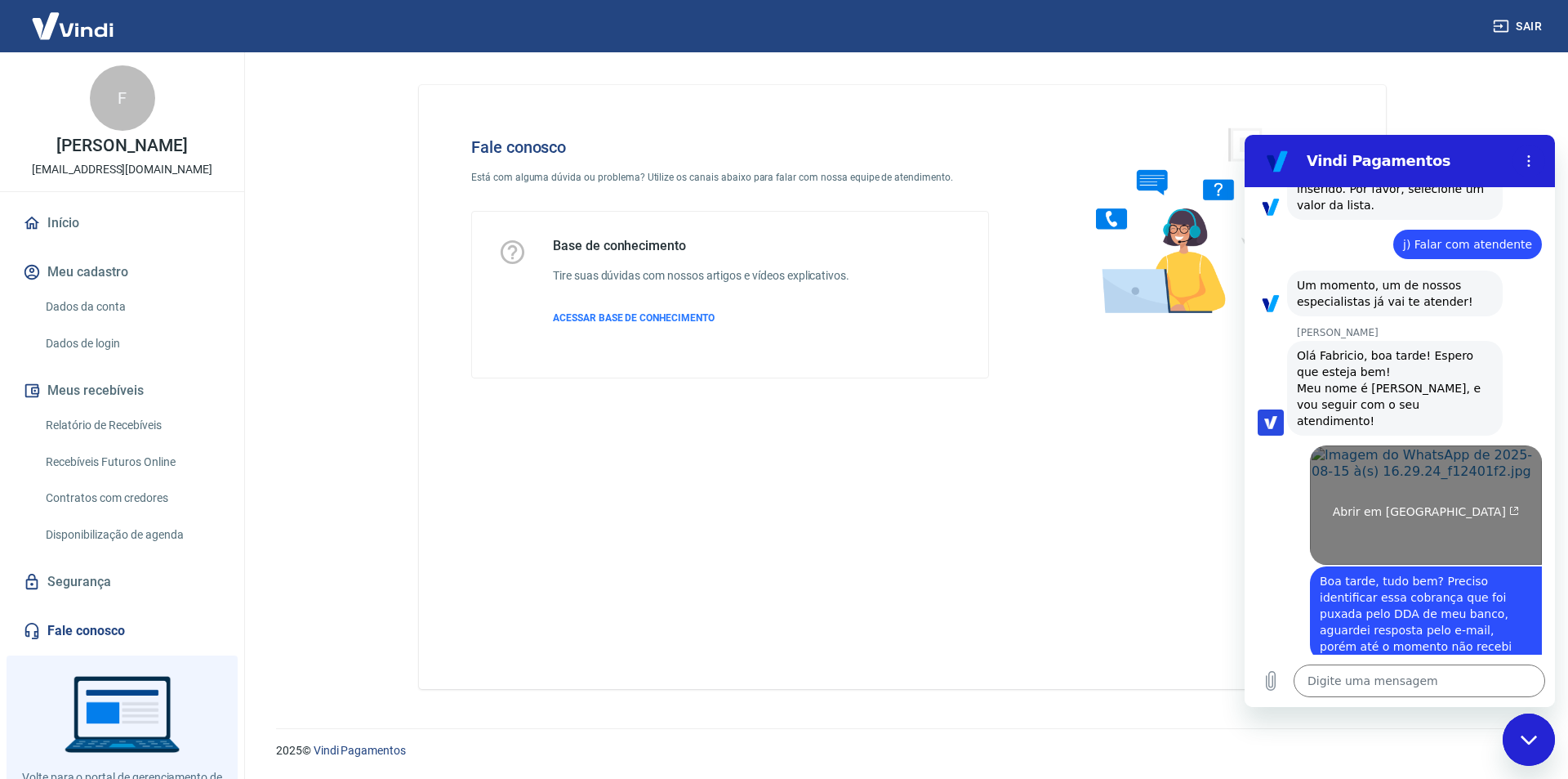
scroll to position [985, 0]
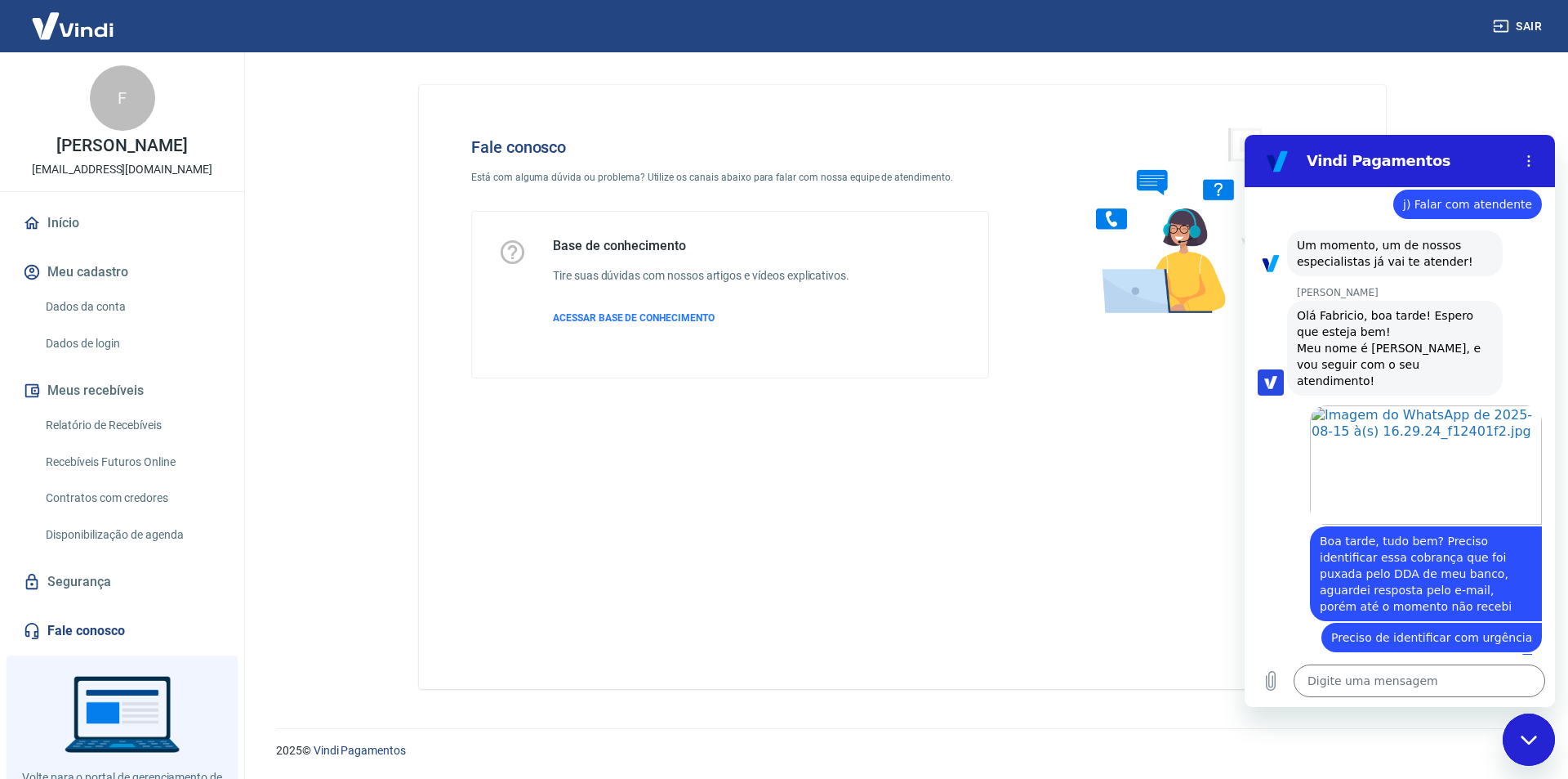
click at [1319, 561] on span "Boa tarde, tudo bem? Preciso identificar essa cobrança que foi puxada pelo DDA …" at bounding box center [1415, 573] width 192 height 79
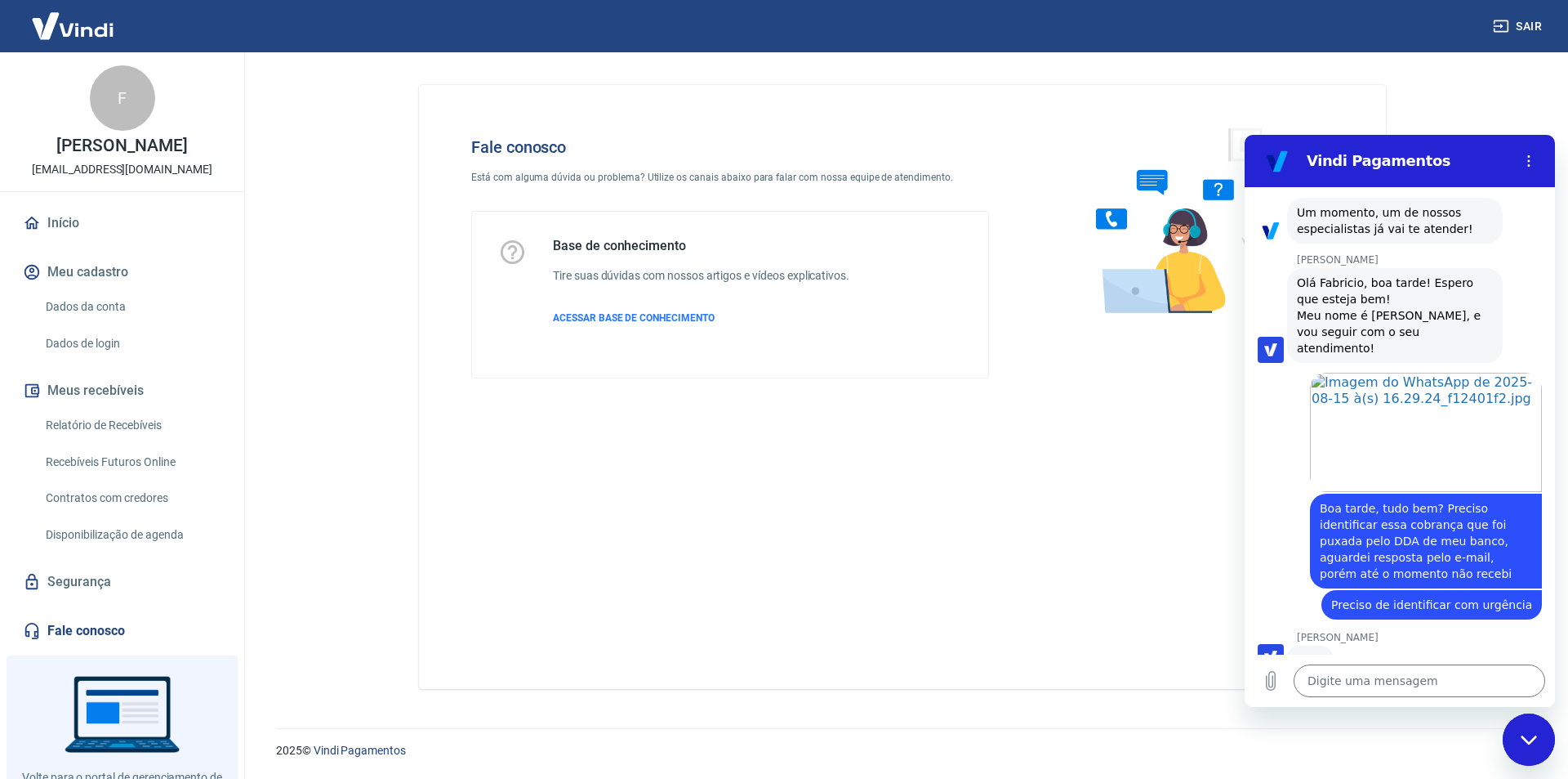
scroll to position [1015, 0]
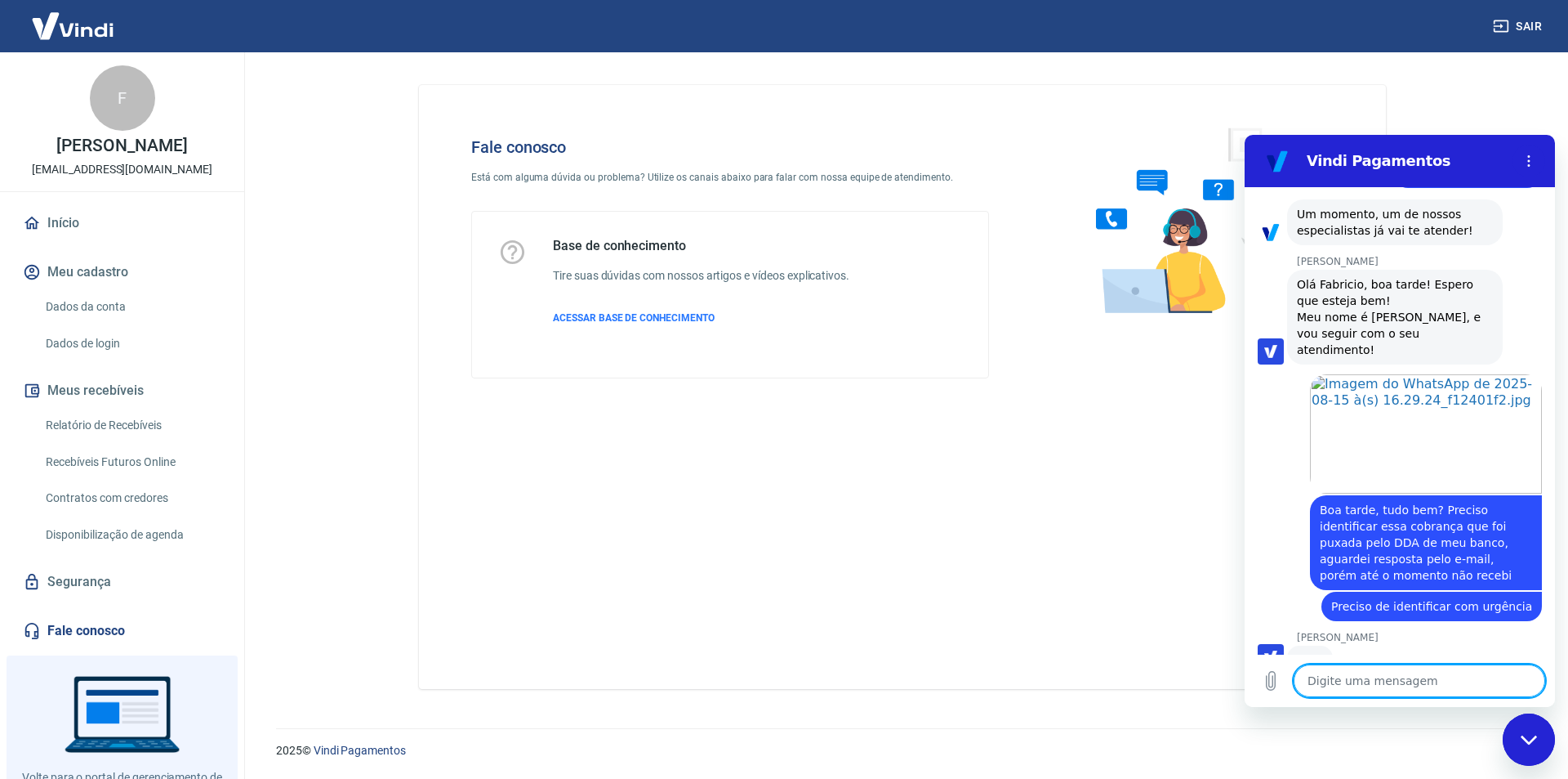
click at [1338, 669] on textarea at bounding box center [1420, 680] width 252 height 32
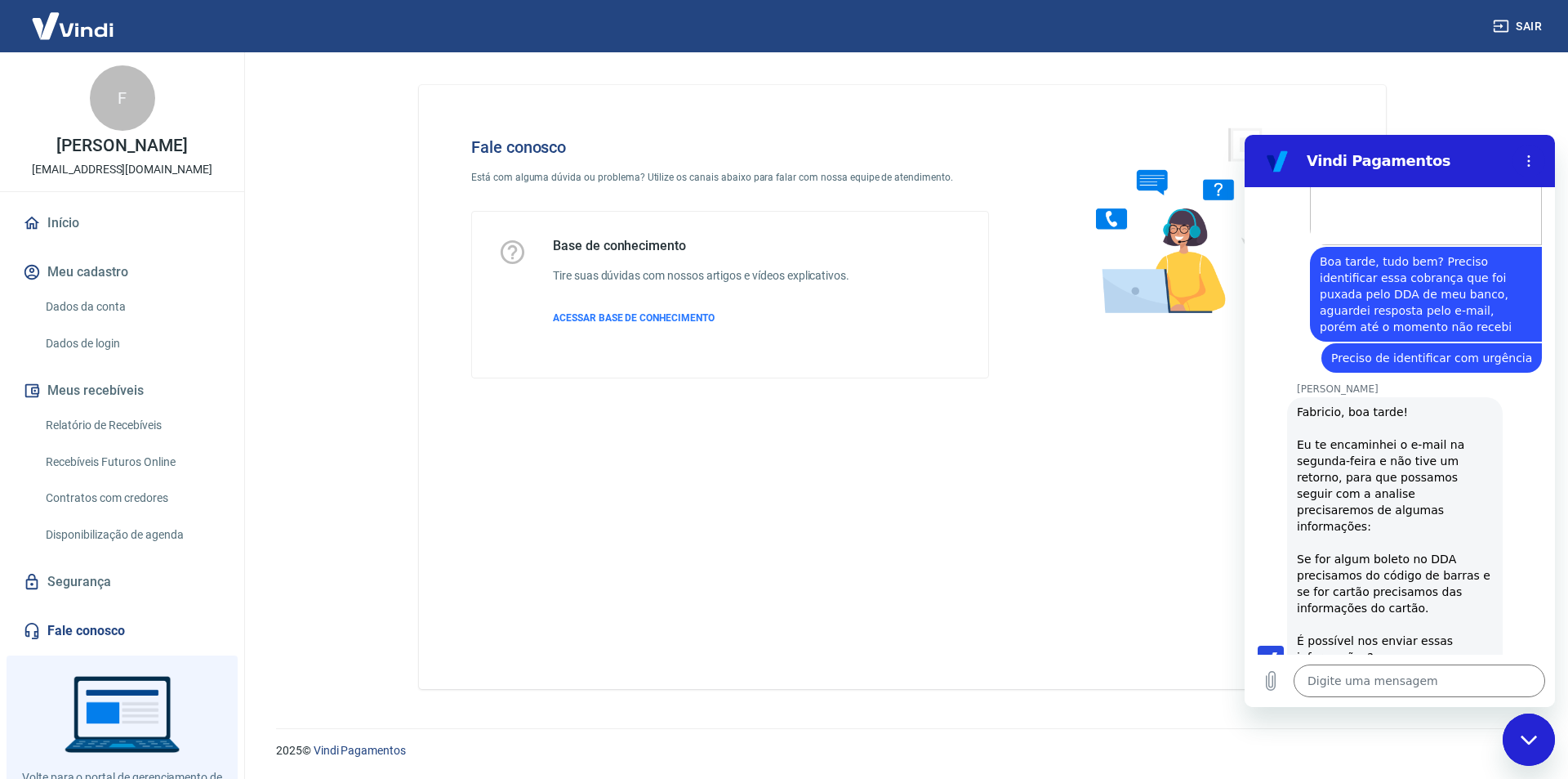
scroll to position [1267, 0]
click at [1344, 662] on div "Digite uma mensagem x" at bounding box center [1400, 680] width 311 height 52
click at [1352, 663] on div "Digite uma mensagem x" at bounding box center [1400, 680] width 311 height 52
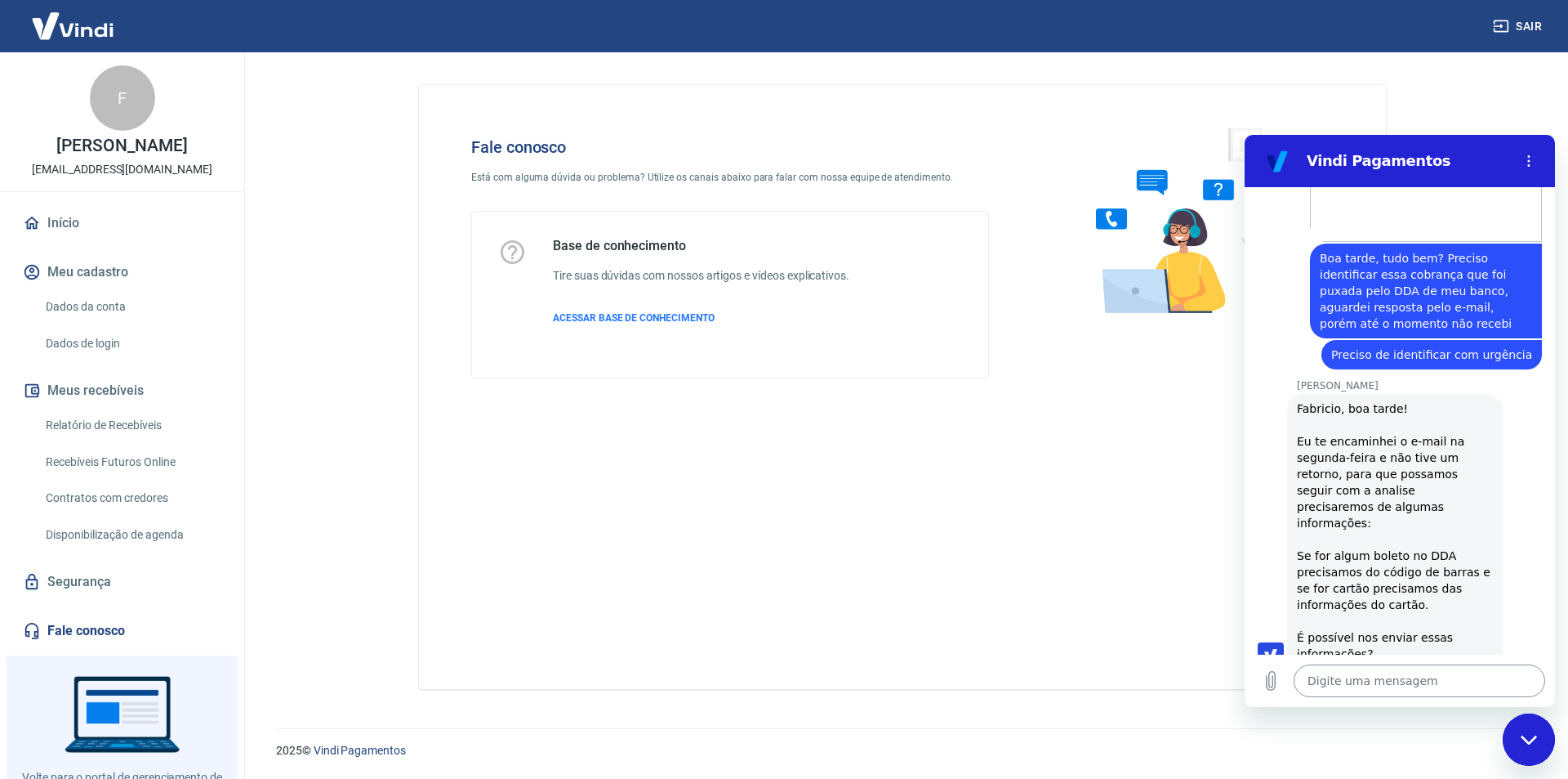
click at [1342, 673] on textarea at bounding box center [1420, 680] width 252 height 32
click at [1363, 668] on textarea at bounding box center [1420, 680] width 252 height 32
click at [1361, 471] on div "Fabricio, boa tarde! Eu te encaminhei o e-mail na segunda-feira e não tive um r…" at bounding box center [1394, 531] width 196 height 262
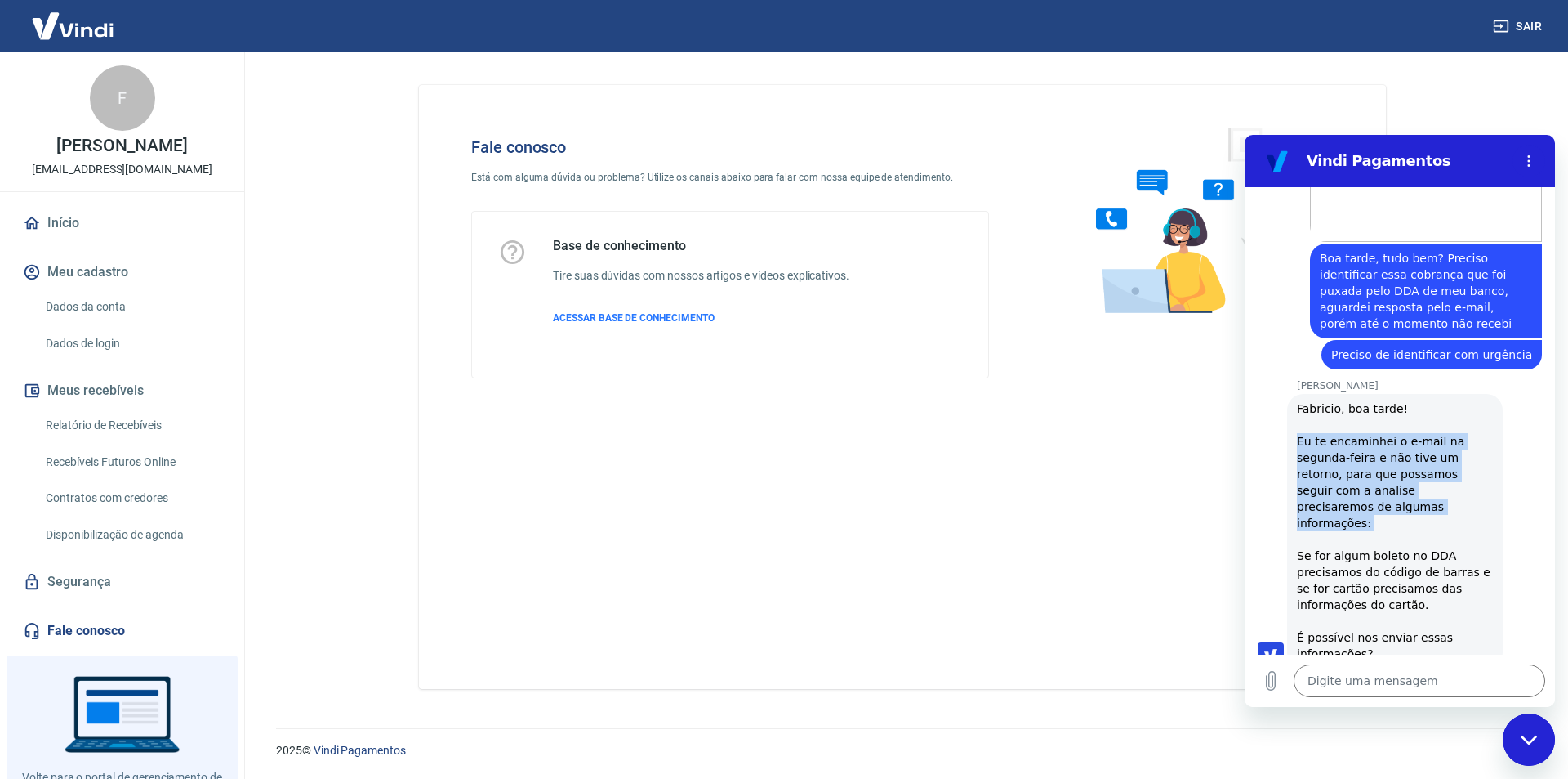
click at [1361, 471] on div "Fabricio, boa tarde! Eu te encaminhei o e-mail na segunda-feira e não tive um r…" at bounding box center [1394, 531] width 196 height 262
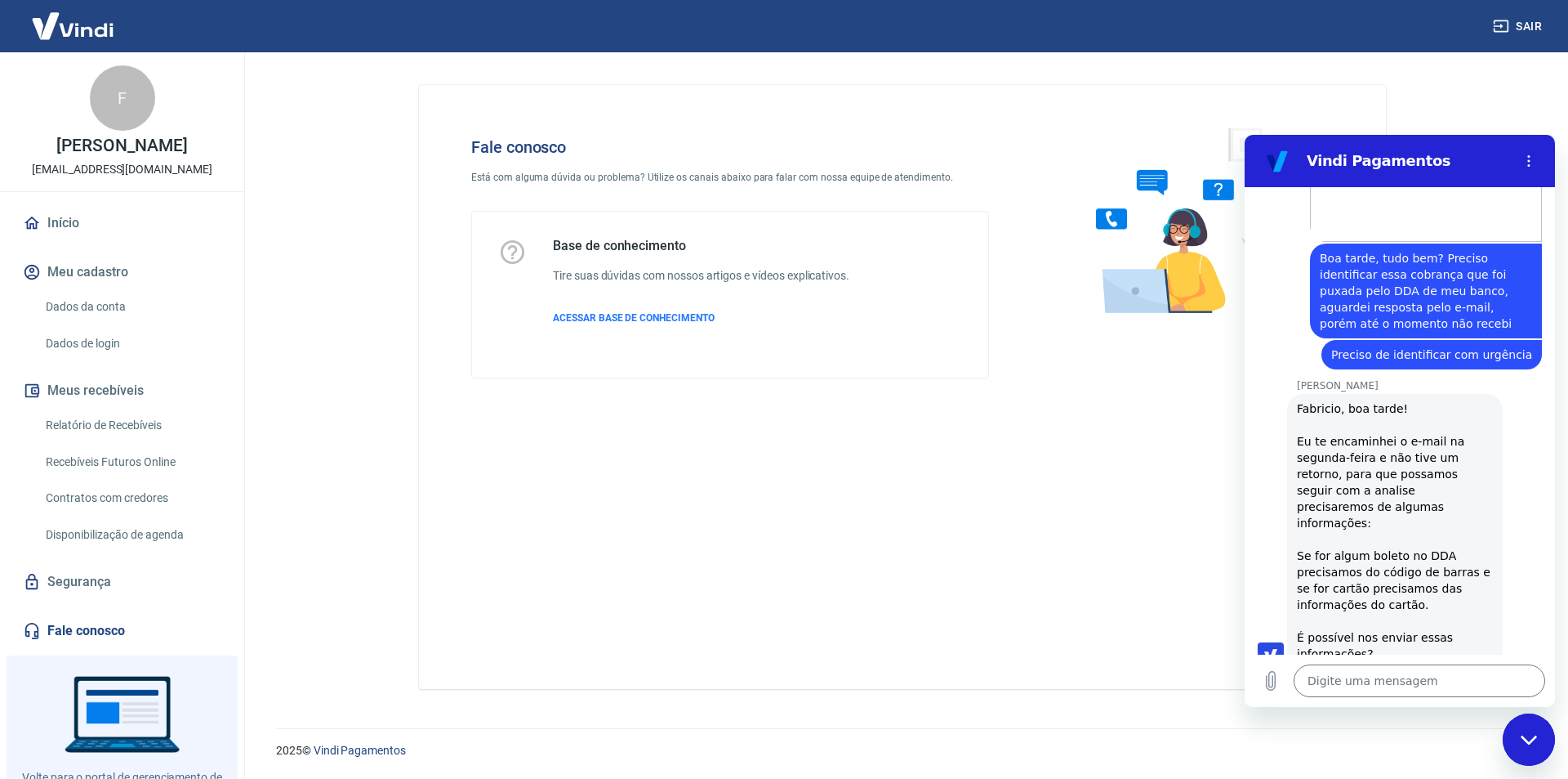
click at [1353, 554] on div "Fabricio, boa tarde! Eu te encaminhei o e-mail na segunda-feira e não tive um r…" at bounding box center [1394, 531] width 196 height 262
click at [1368, 527] on div "Fabricio, boa tarde! Eu te encaminhei o e-mail na segunda-feira e não tive um r…" at bounding box center [1394, 531] width 196 height 262
click at [1378, 688] on textarea at bounding box center [1420, 680] width 252 height 32
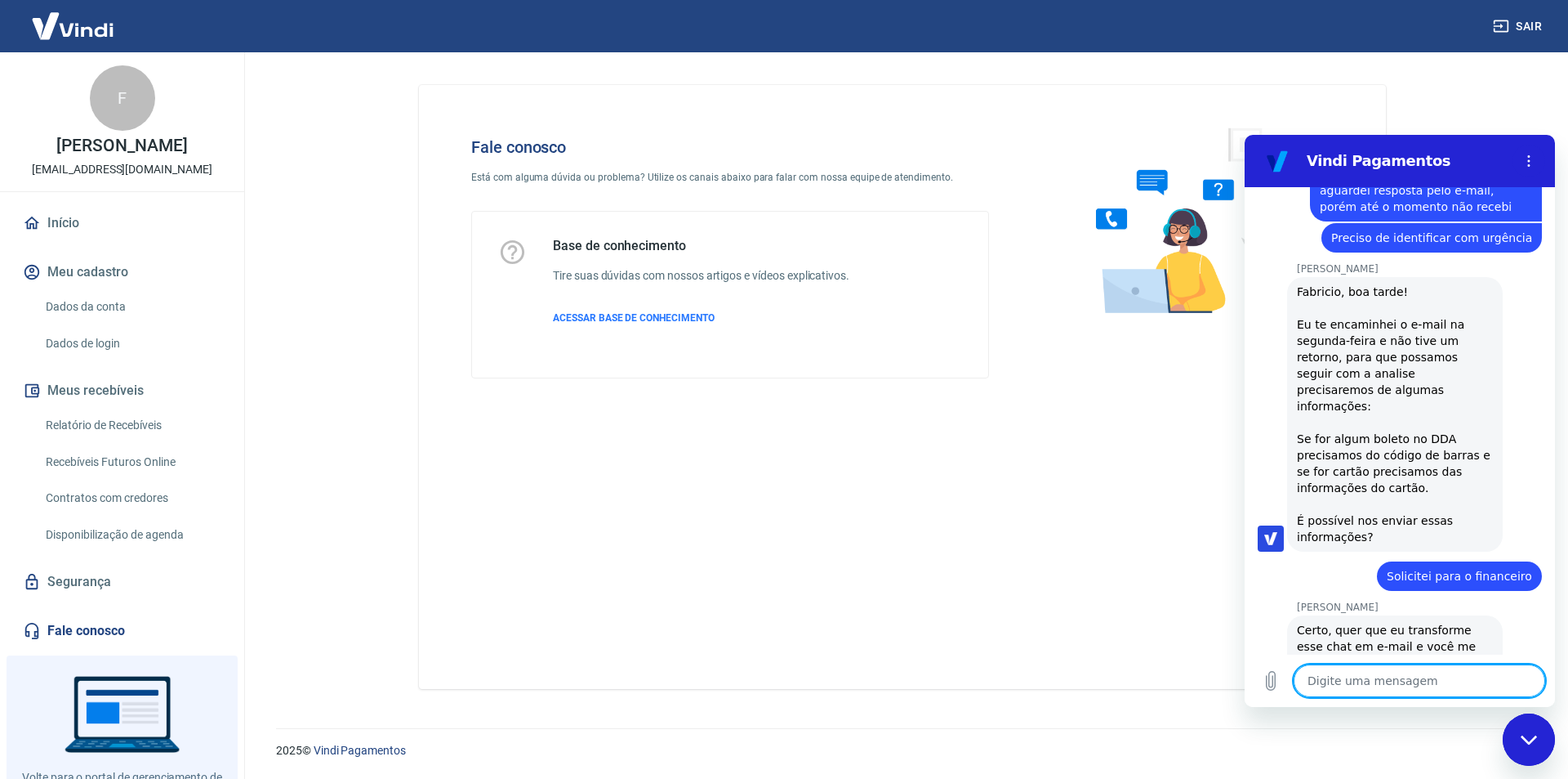
scroll to position [1442, 0]
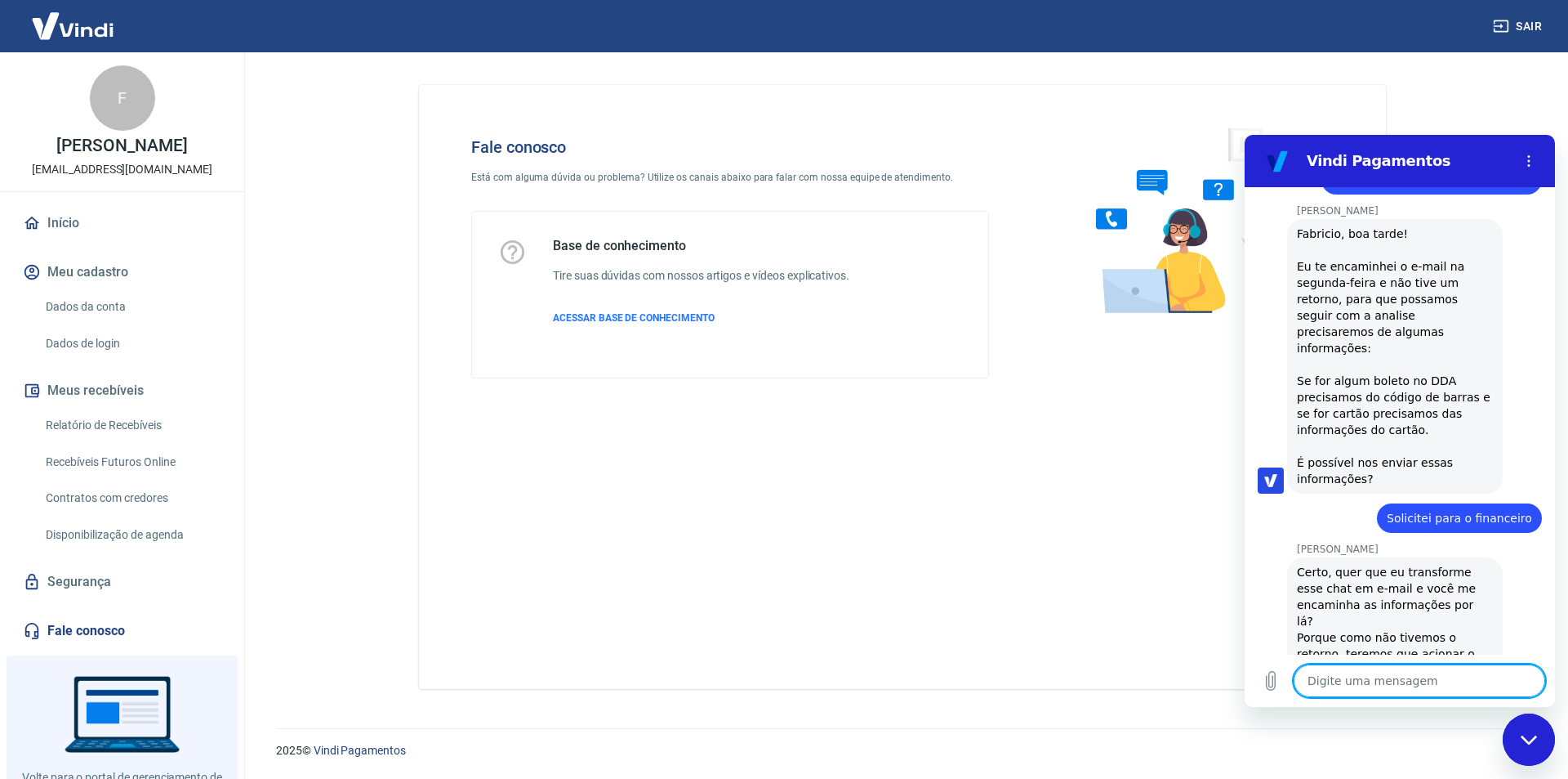
click at [1376, 688] on textarea at bounding box center [1420, 680] width 252 height 32
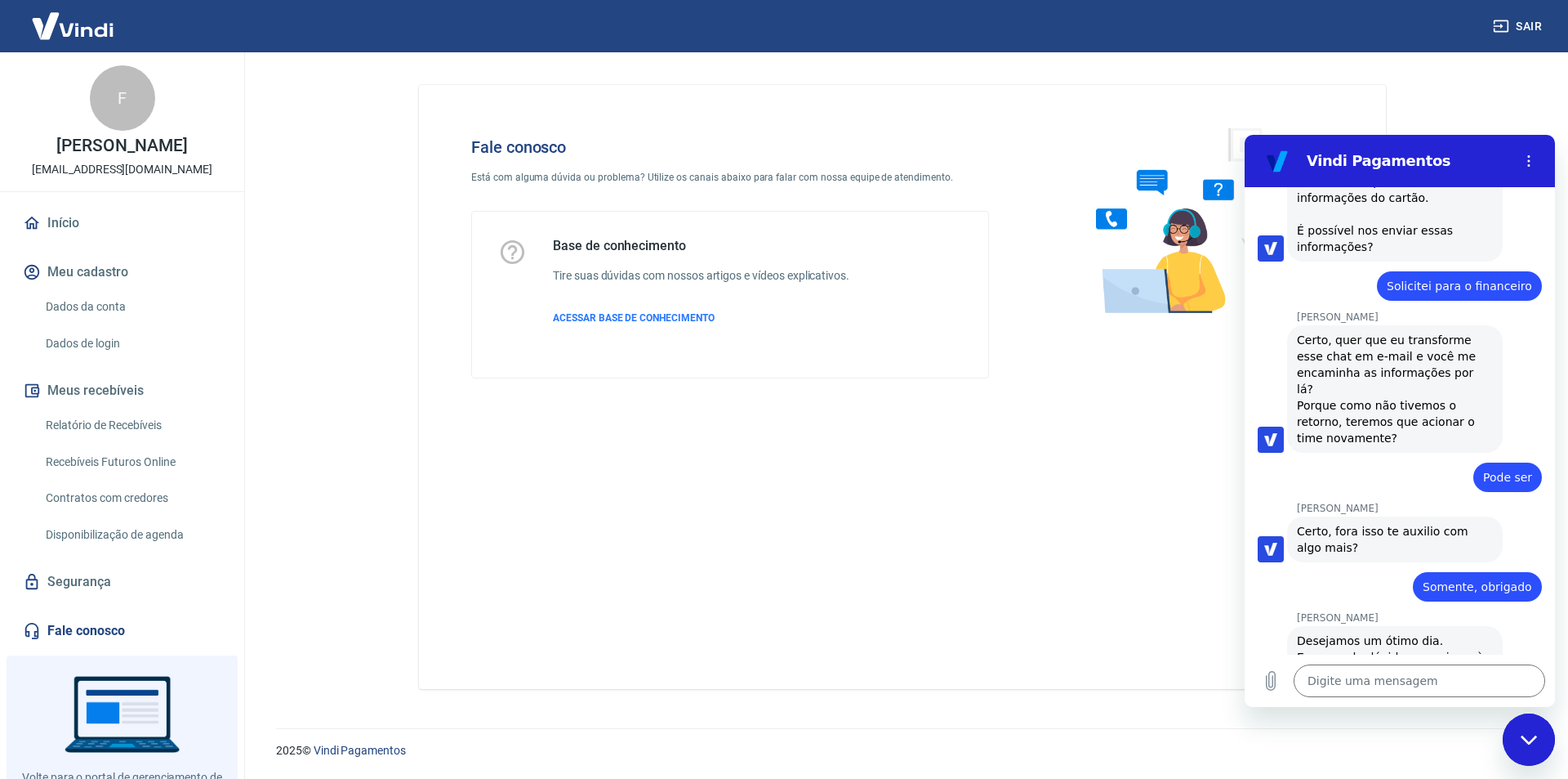
scroll to position [1677, 0]
